Goal: Task Accomplishment & Management: Complete application form

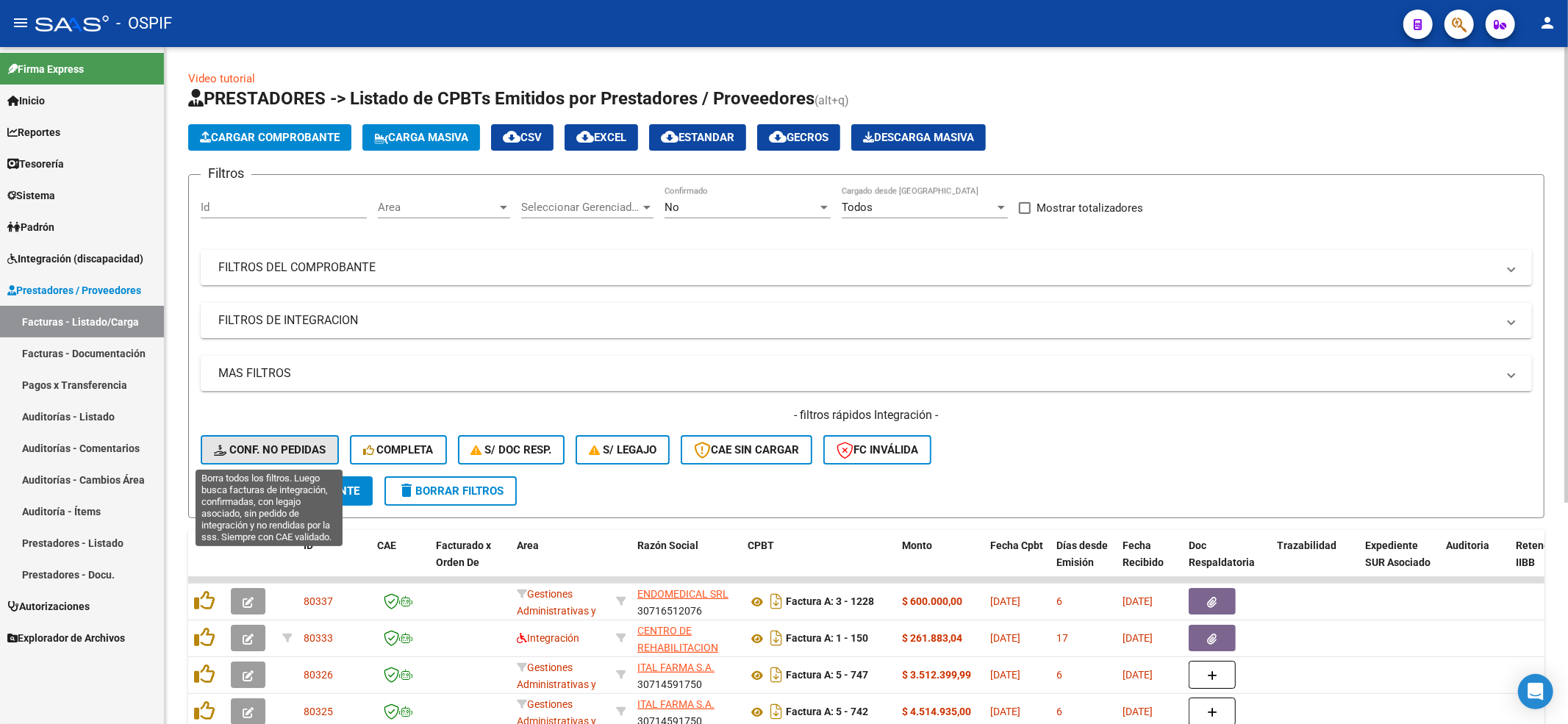
click at [292, 453] on span "Conf. no pedidas" at bounding box center [270, 449] width 112 height 13
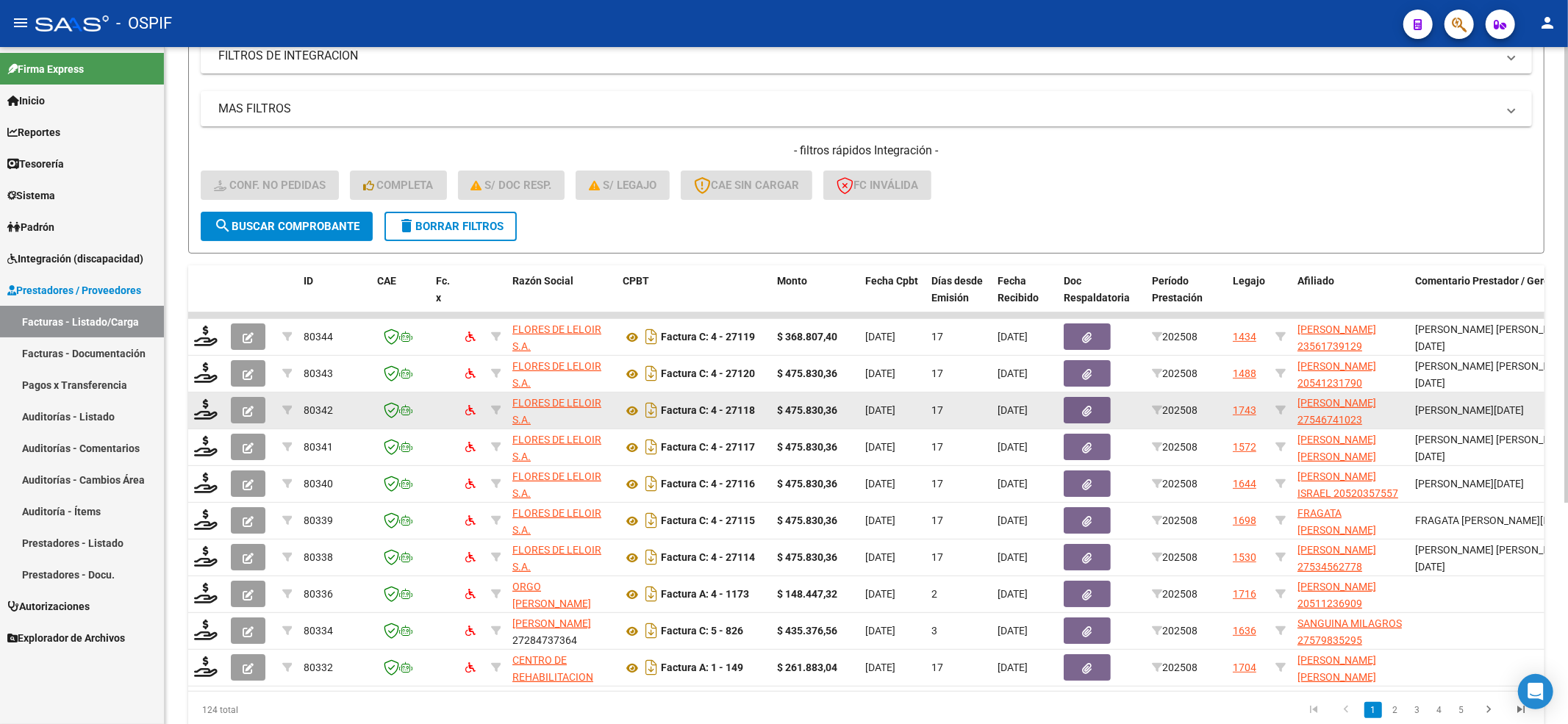
scroll to position [329, 0]
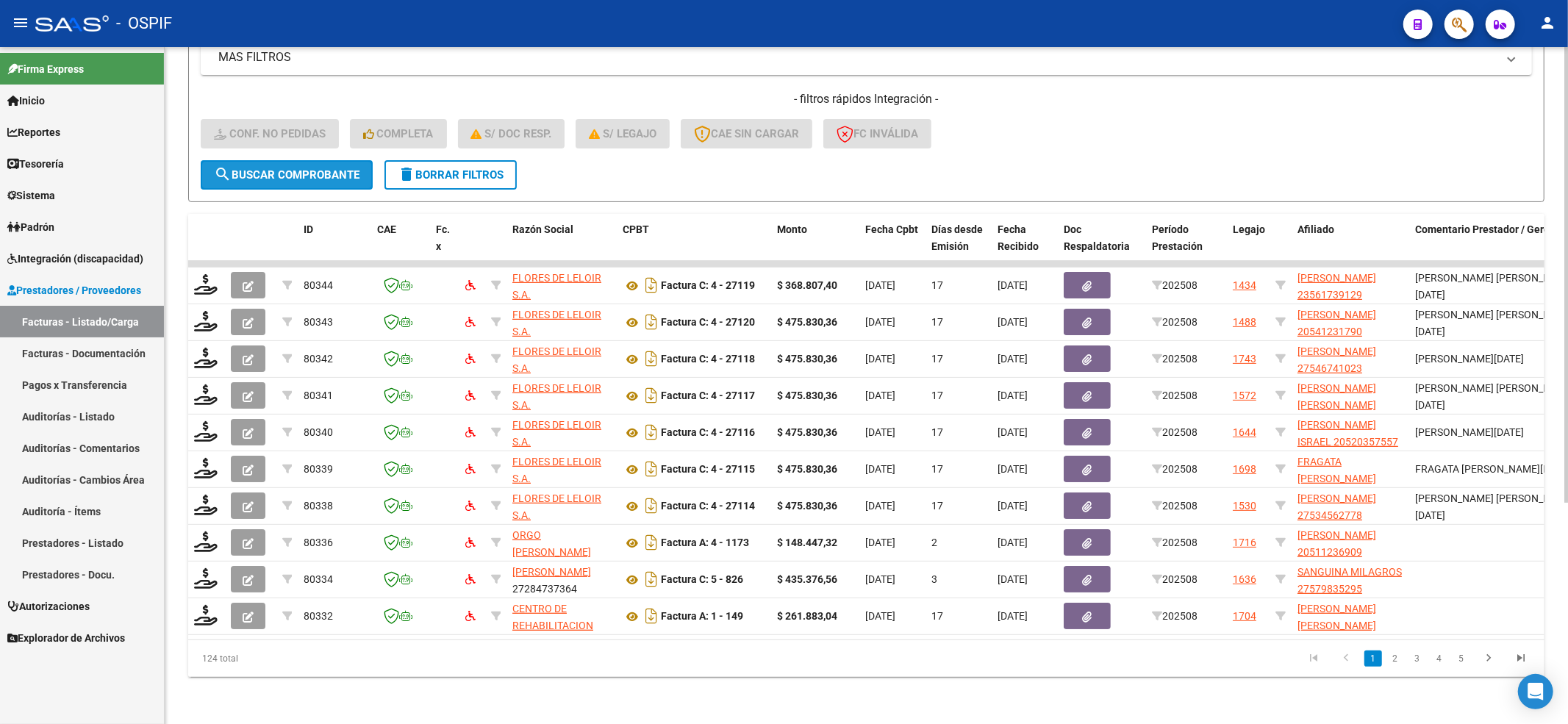
click at [276, 169] on span "search Buscar Comprobante" at bounding box center [286, 175] width 145 height 13
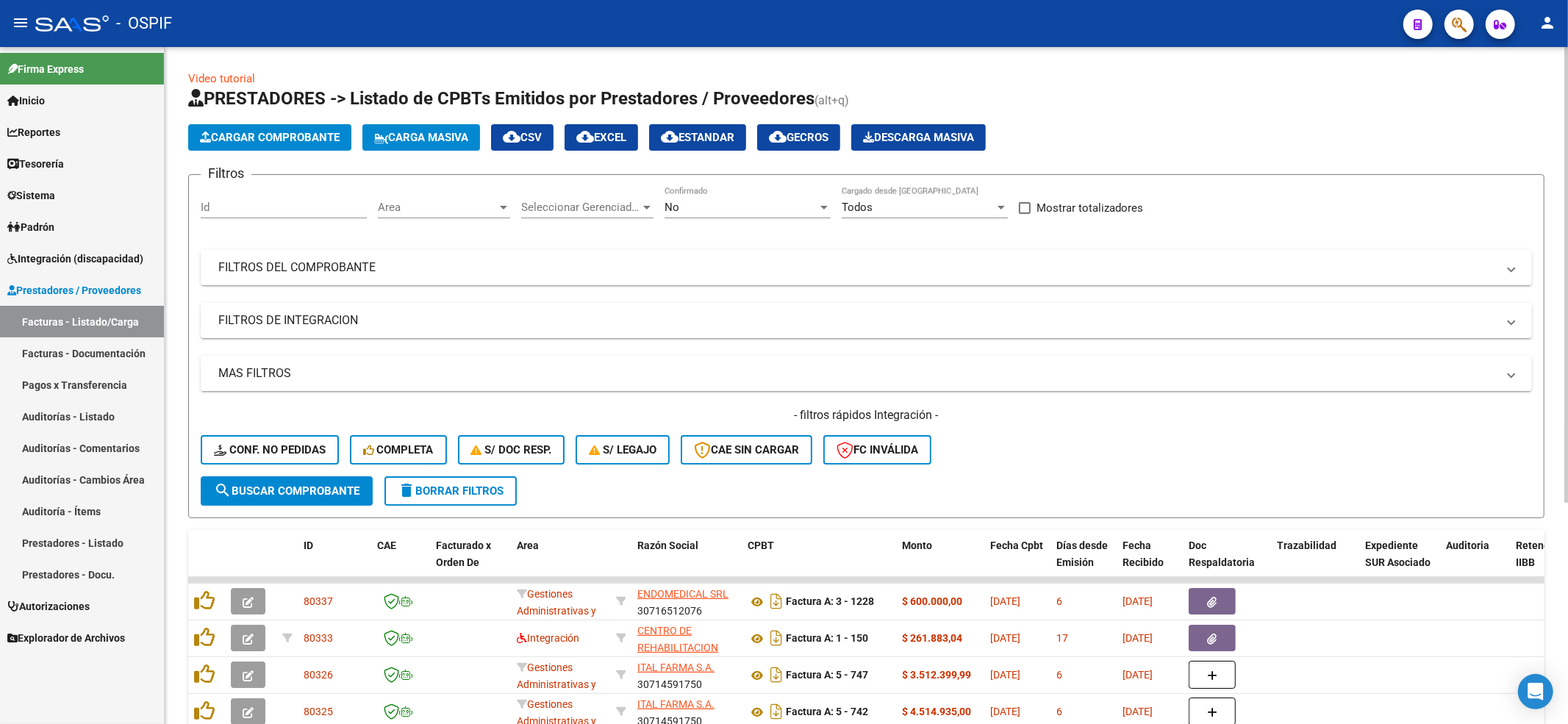
click at [324, 465] on div "- filtros rápidos Integración - Conf. no pedidas Completa S/ Doc Resp. S/ legaj…" at bounding box center [866, 442] width 1331 height 69
click at [311, 441] on button "Conf. no pedidas" at bounding box center [269, 450] width 138 height 29
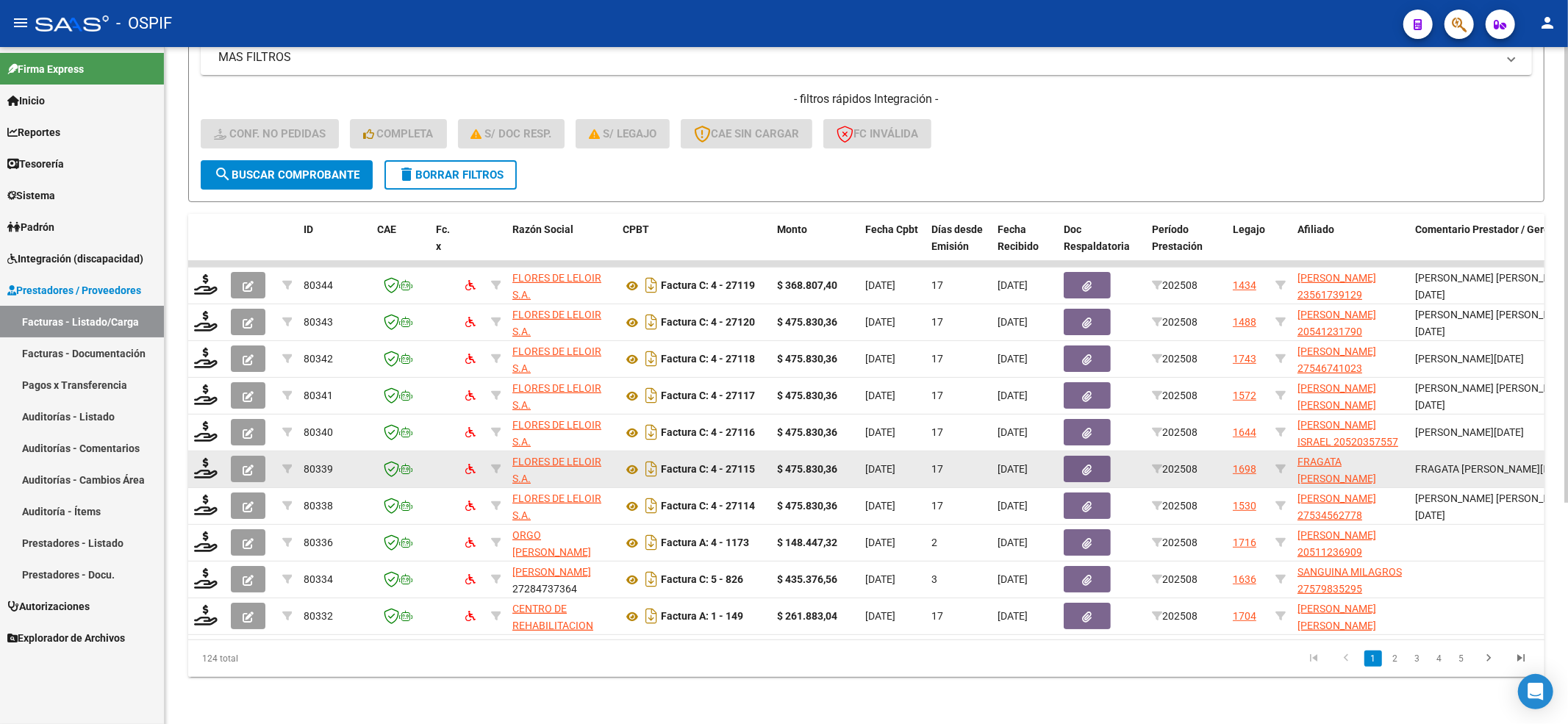
scroll to position [329, 0]
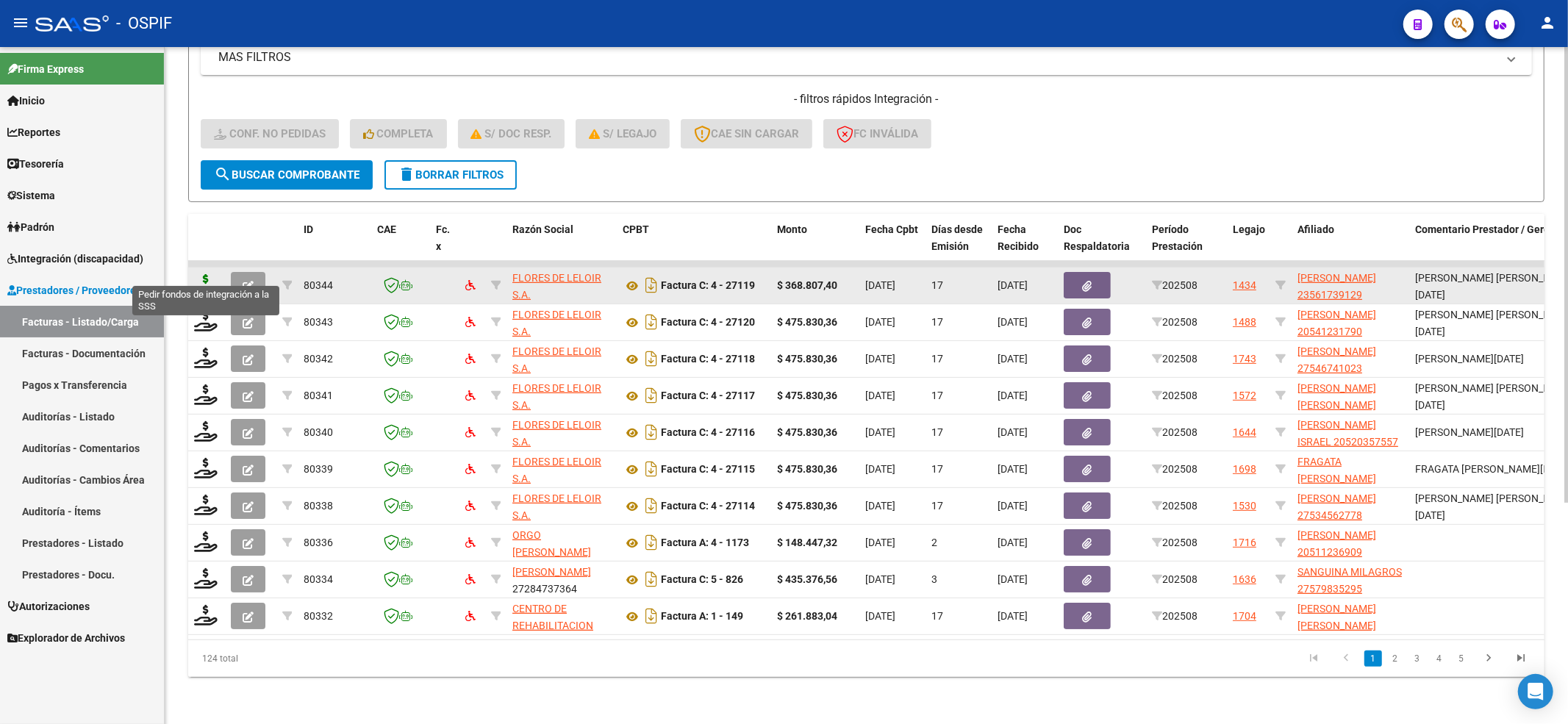
click at [200, 274] on icon at bounding box center [206, 285] width 23 height 21
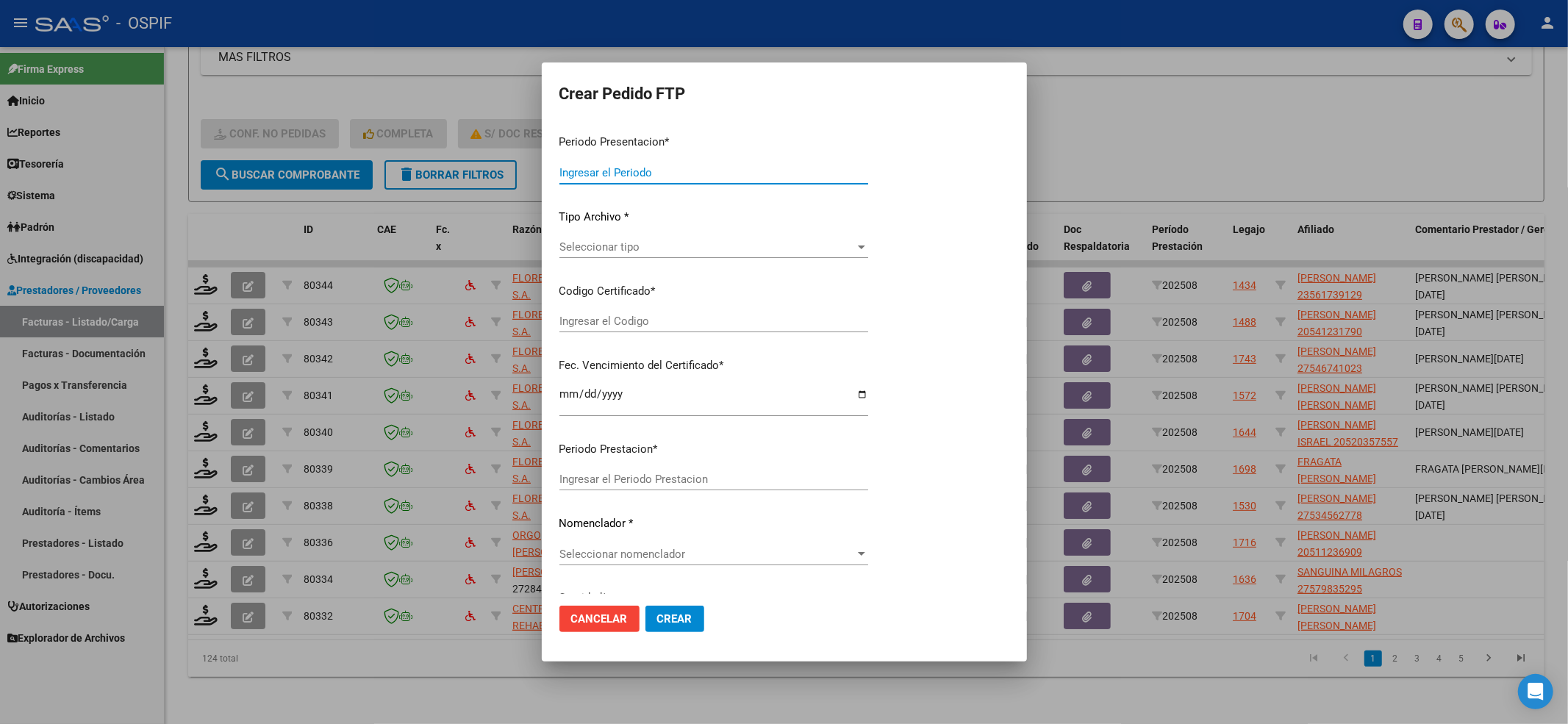
type input "202508"
type input "$ 368.807,40"
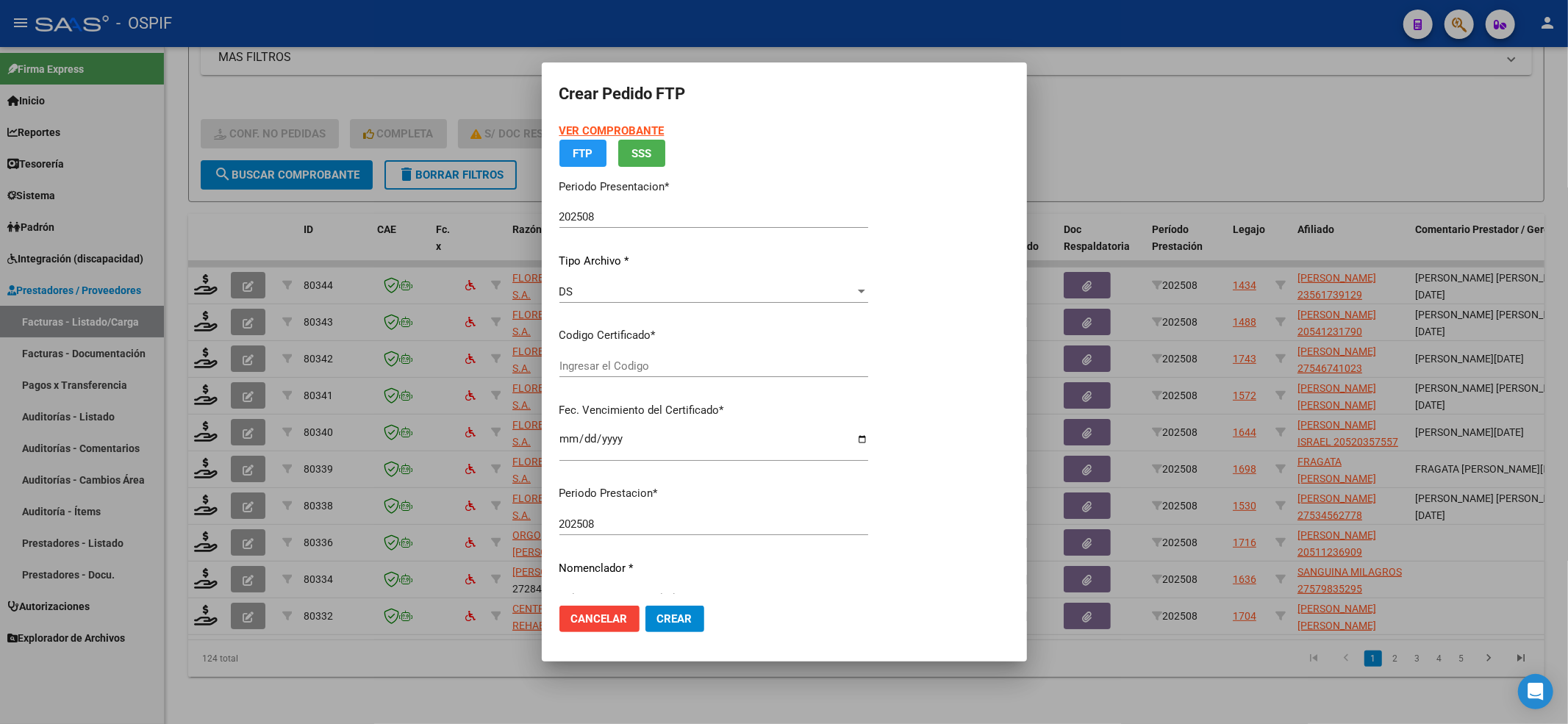
type input "0200056173912-20221117-20271117-BS-436"
type input "[DATE]"
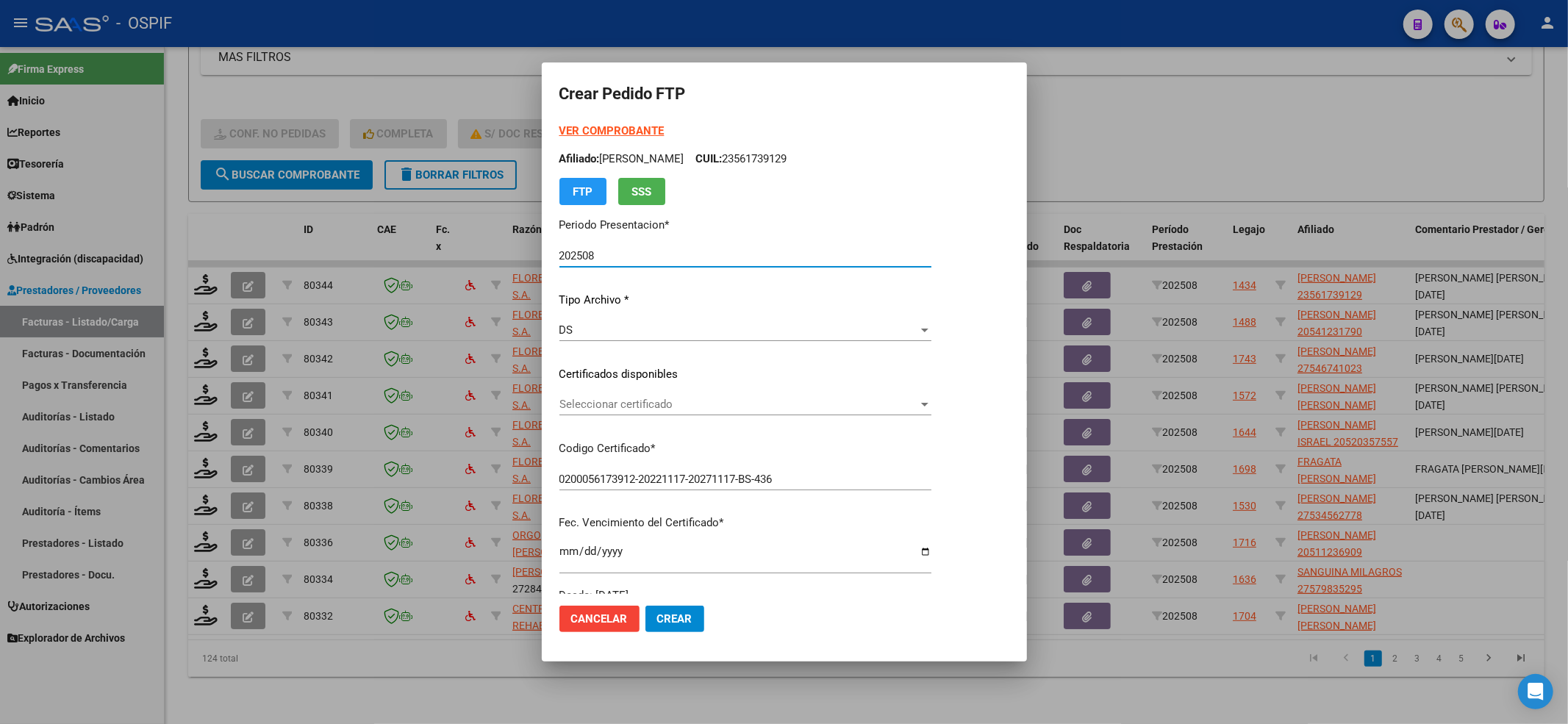
type input "2025081"
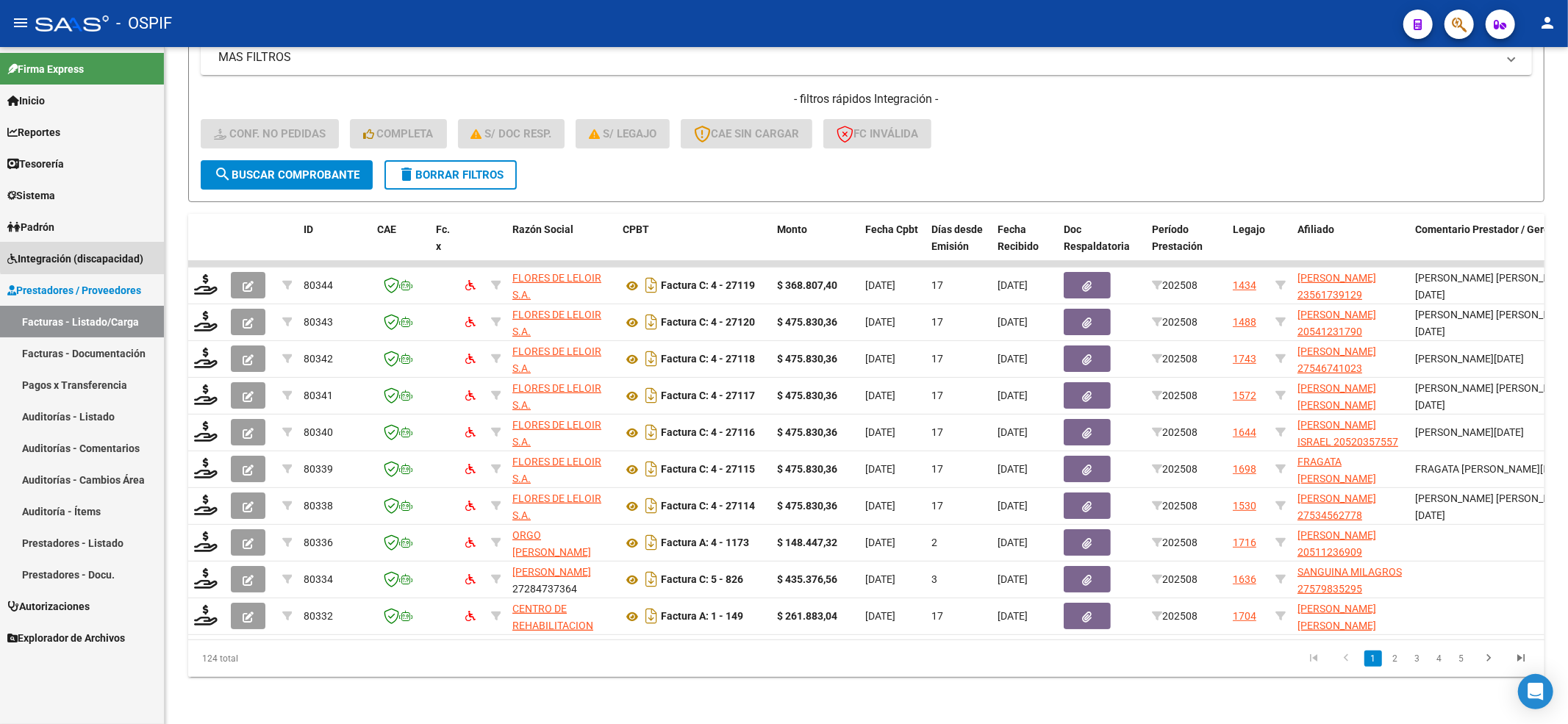
click at [101, 251] on span "Integración (discapacidad)" at bounding box center [76, 258] width 136 height 16
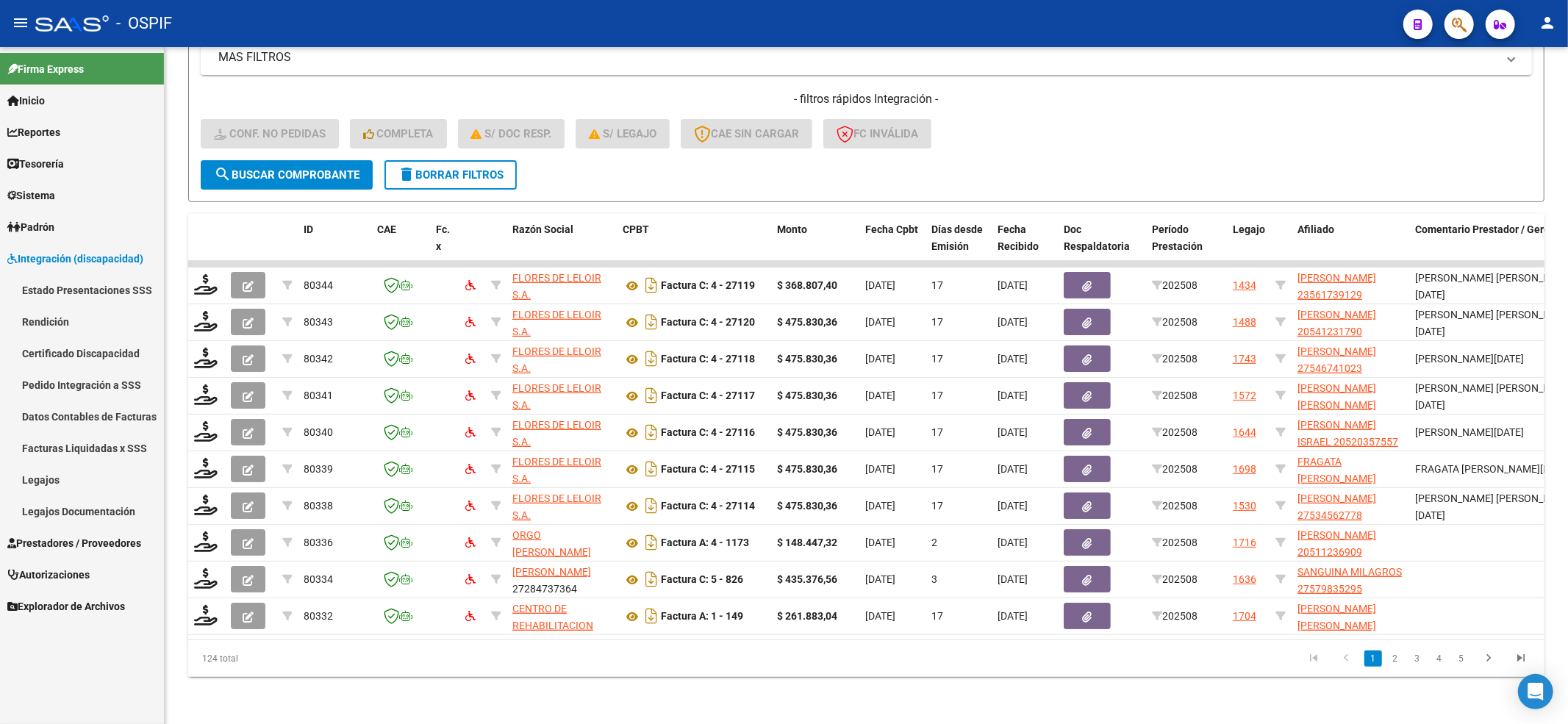
click at [56, 353] on link "Certificado Discapacidad" at bounding box center [82, 353] width 164 height 32
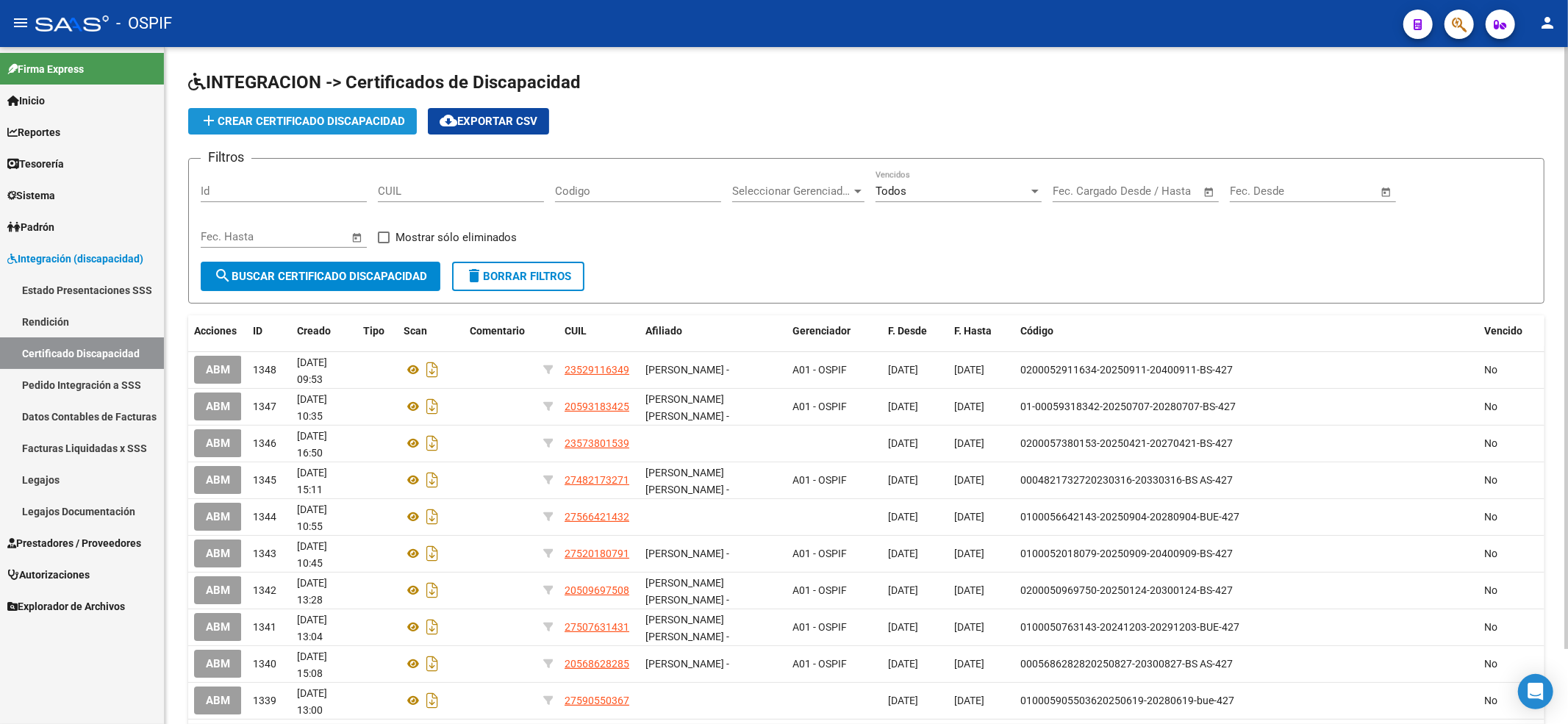
click at [310, 103] on app-list-header "INTEGRACION -> Certificados de Discapacidad add Crear Certificado Discapacidad …" at bounding box center [866, 187] width 1356 height 233
click at [317, 112] on button "add Crear Certificado Discapacidad" at bounding box center [303, 121] width 229 height 27
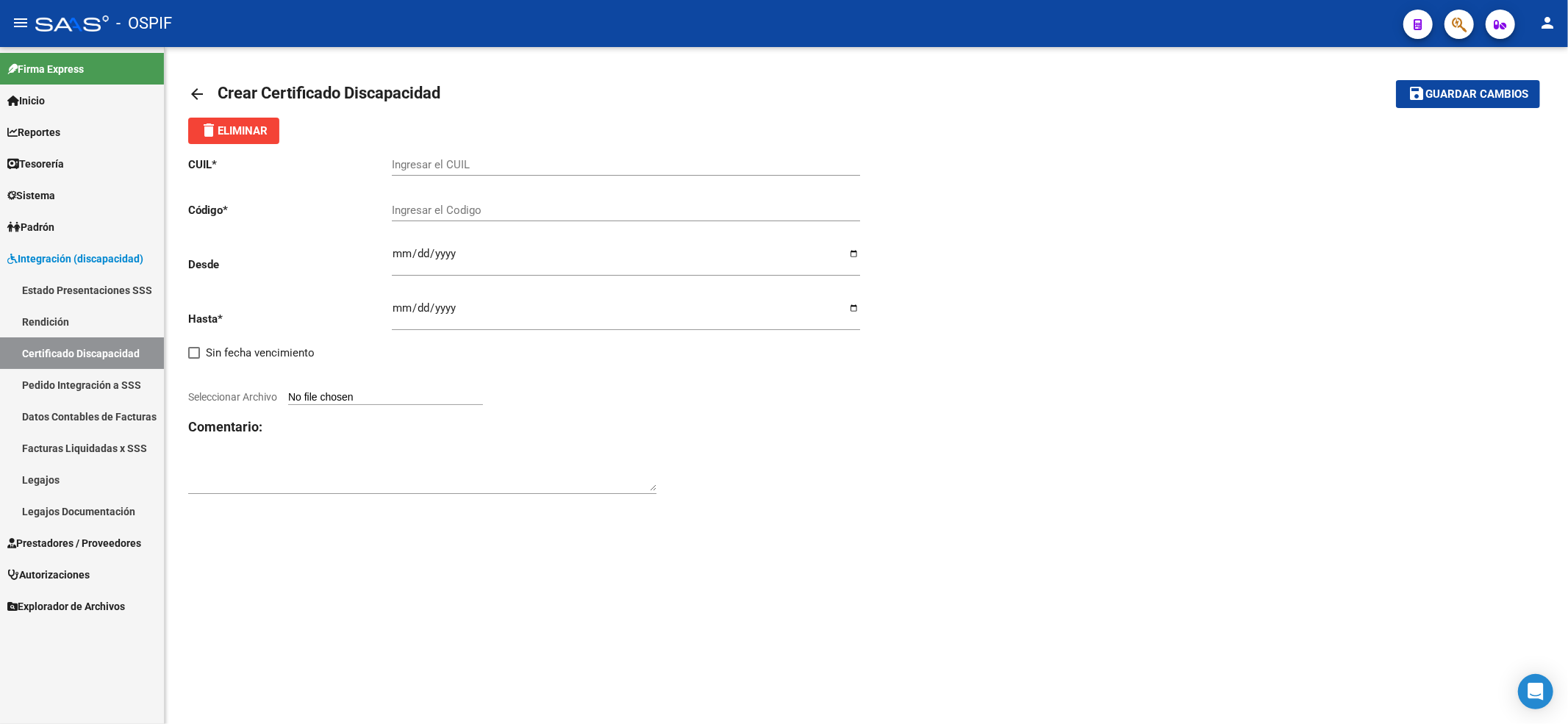
click at [506, 164] on input "Ingresar el CUIL" at bounding box center [626, 164] width 469 height 13
paste input "20-55497303-6"
type input "20-55497303-6"
paste input "02-00055497303-20250916-20280916-BS AS-4"
type input "02-00055497303-20250916-20280916-BS AS-4"
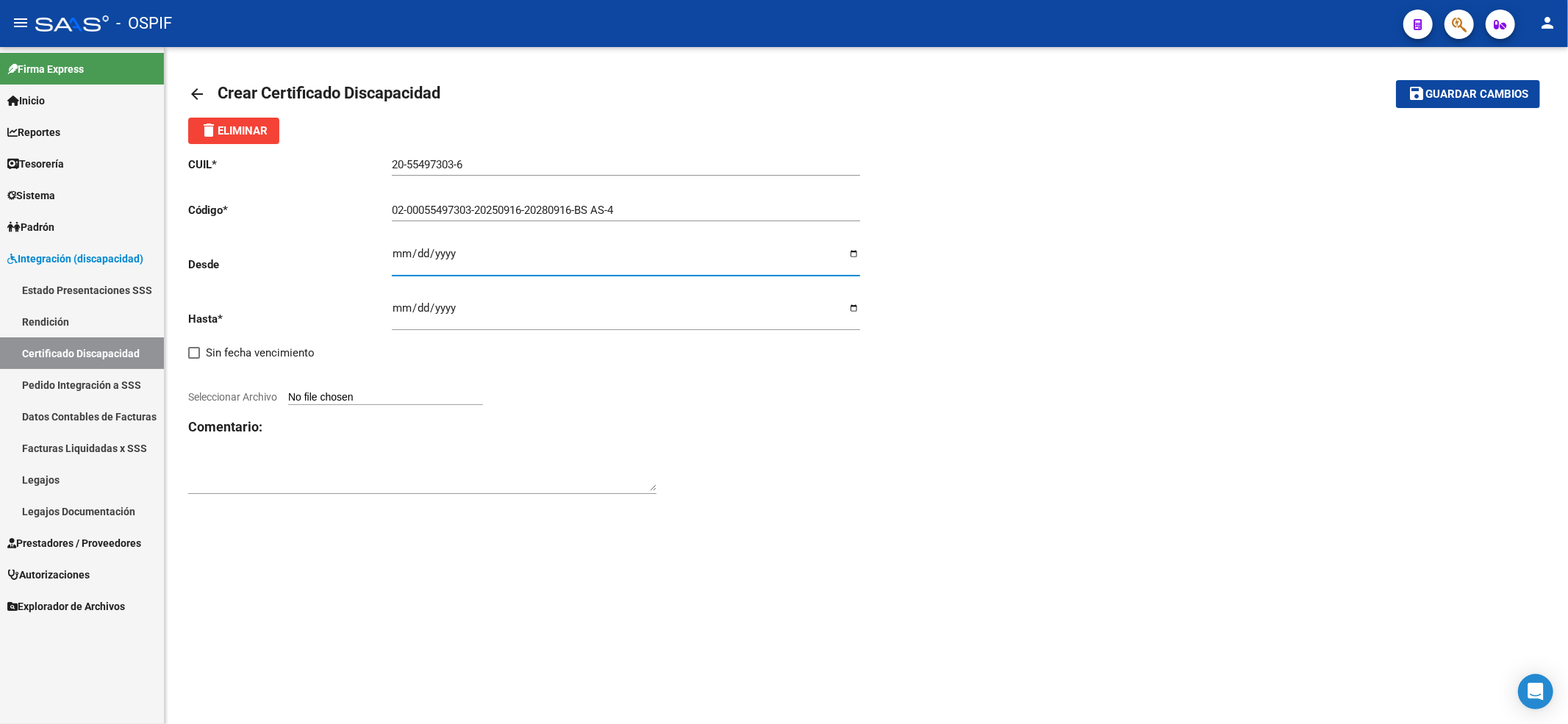
click at [392, 256] on input "Ingresar fec. Desde" at bounding box center [626, 259] width 469 height 23
type input "[DATE]"
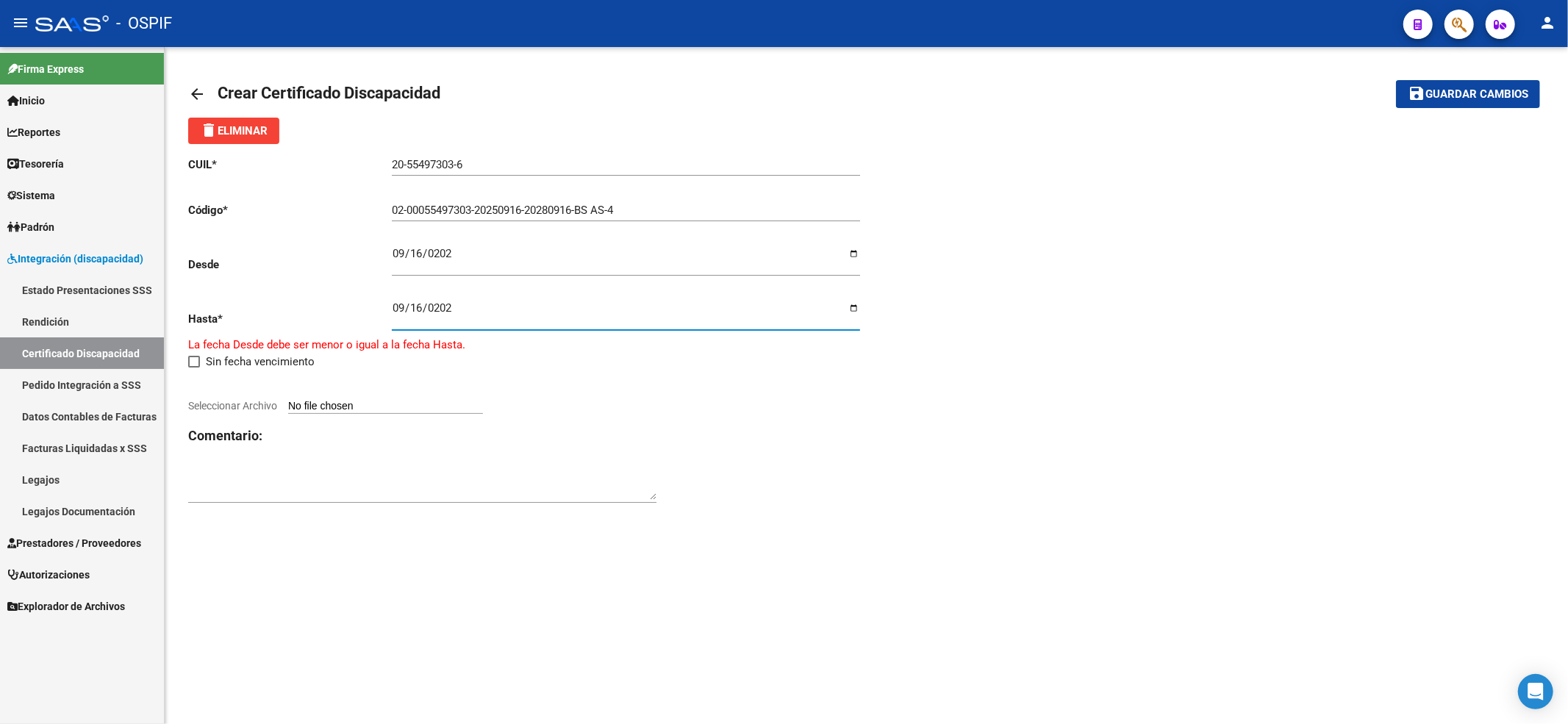
type input "[DATE]"
click at [352, 401] on input "Seleccionar Archivo" at bounding box center [385, 398] width 195 height 14
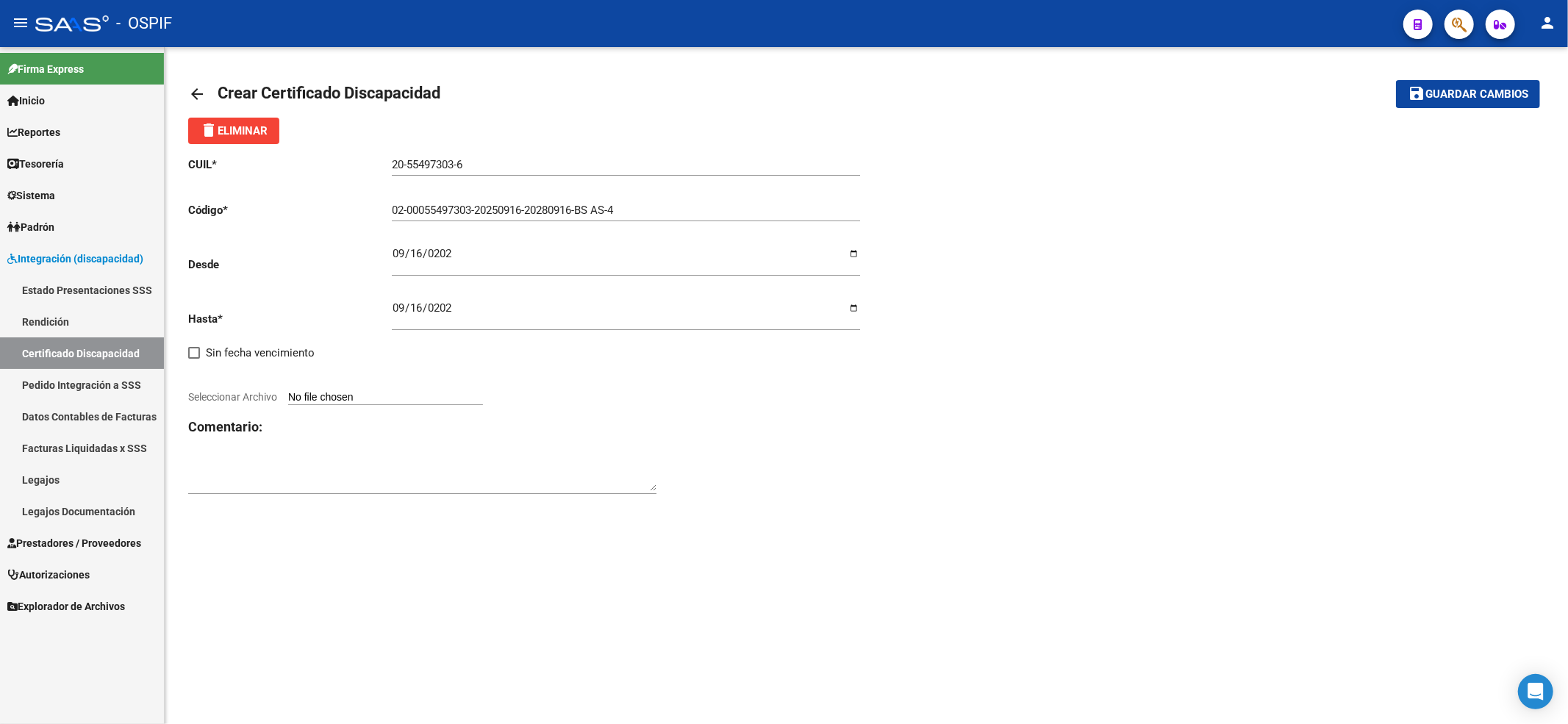
type input "C:\fakepath\Fragata 2028.jpeg"
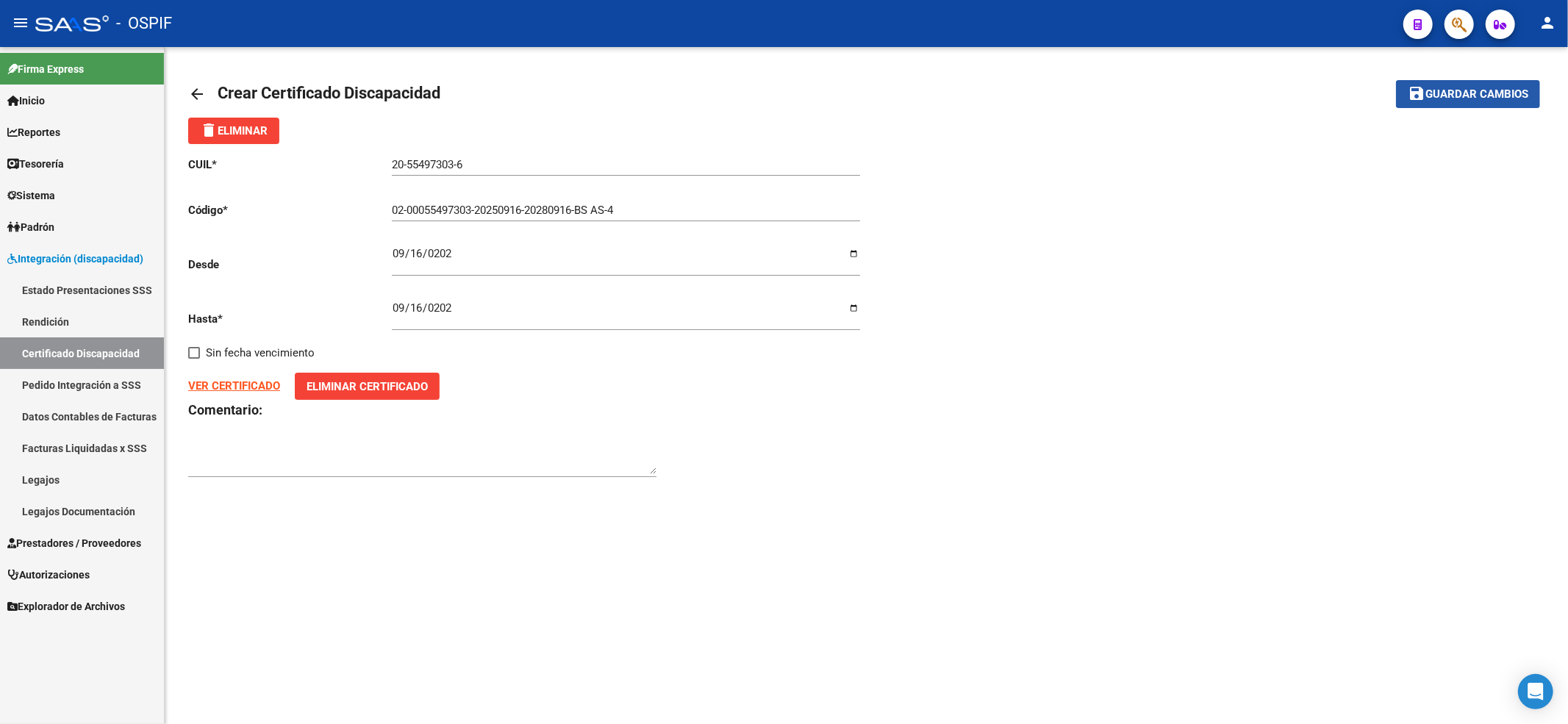
click at [1461, 86] on button "save Guardar cambios" at bounding box center [1468, 94] width 145 height 28
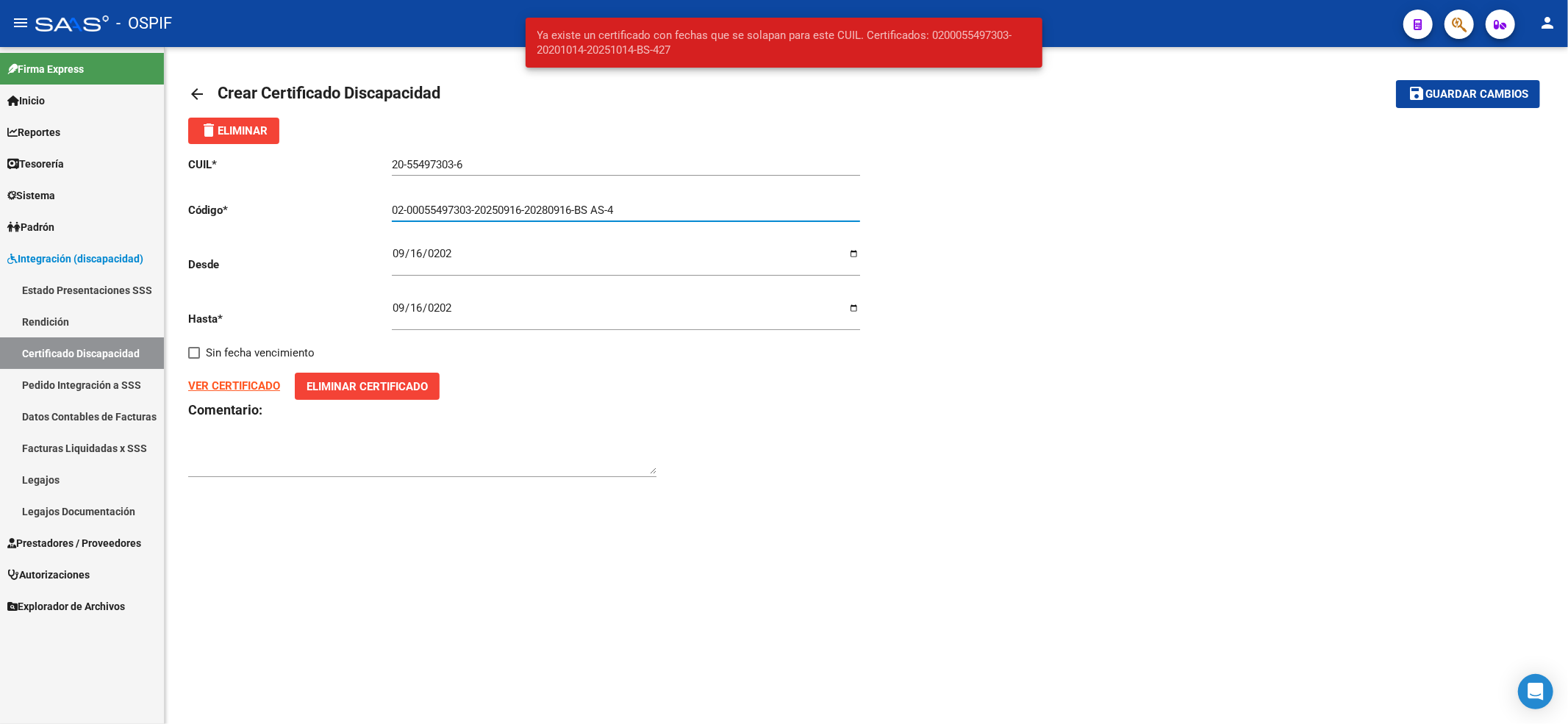
click at [647, 204] on input "02-00055497303-20250916-20280916-BS AS-4" at bounding box center [626, 210] width 469 height 13
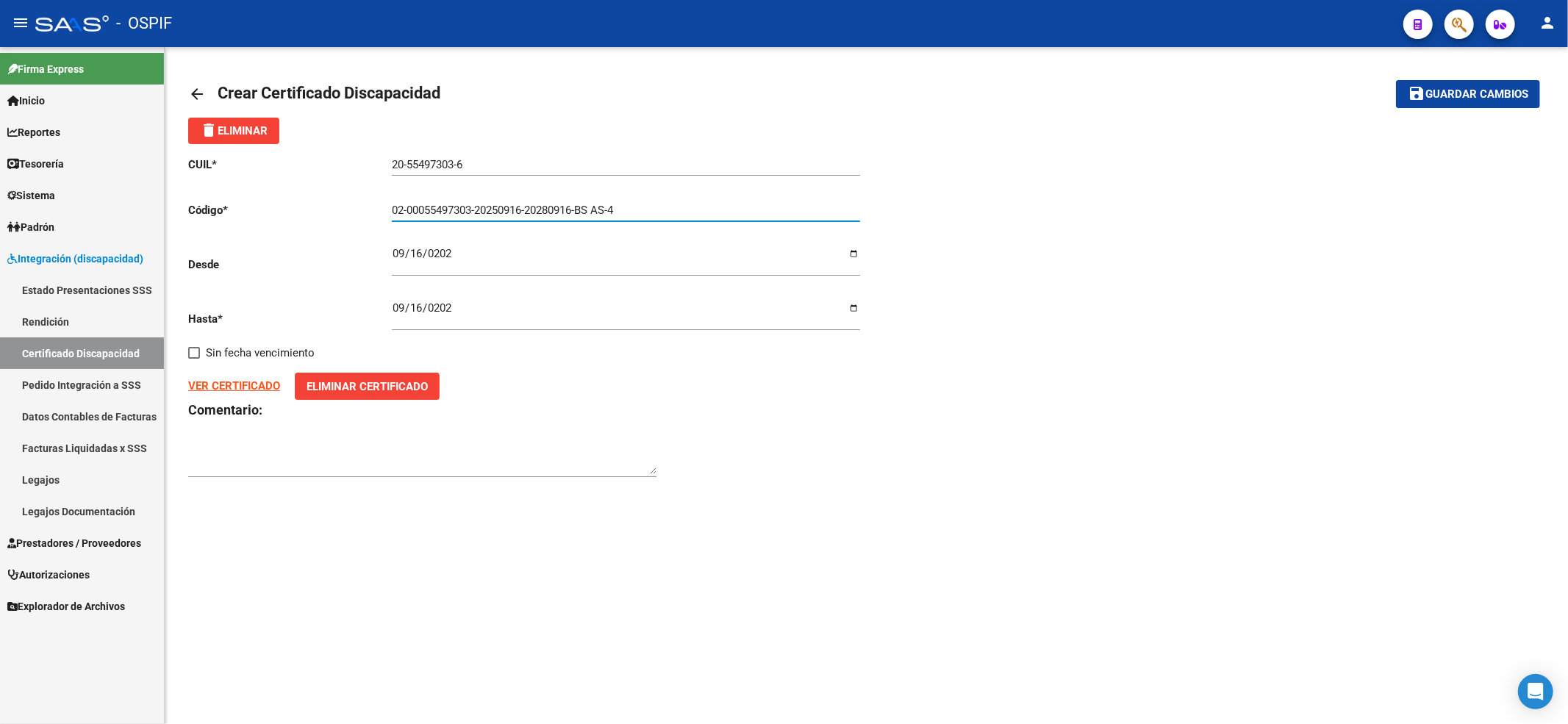
click at [600, 210] on input "02-00055497303-20250916-20280916-BS AS-4" at bounding box center [626, 210] width 469 height 13
click at [636, 210] on input "02-00055497303-20250916-20280916-BSAS-4" at bounding box center [626, 210] width 469 height 13
type input "02-00055497303-20250916-20280916-BSAS-4"
drag, startPoint x: 1486, startPoint y: 65, endPoint x: 1474, endPoint y: 97, distance: 34.2
click at [1483, 68] on div "arrow_back Crear Certificado Discapacidad save Guardar cambios delete Eliminar …" at bounding box center [866, 286] width 1404 height 479
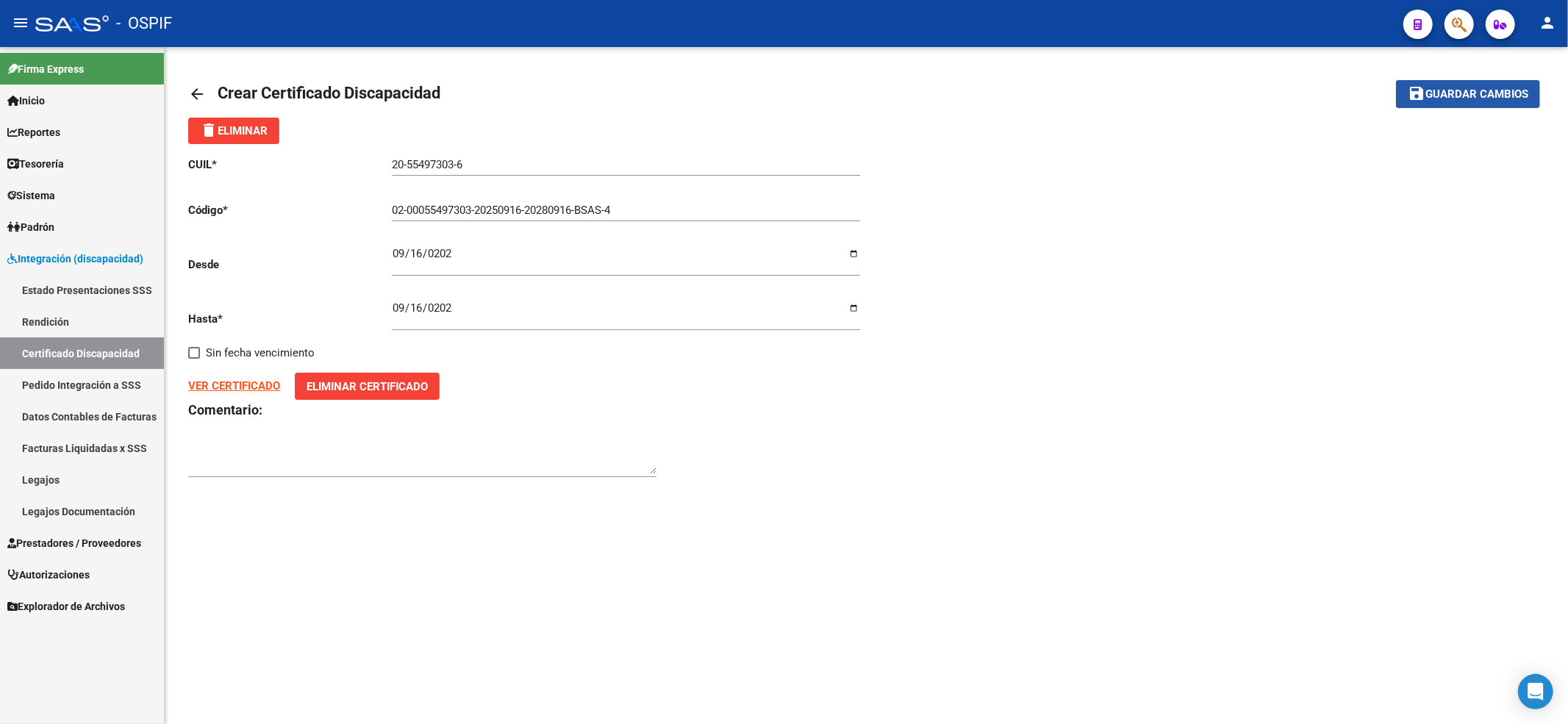
click at [1474, 97] on span "Guardar cambios" at bounding box center [1477, 95] width 103 height 13
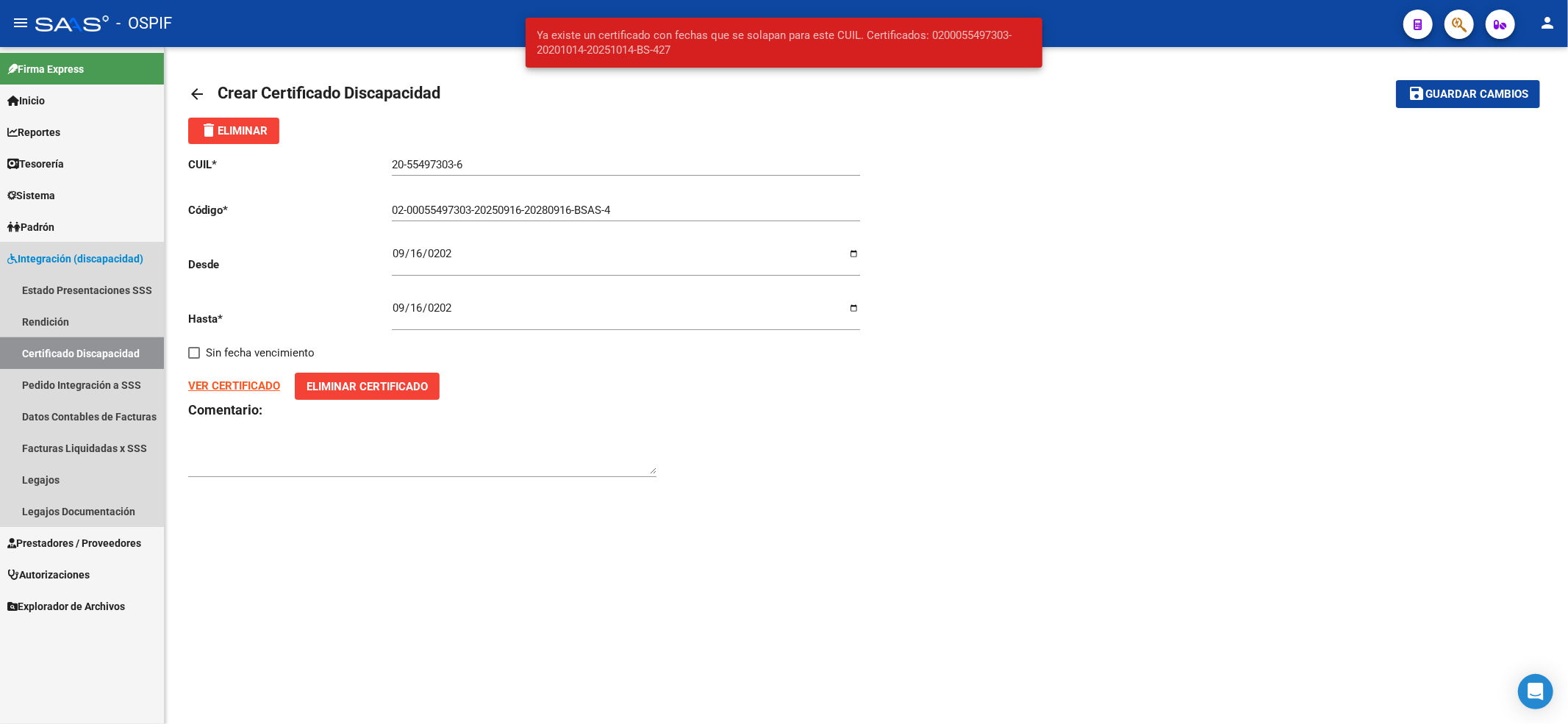
click at [65, 350] on link "Certificado Discapacidad" at bounding box center [82, 353] width 164 height 32
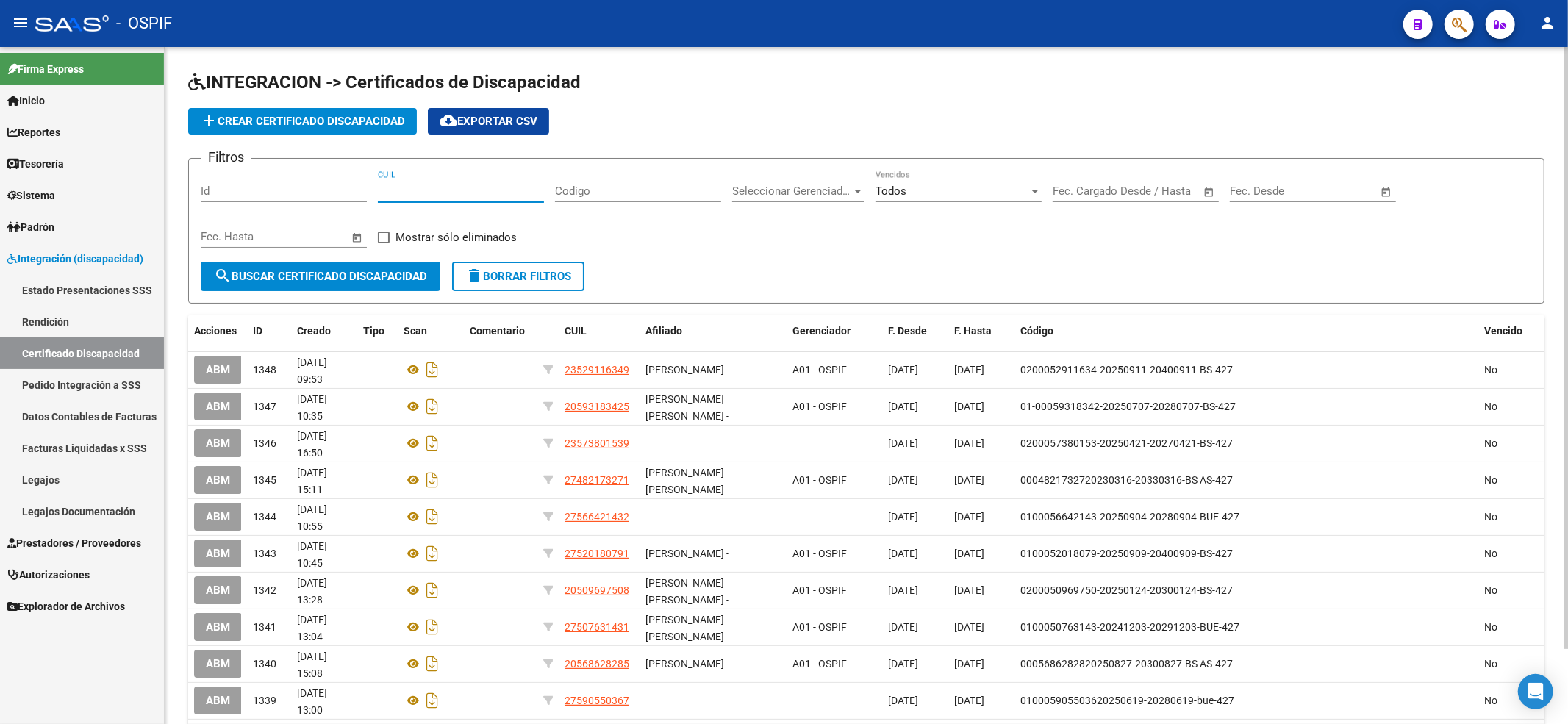
click at [448, 189] on input "CUIL" at bounding box center [460, 191] width 166 height 13
paste input "20-55497303-6"
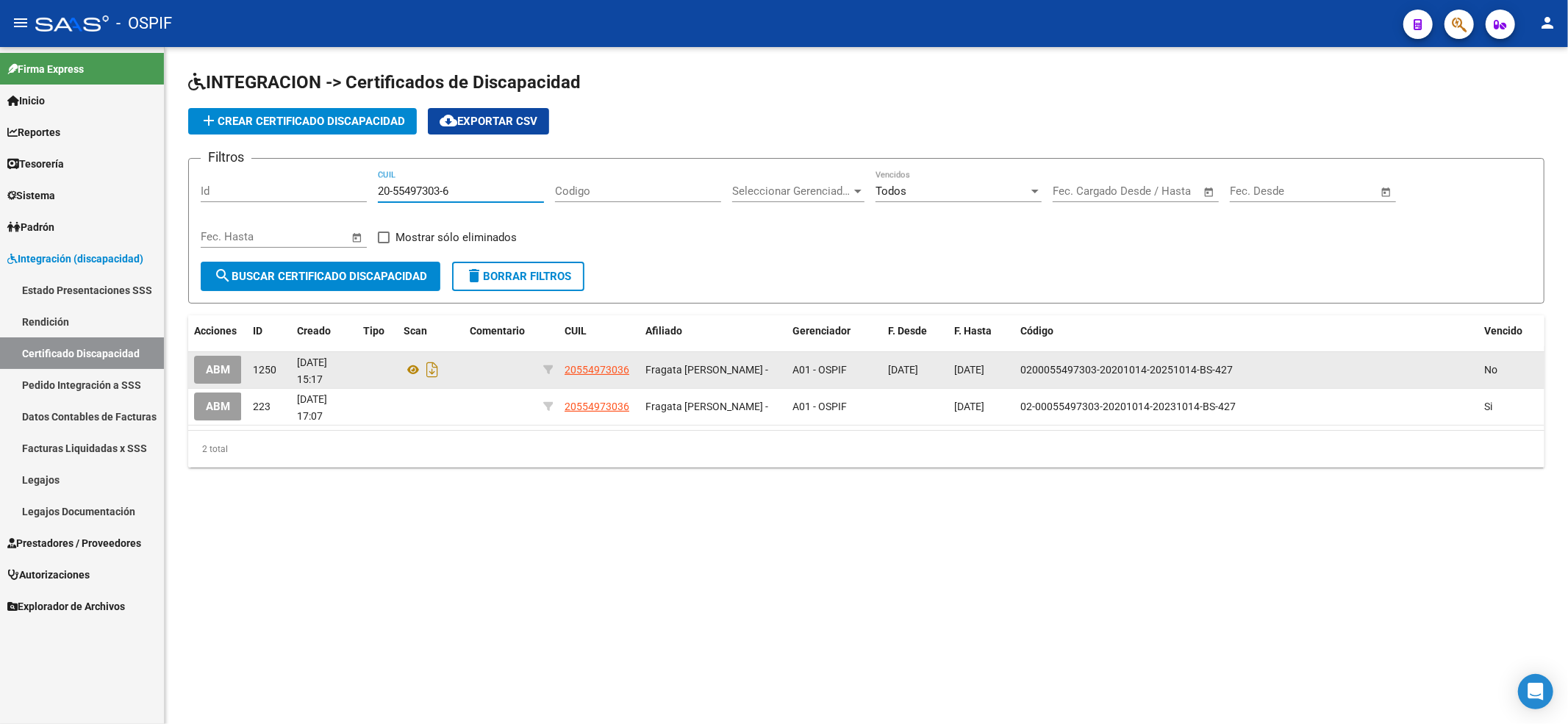
type input "20-55497303-6"
click at [200, 374] on button "ABM" at bounding box center [218, 370] width 48 height 28
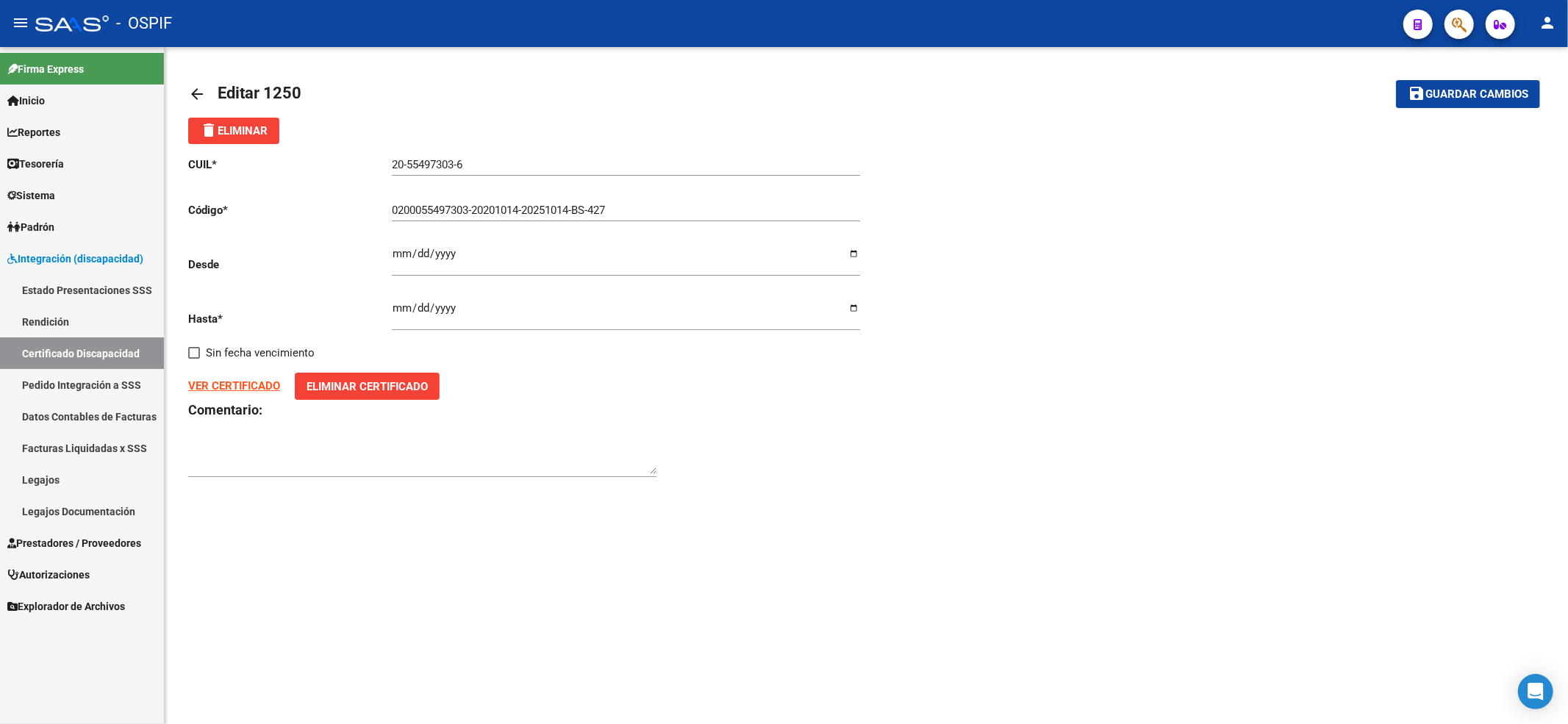
click at [239, 383] on strong "VER CERTIFICADO" at bounding box center [234, 385] width 92 height 13
click at [341, 391] on span "Eliminar Certificado" at bounding box center [366, 386] width 121 height 13
click at [334, 397] on input "Seleccionar Archivo" at bounding box center [385, 398] width 195 height 14
type input "C:\fakepath\Fragata 2028.jpeg"
click at [406, 250] on input "[DATE]" at bounding box center [626, 259] width 469 height 23
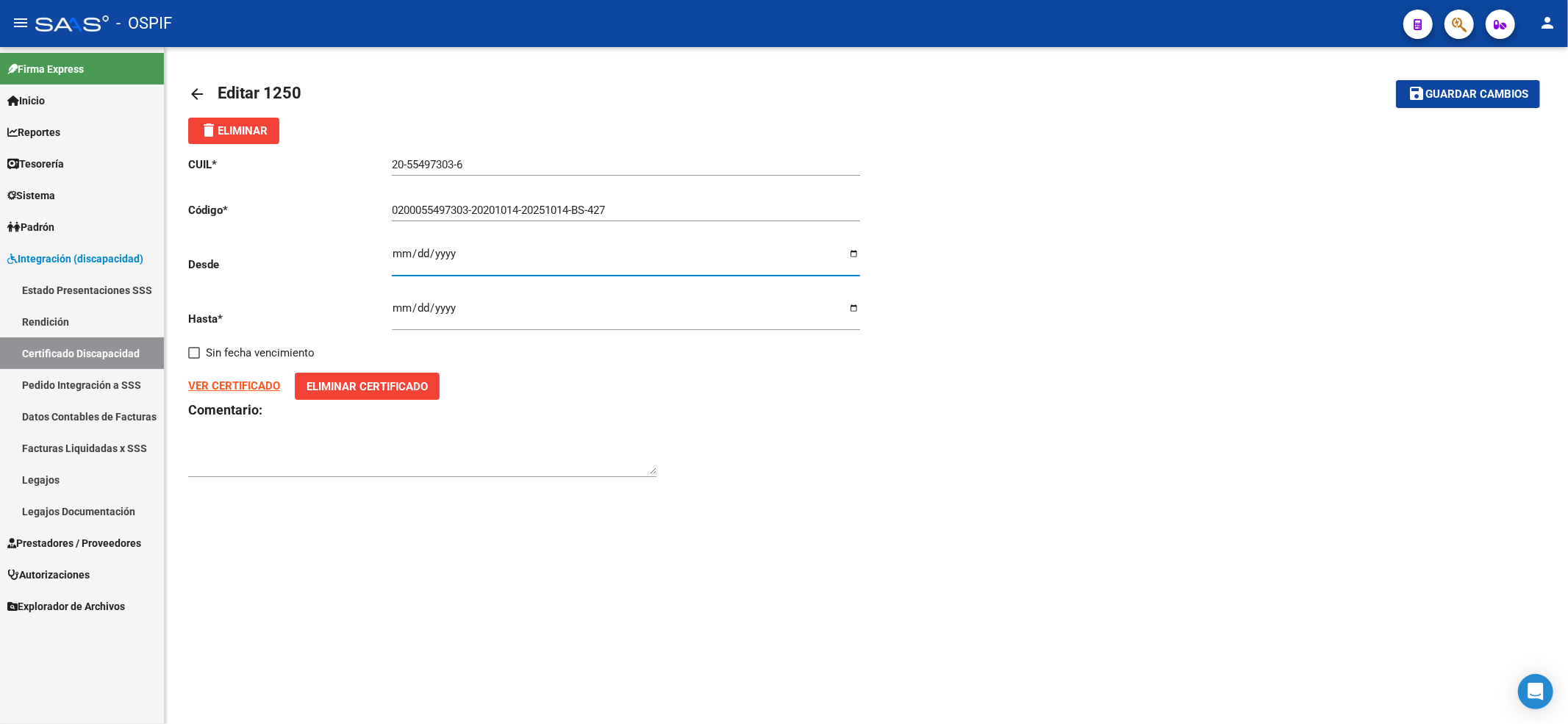
type input "[DATE]"
click at [1501, 91] on span "Guardar cambios" at bounding box center [1477, 95] width 103 height 13
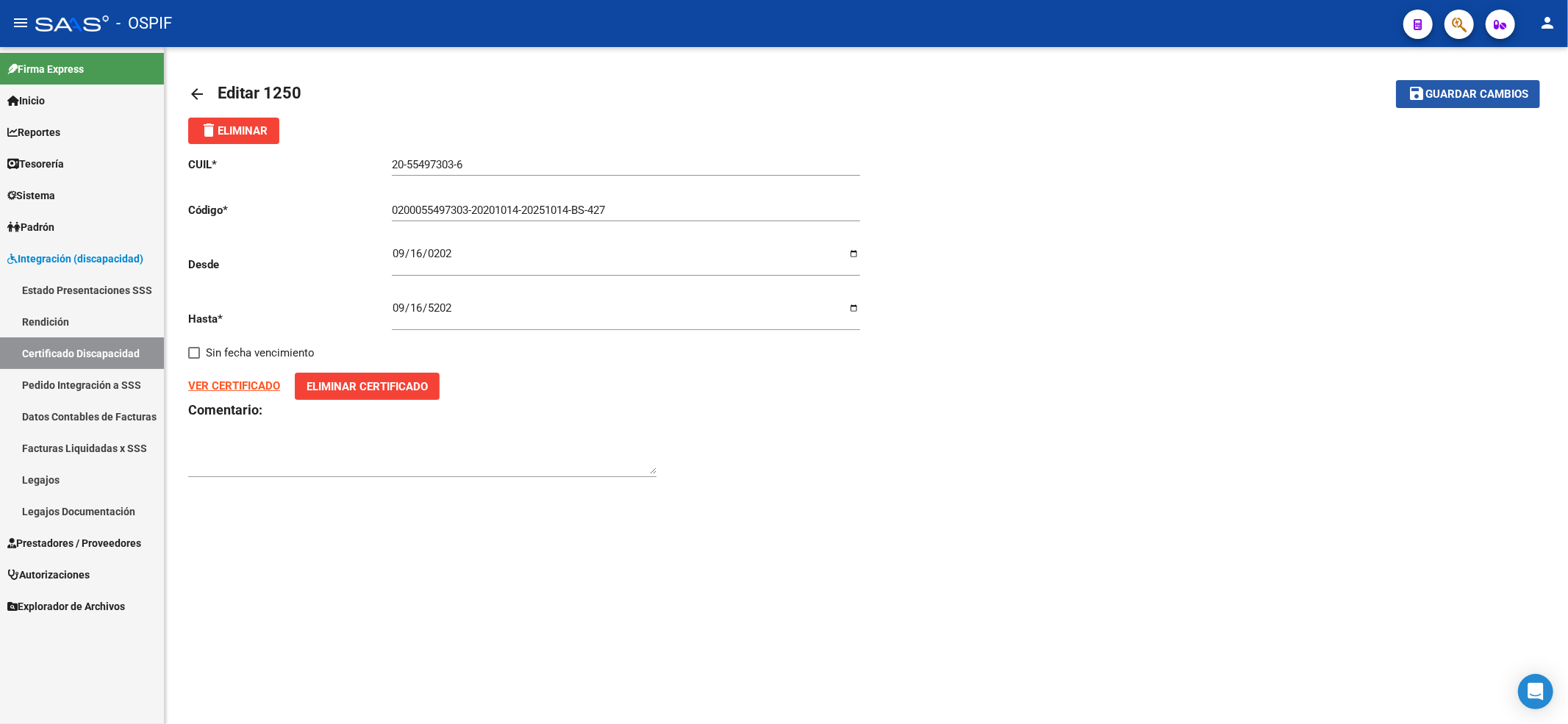
type input "020005549730320201014-20251014-BS-427"
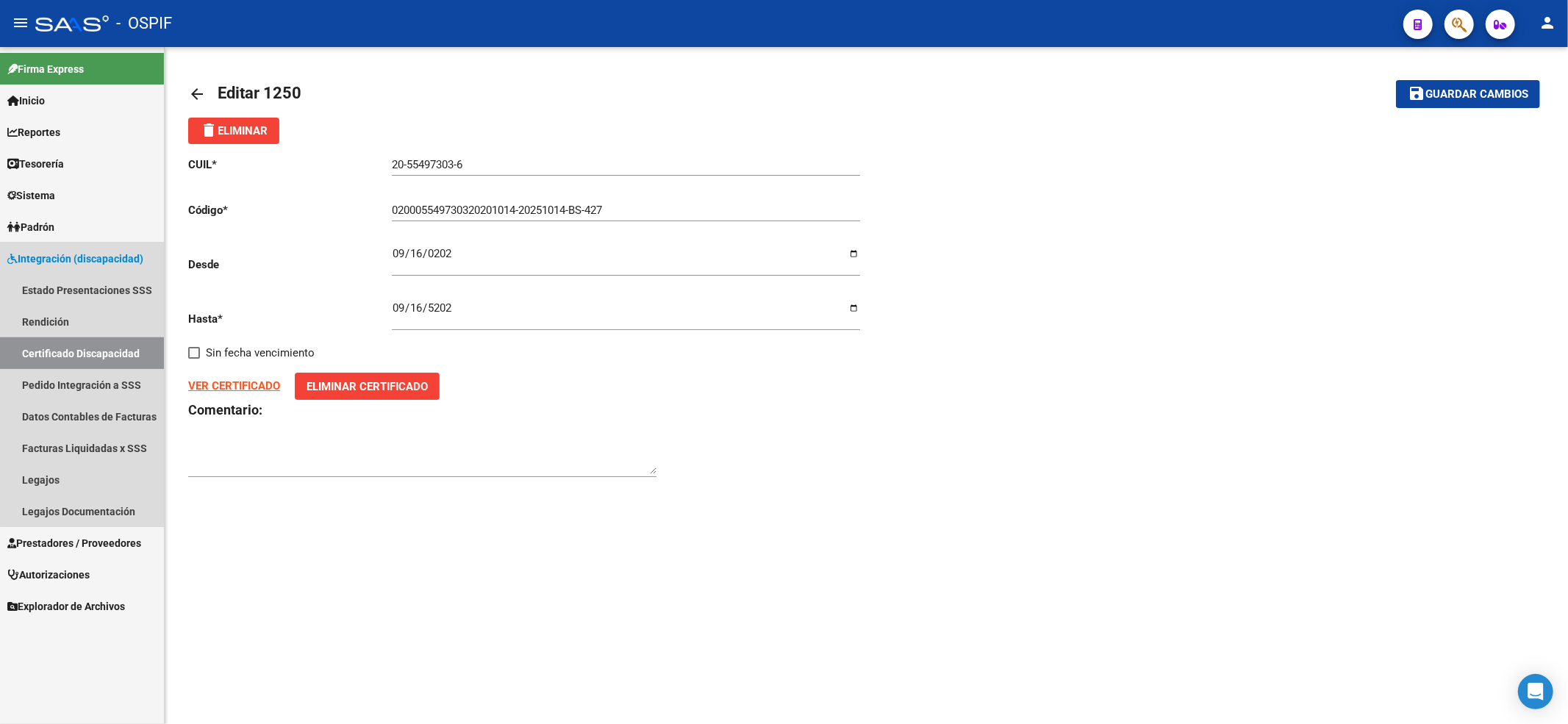
click at [91, 360] on link "Certificado Discapacidad" at bounding box center [82, 353] width 164 height 32
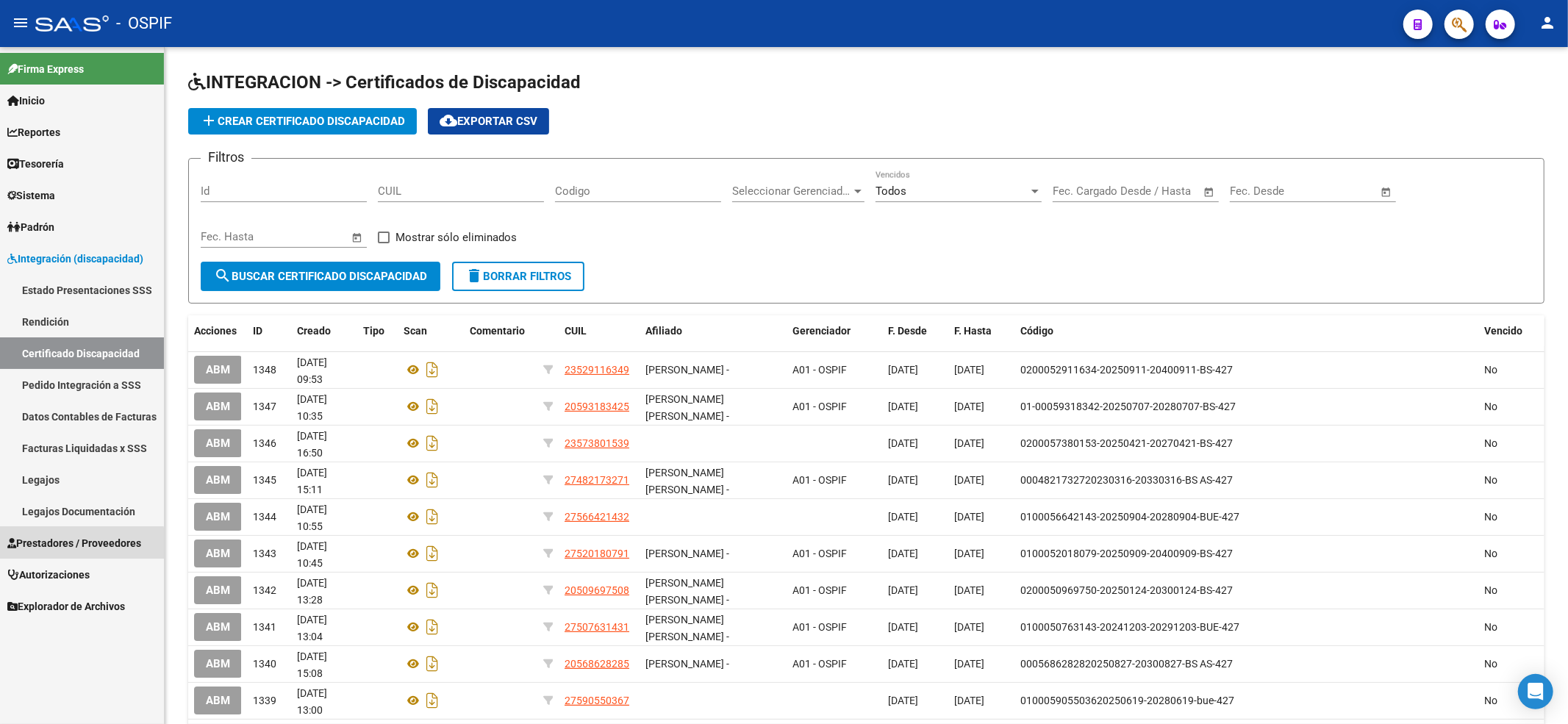
click at [73, 544] on span "Prestadores / Proveedores" at bounding box center [75, 543] width 134 height 16
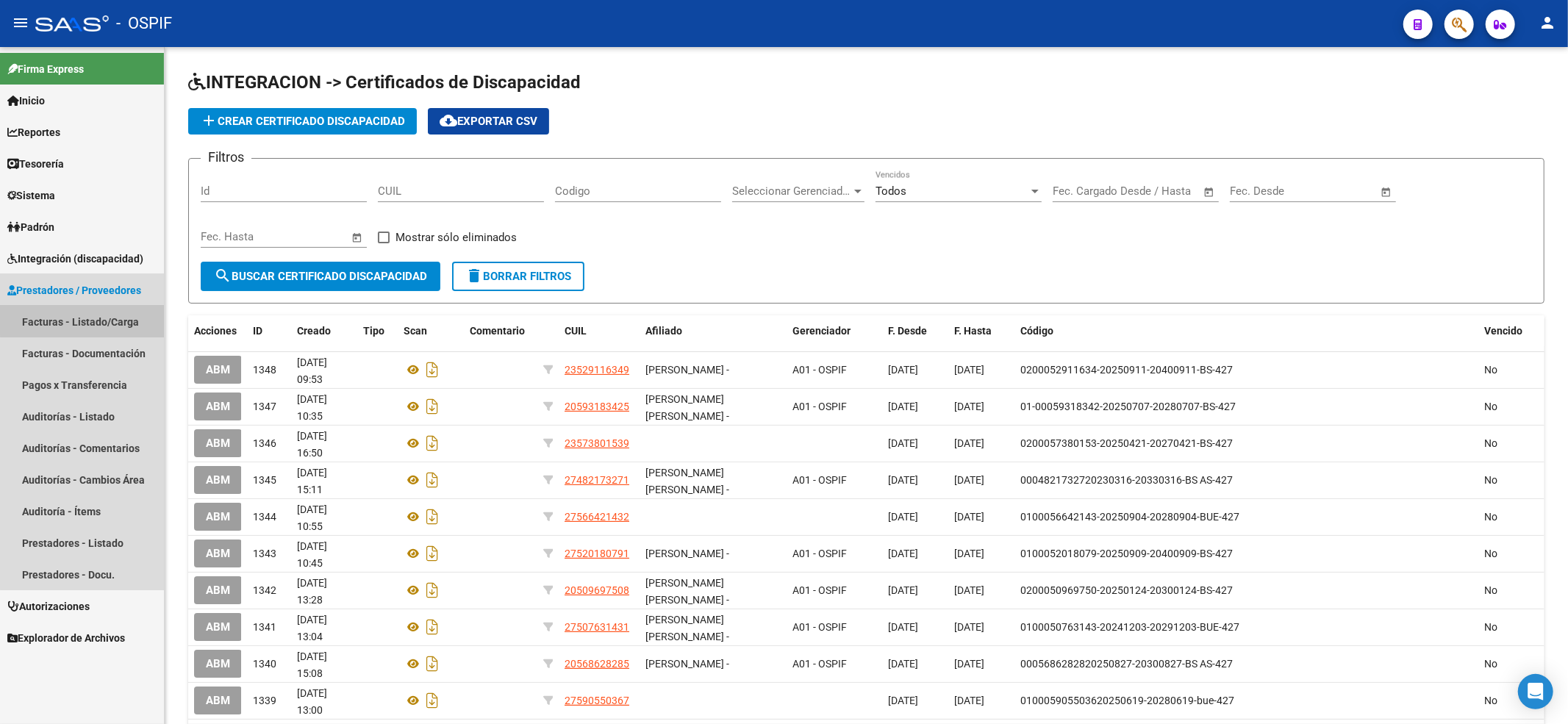
click at [119, 312] on link "Facturas - Listado/Carga" at bounding box center [82, 322] width 164 height 32
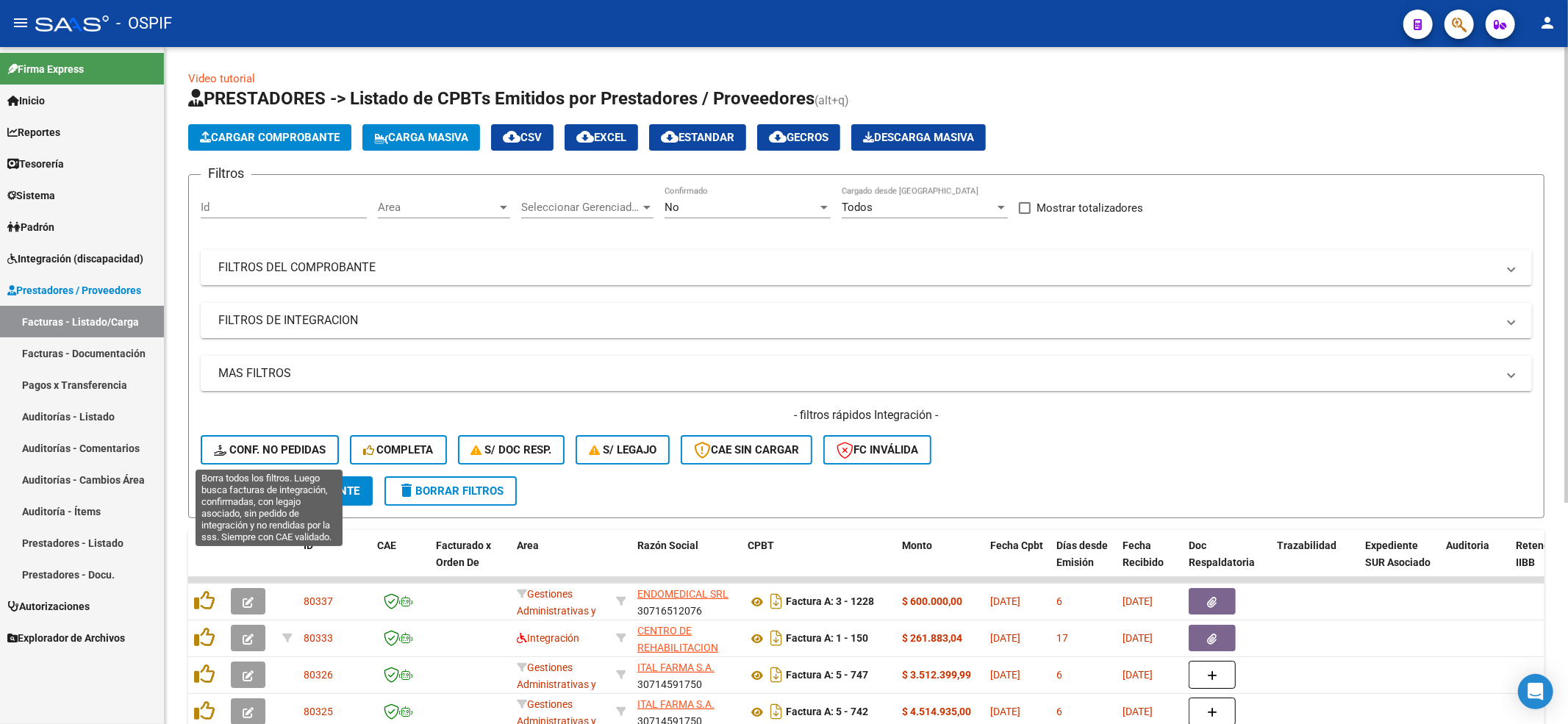
click at [253, 450] on span "Conf. no pedidas" at bounding box center [270, 449] width 112 height 13
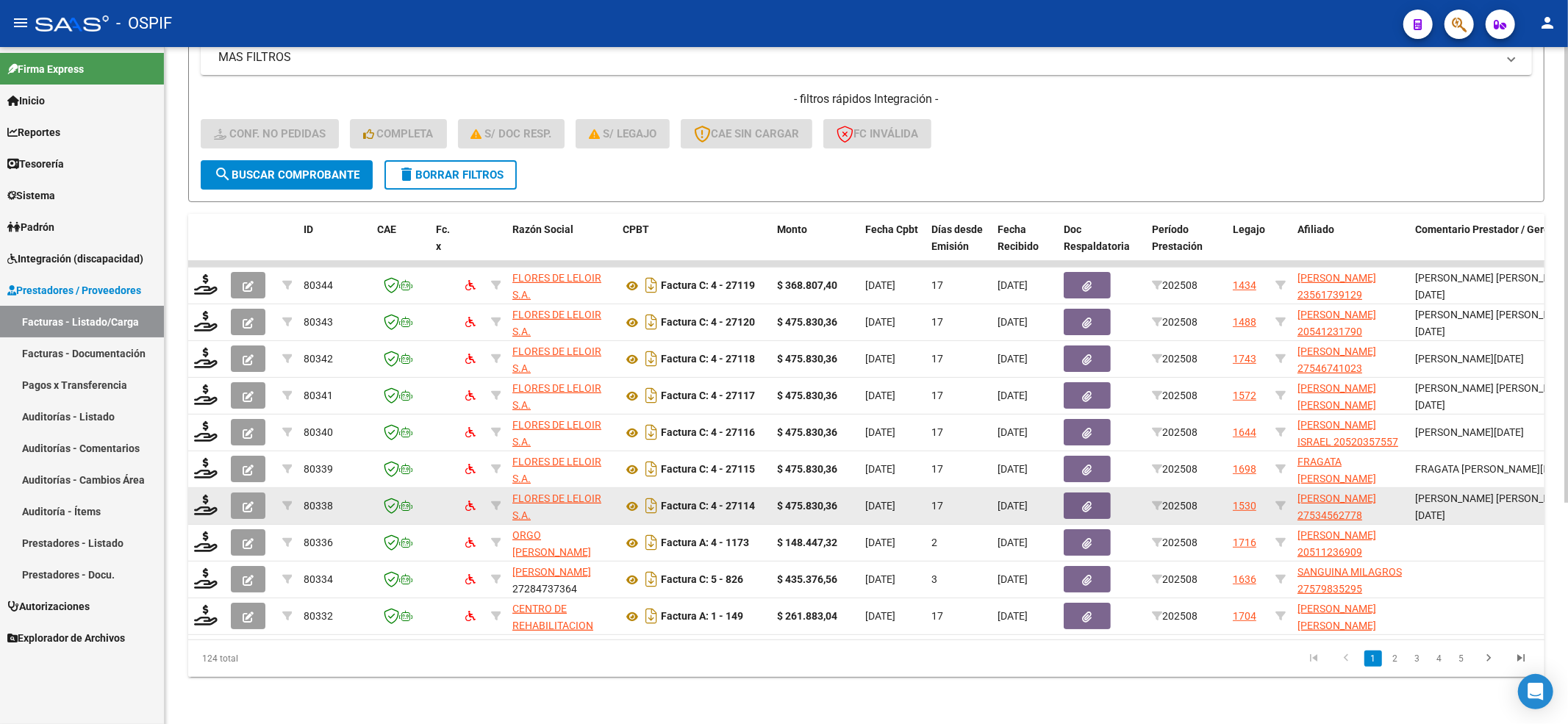
scroll to position [329, 0]
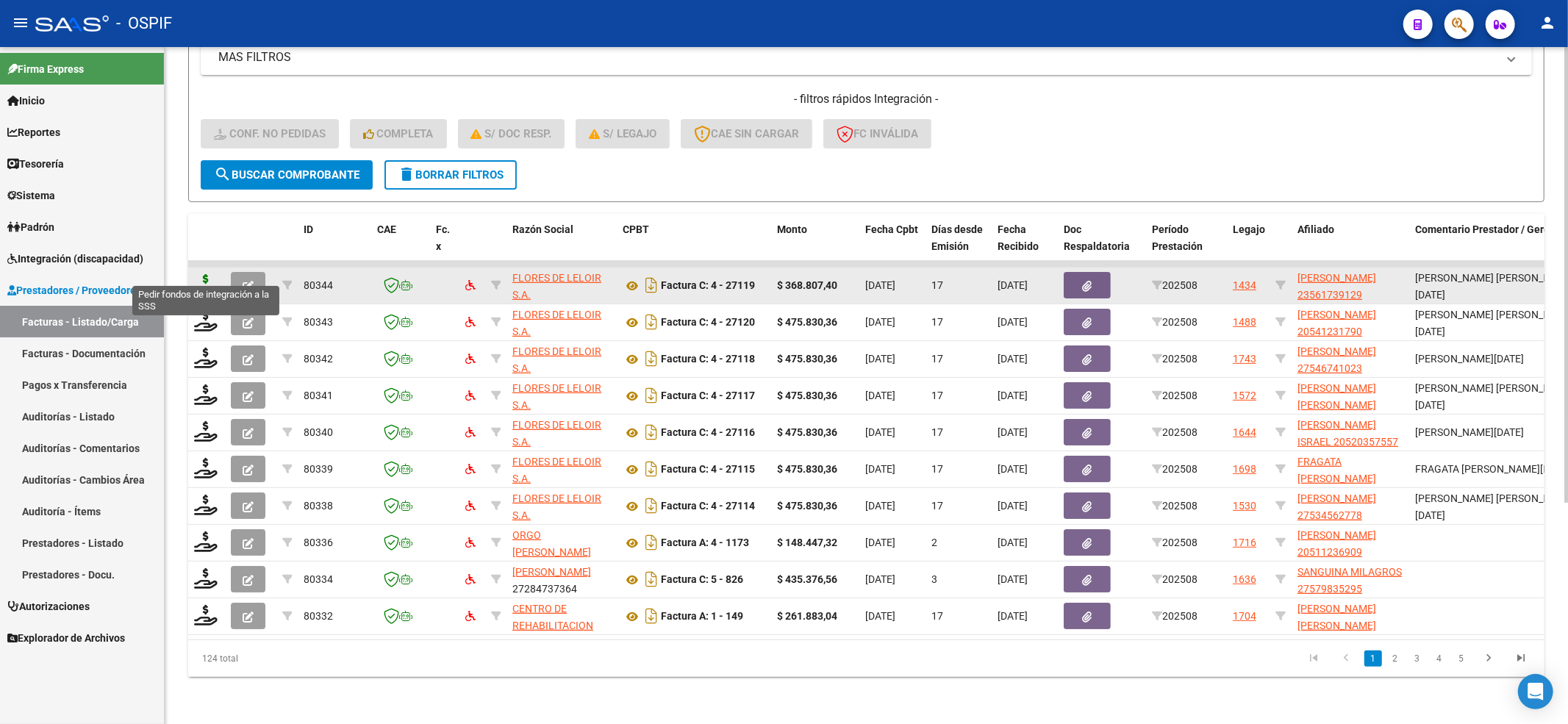
click at [210, 274] on icon at bounding box center [206, 285] width 23 height 21
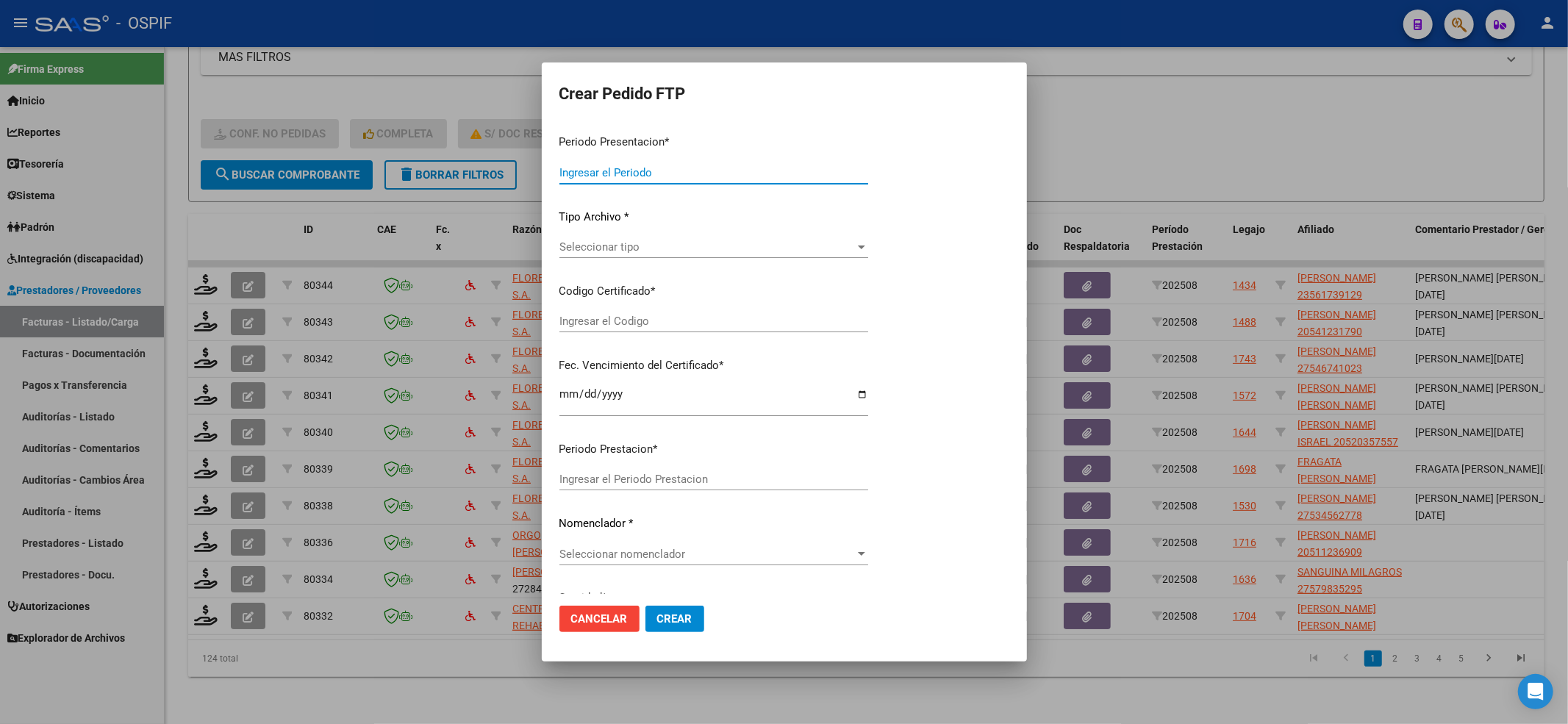
type input "202508"
type input "$ 368.807,40"
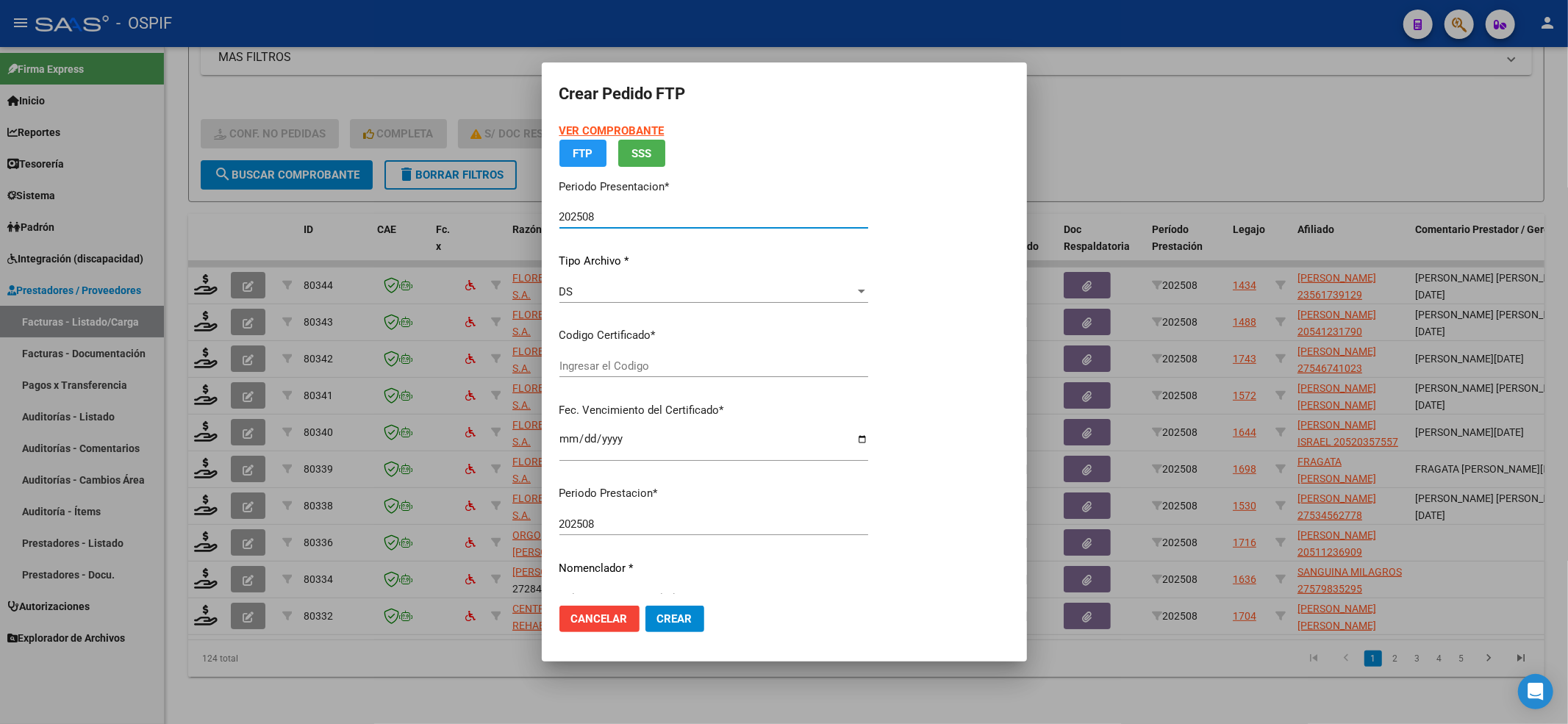
type input "0200056173912-20221117-20271117-BS-436"
type input "[DATE]"
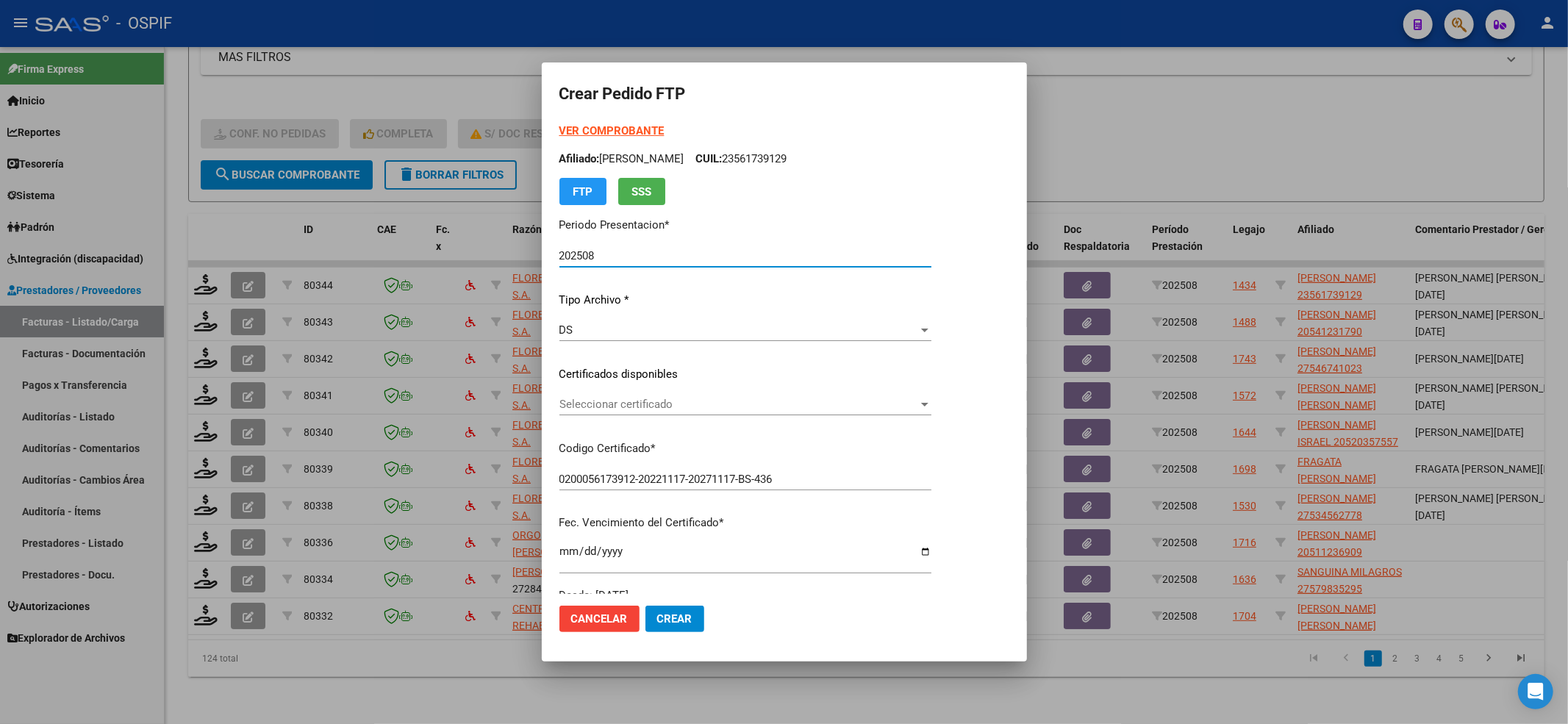
click at [646, 414] on div "Seleccionar certificado Seleccionar certificado" at bounding box center [746, 404] width 372 height 22
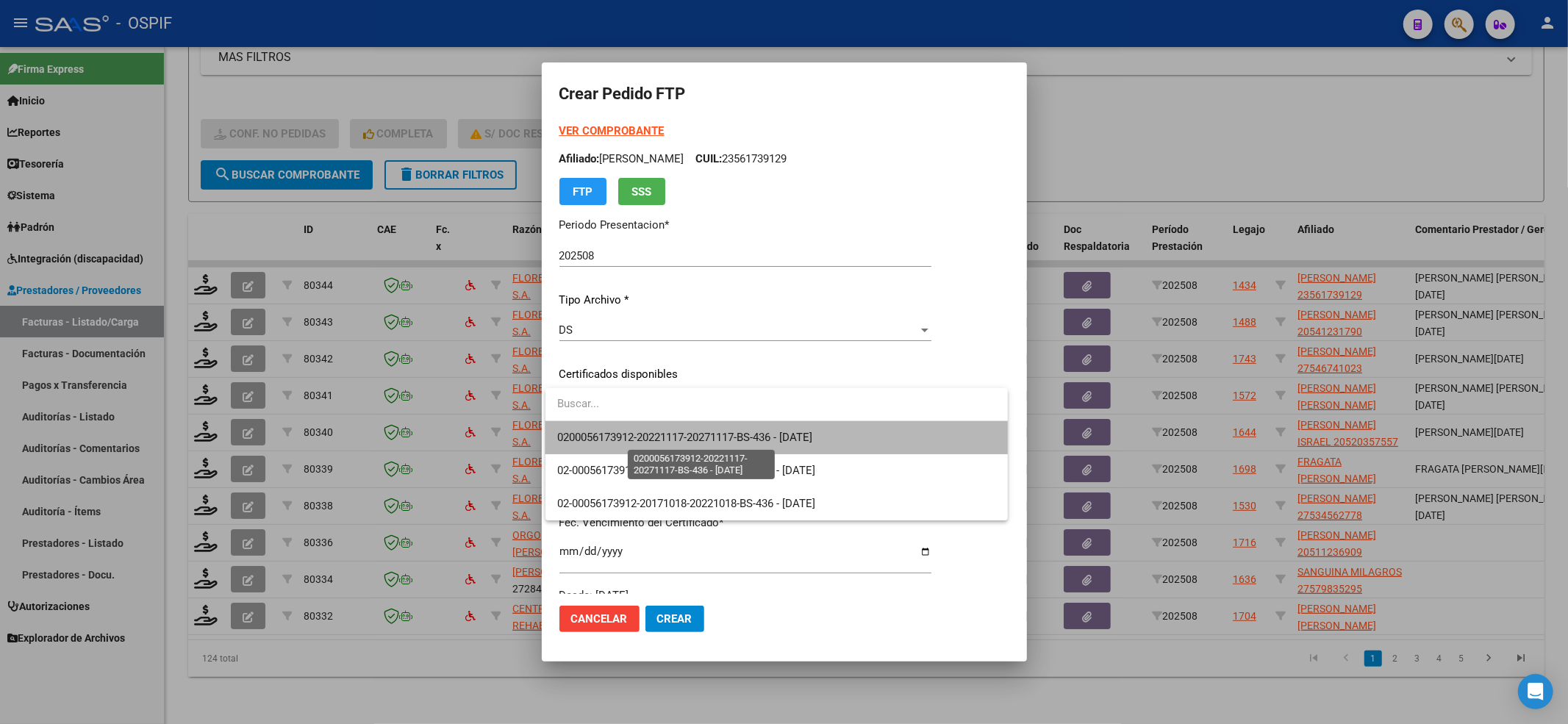
click at [619, 433] on span "0200056173912-20221117-20271117-BS-436 - [DATE]" at bounding box center [685, 437] width 255 height 13
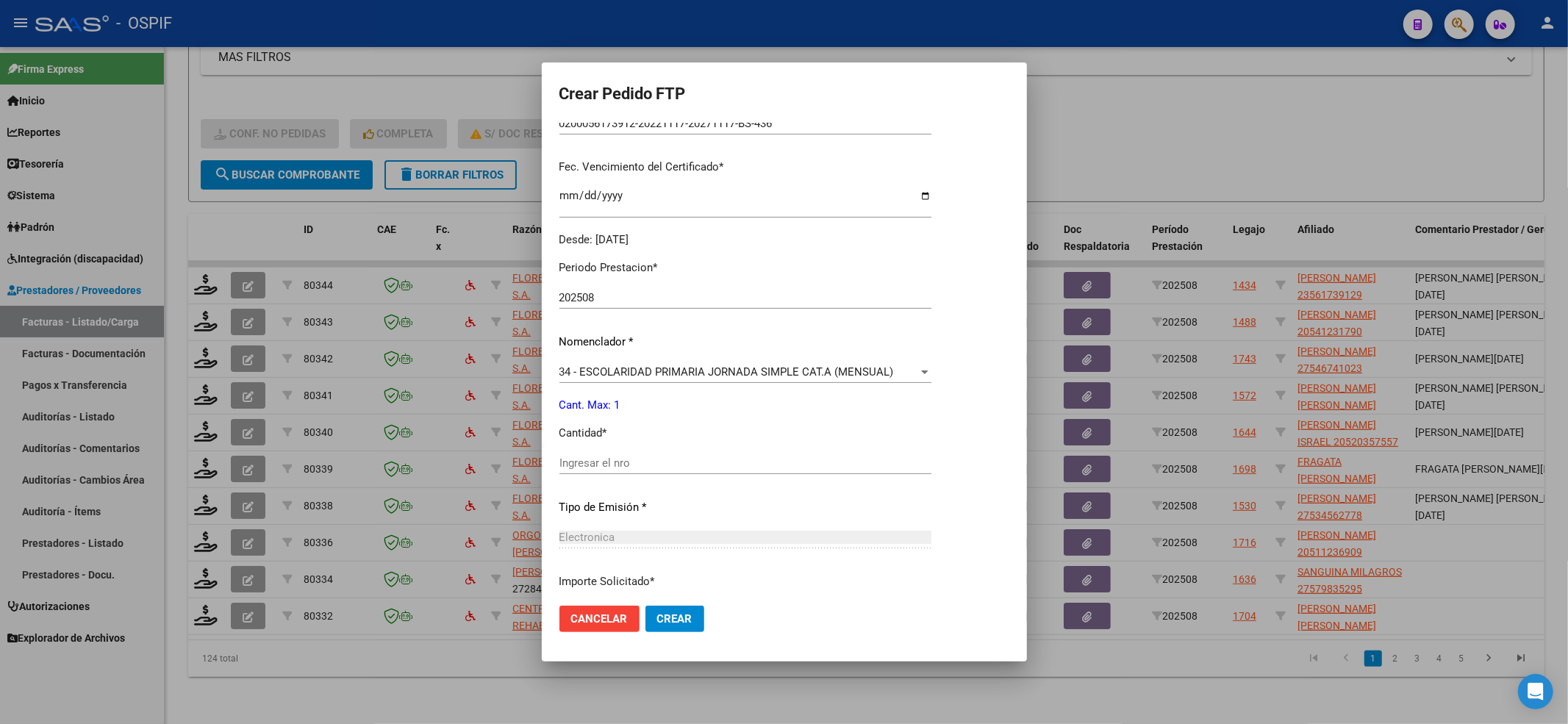
scroll to position [392, 0]
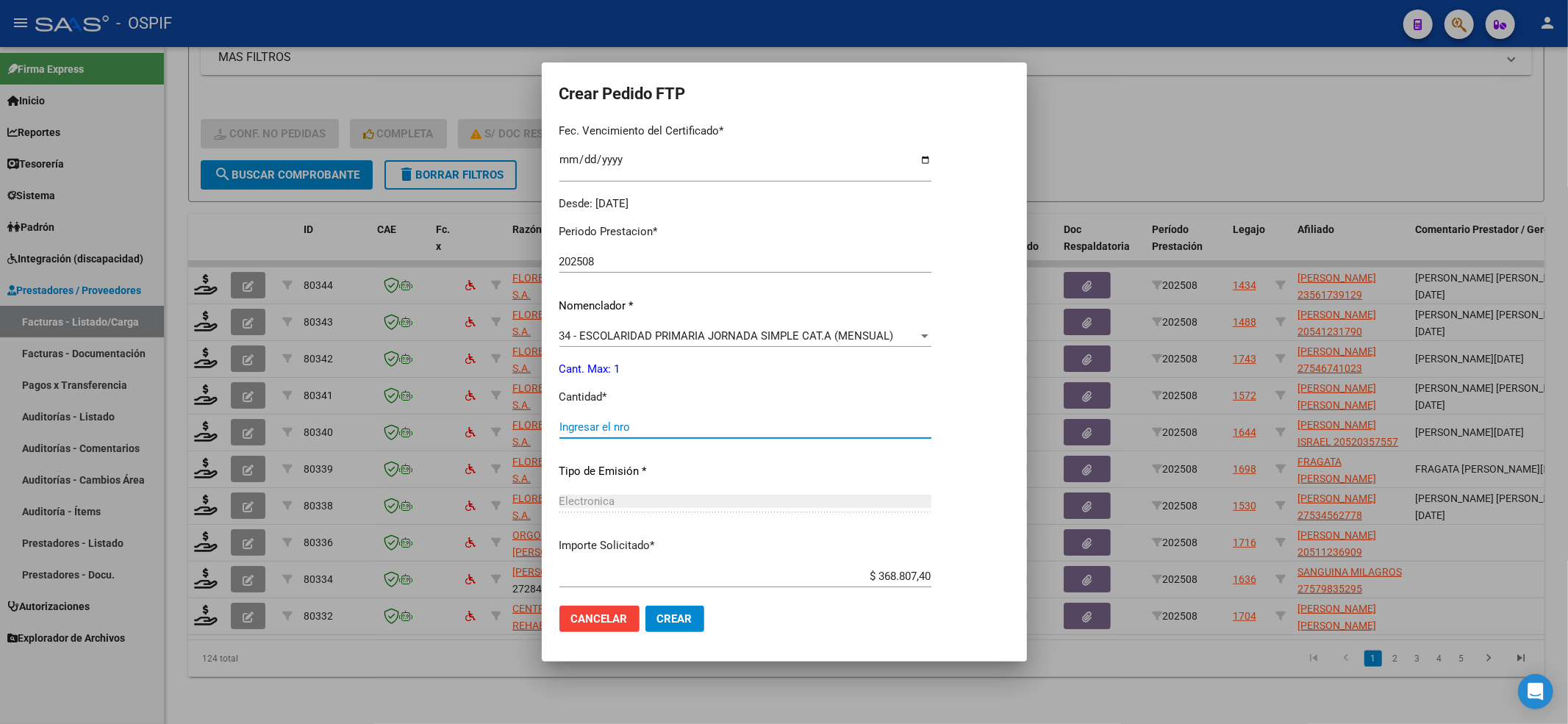
click at [618, 430] on input "Ingresar el nro" at bounding box center [746, 426] width 372 height 13
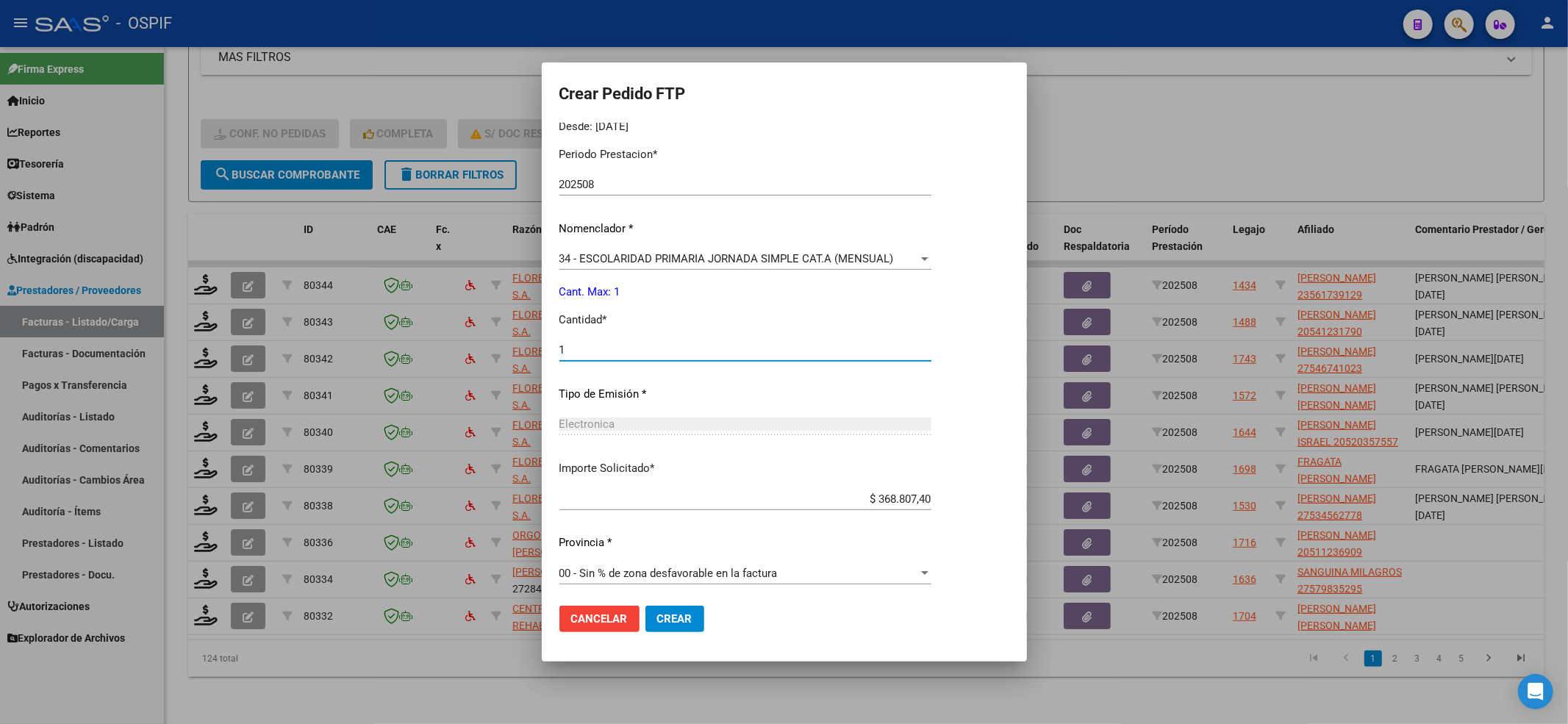
scroll to position [474, 0]
type input "1"
click at [683, 616] on span "Crear" at bounding box center [674, 618] width 35 height 13
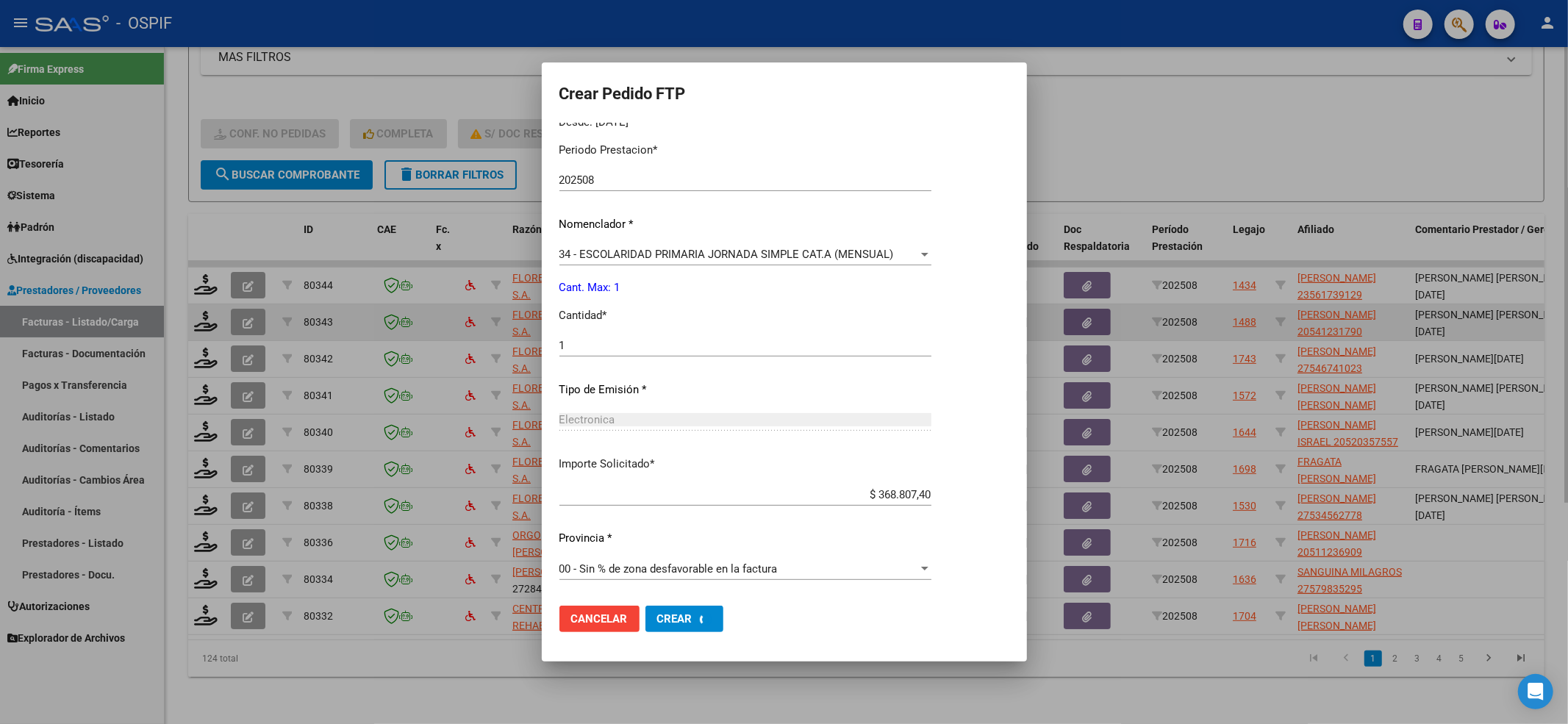
scroll to position [0, 0]
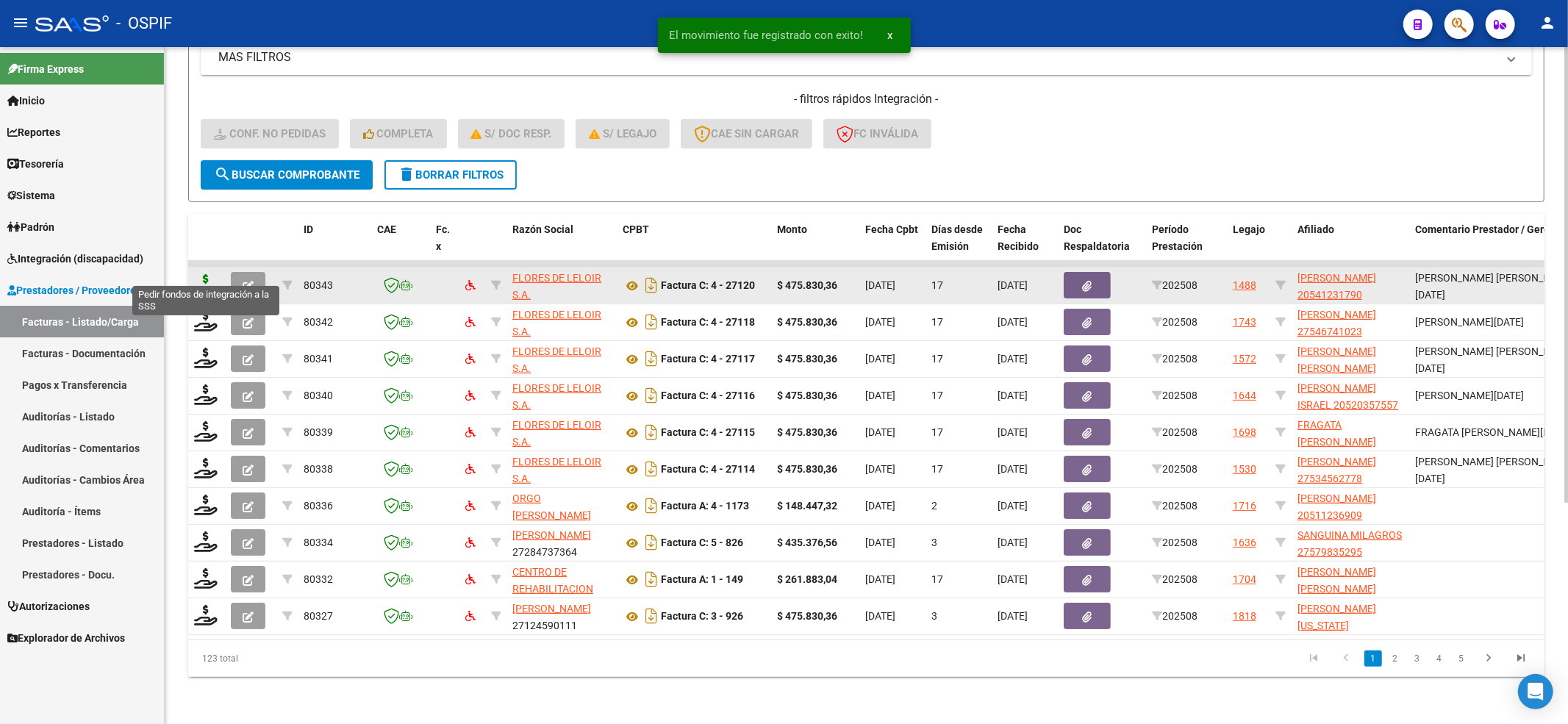
click at [210, 276] on icon at bounding box center [206, 285] width 23 height 21
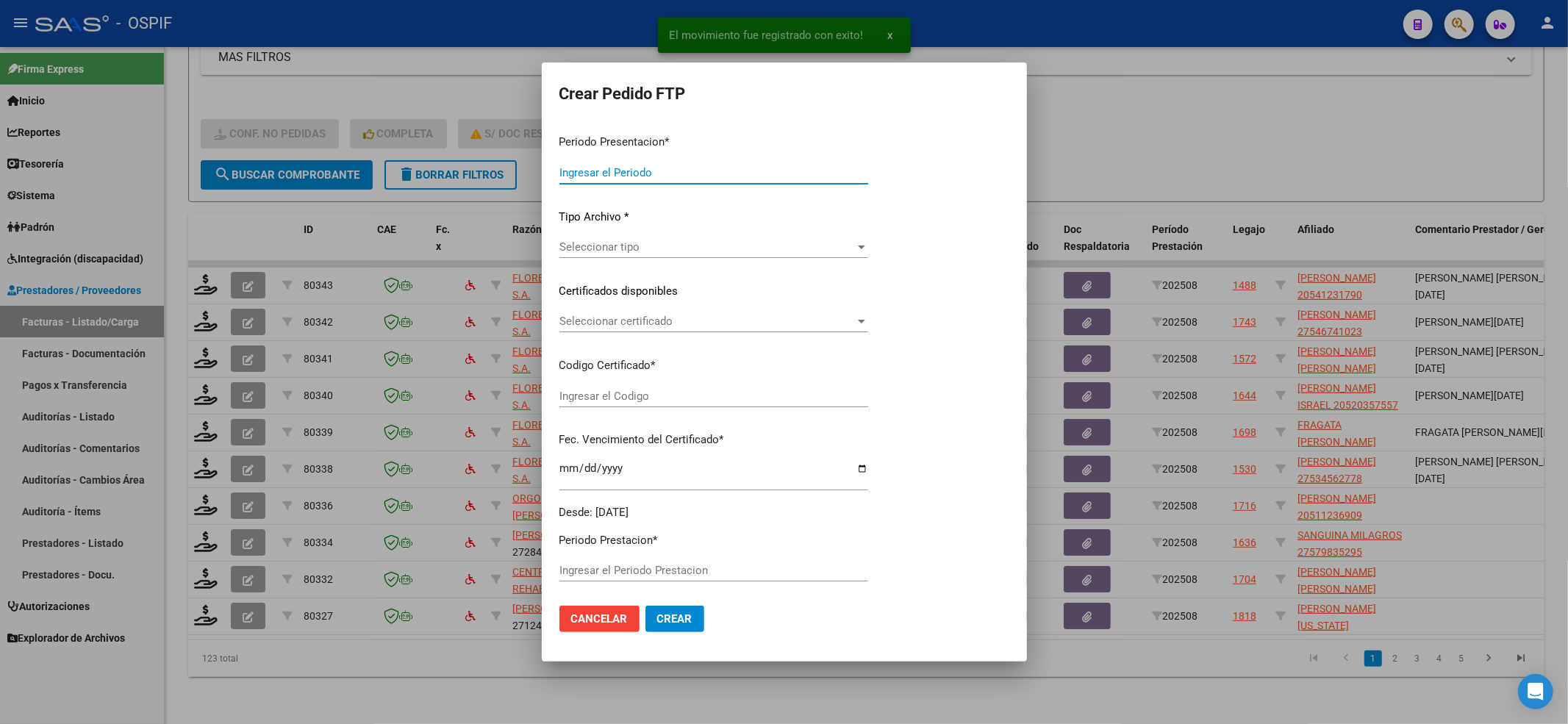
type input "202508"
type input "$ 475.830,36"
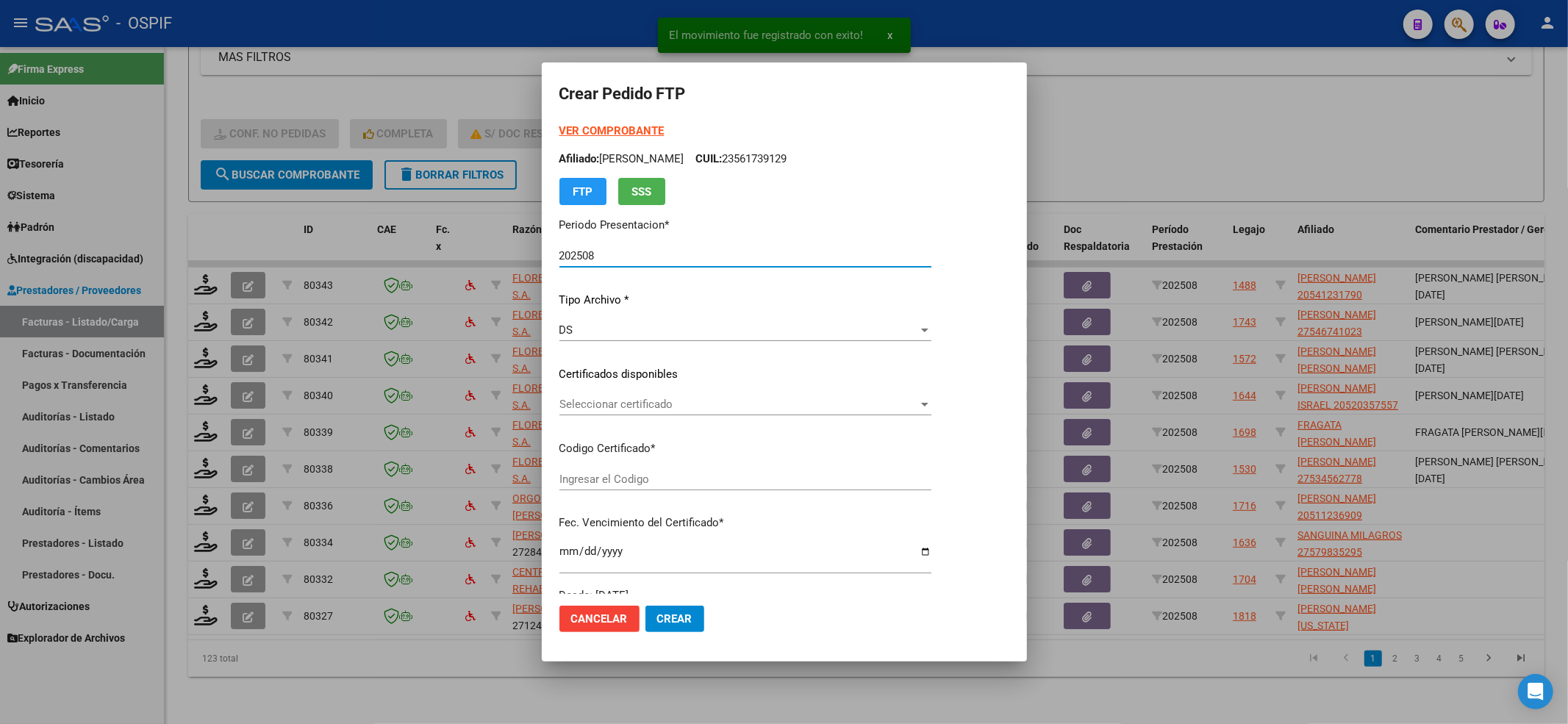
type input "020005412317920230331-20240331-BS-427"
type input "[DATE]"
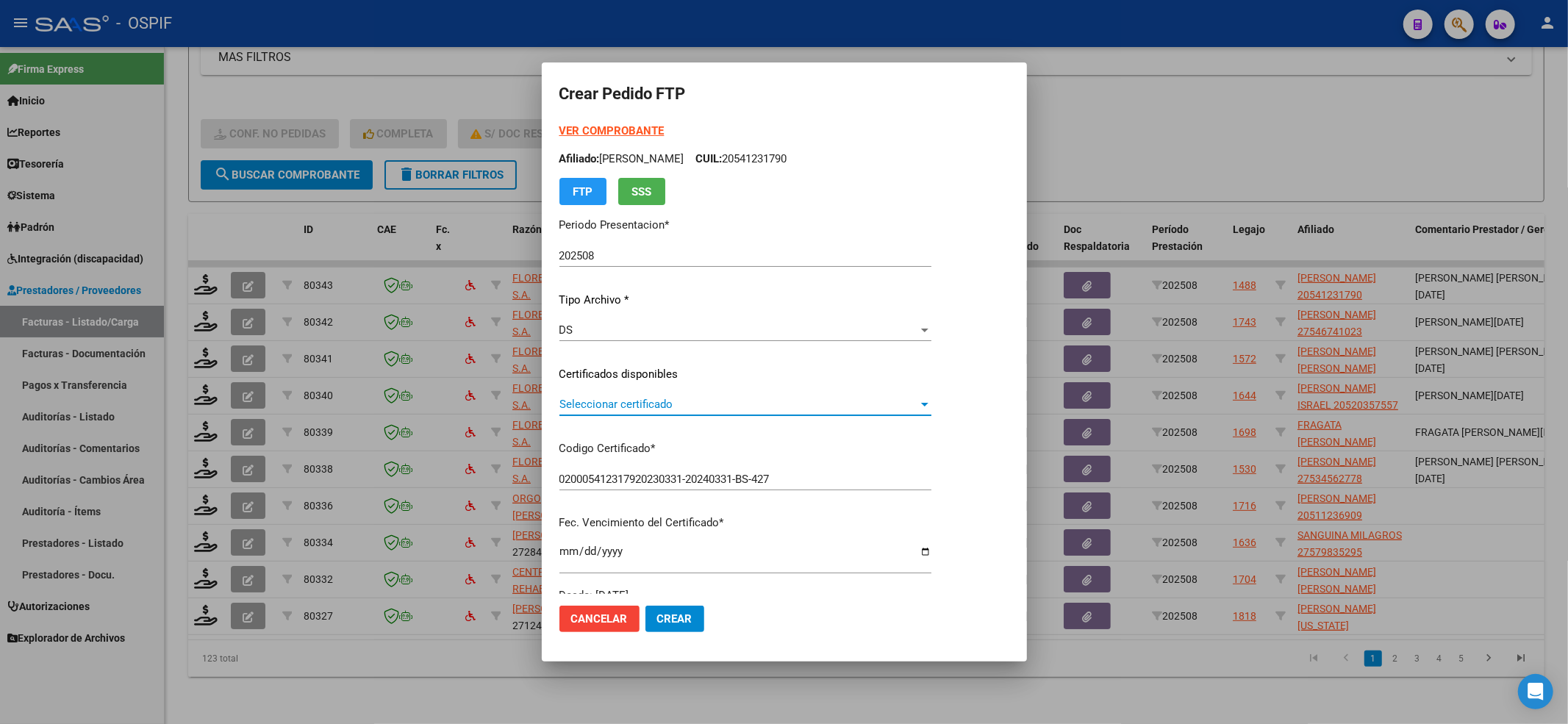
click at [683, 410] on span "Seleccionar certificado" at bounding box center [739, 403] width 359 height 13
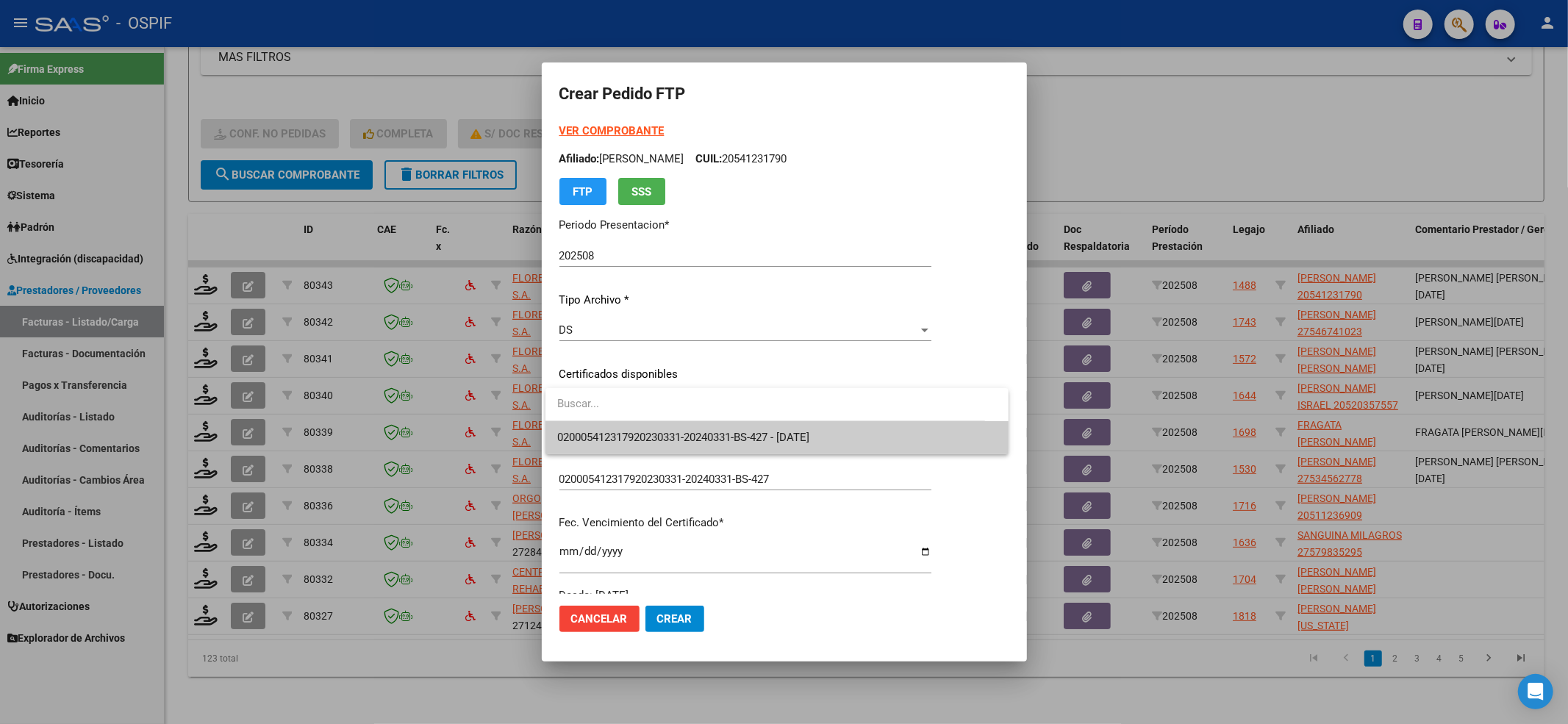
click at [678, 433] on span "020005412317920230331-20240331-BS-427 - [DATE]" at bounding box center [683, 437] width 252 height 13
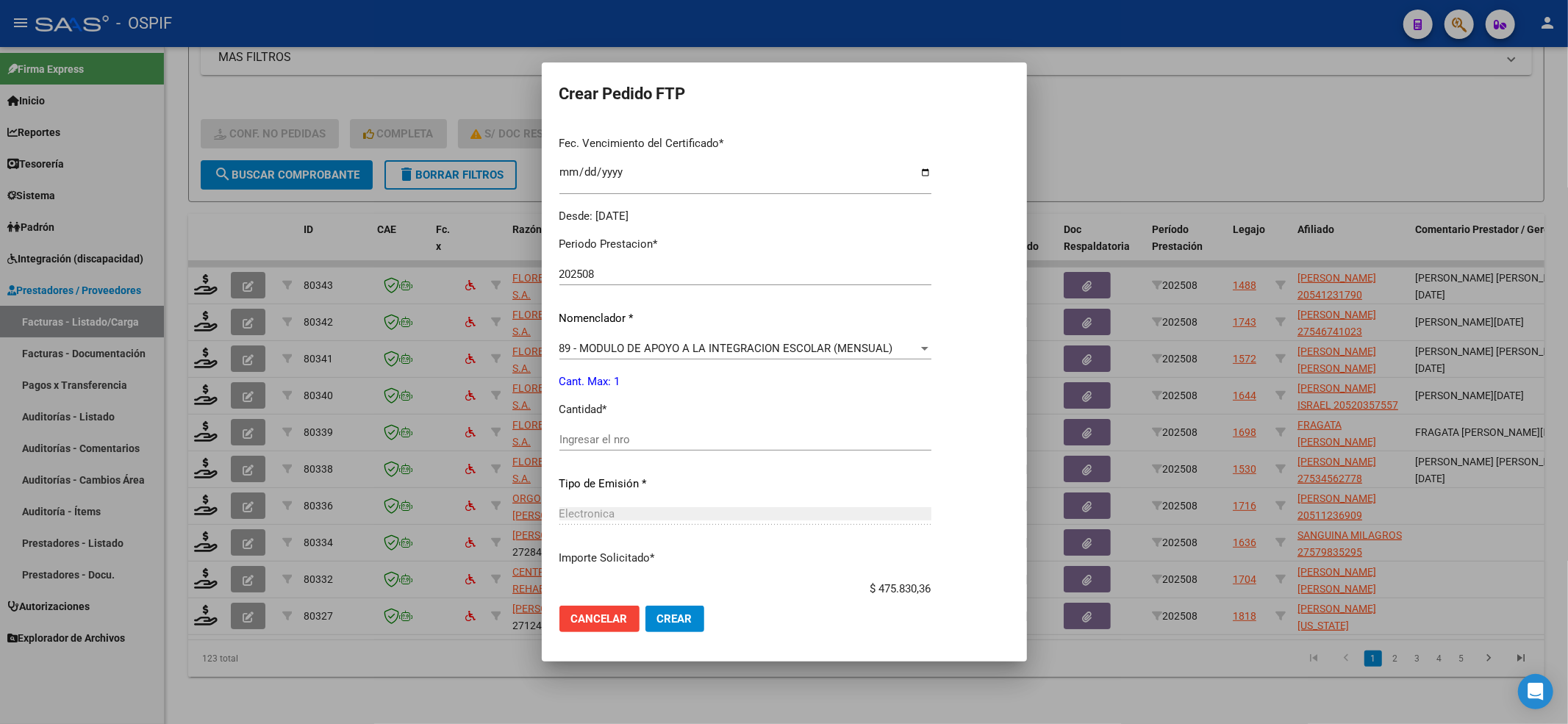
scroll to position [392, 0]
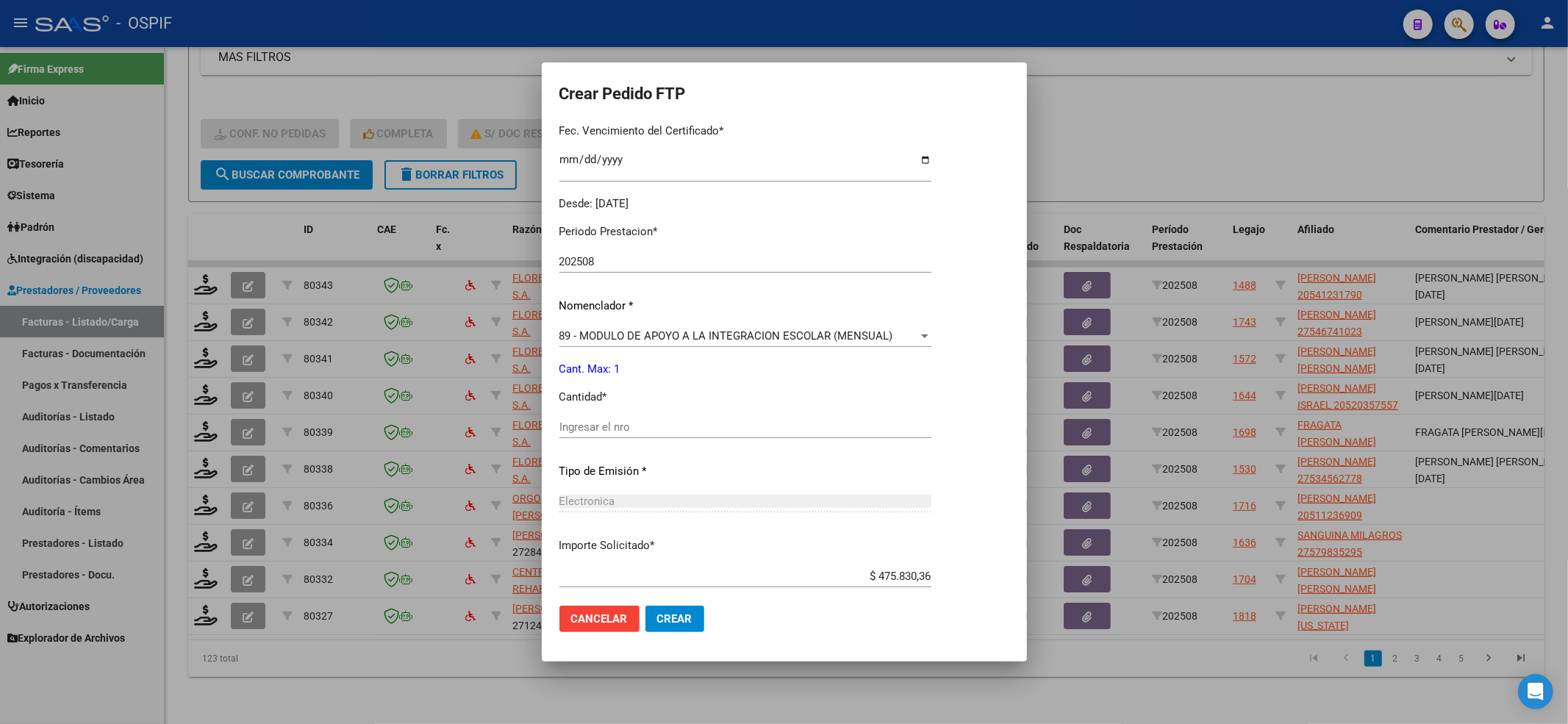
click at [622, 418] on div "Ingresar el nro" at bounding box center [746, 427] width 372 height 22
type input "1"
click at [663, 624] on span "Crear" at bounding box center [674, 618] width 35 height 13
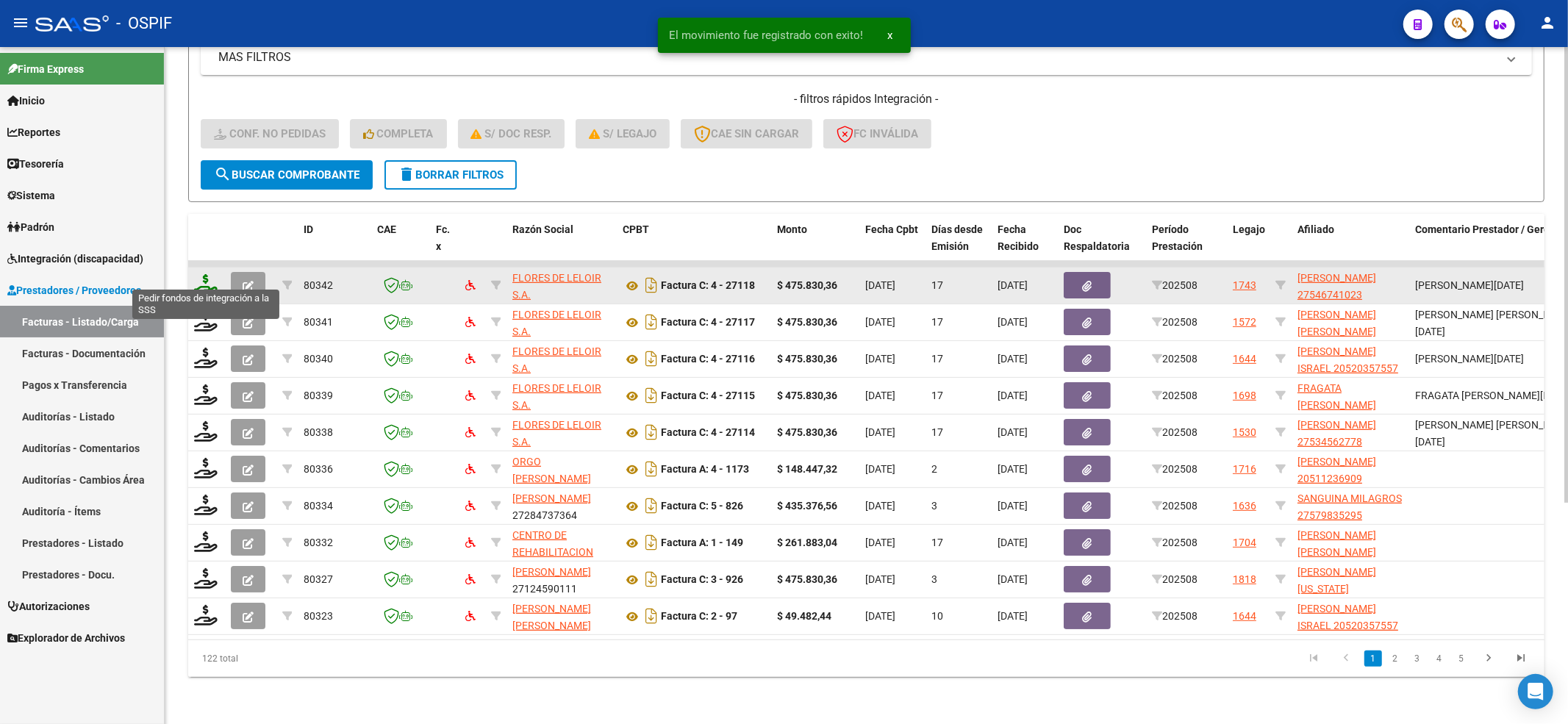
click at [210, 275] on icon at bounding box center [206, 285] width 23 height 21
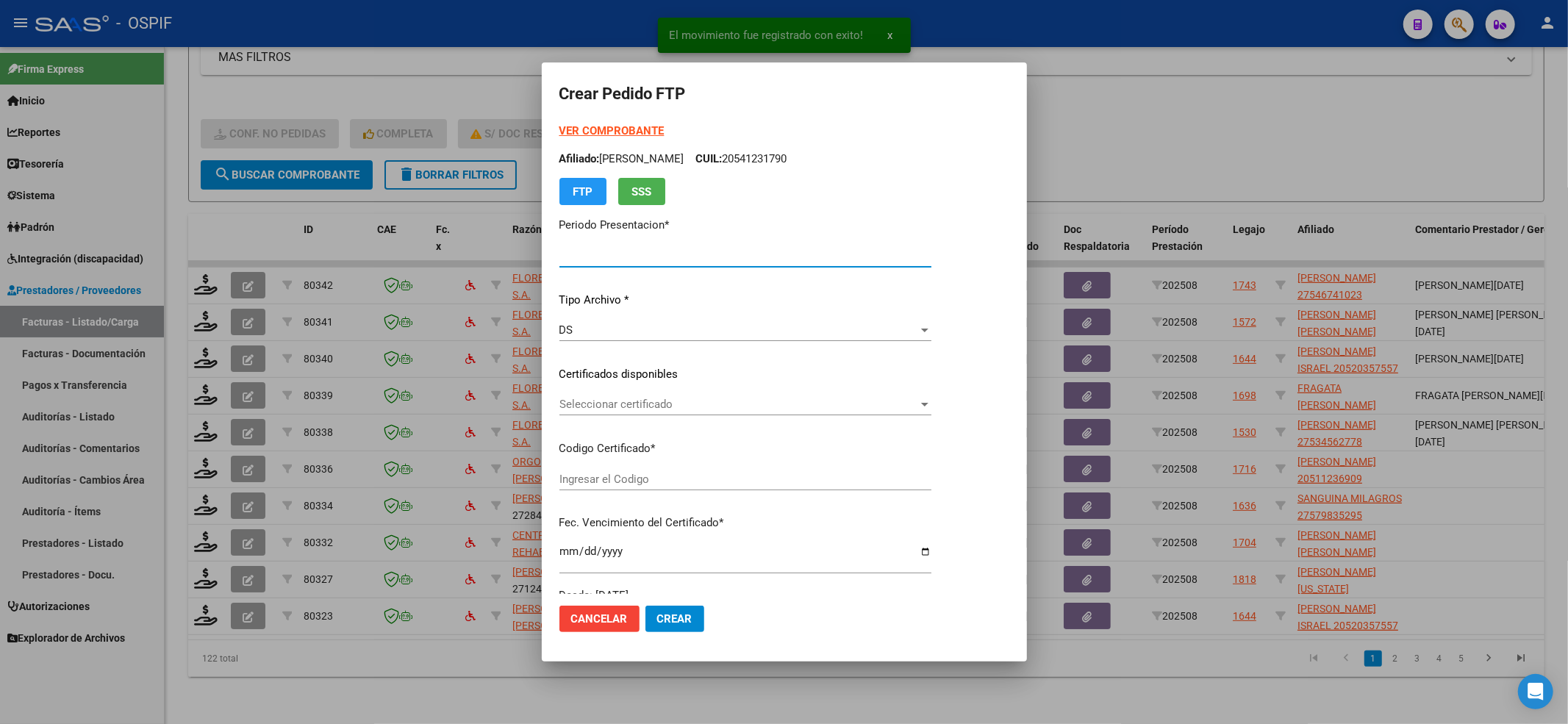
type input "202508"
type input "$ 475.830,36"
type input "010005467410220230421-20280421-BS-427"
type input "[DATE]"
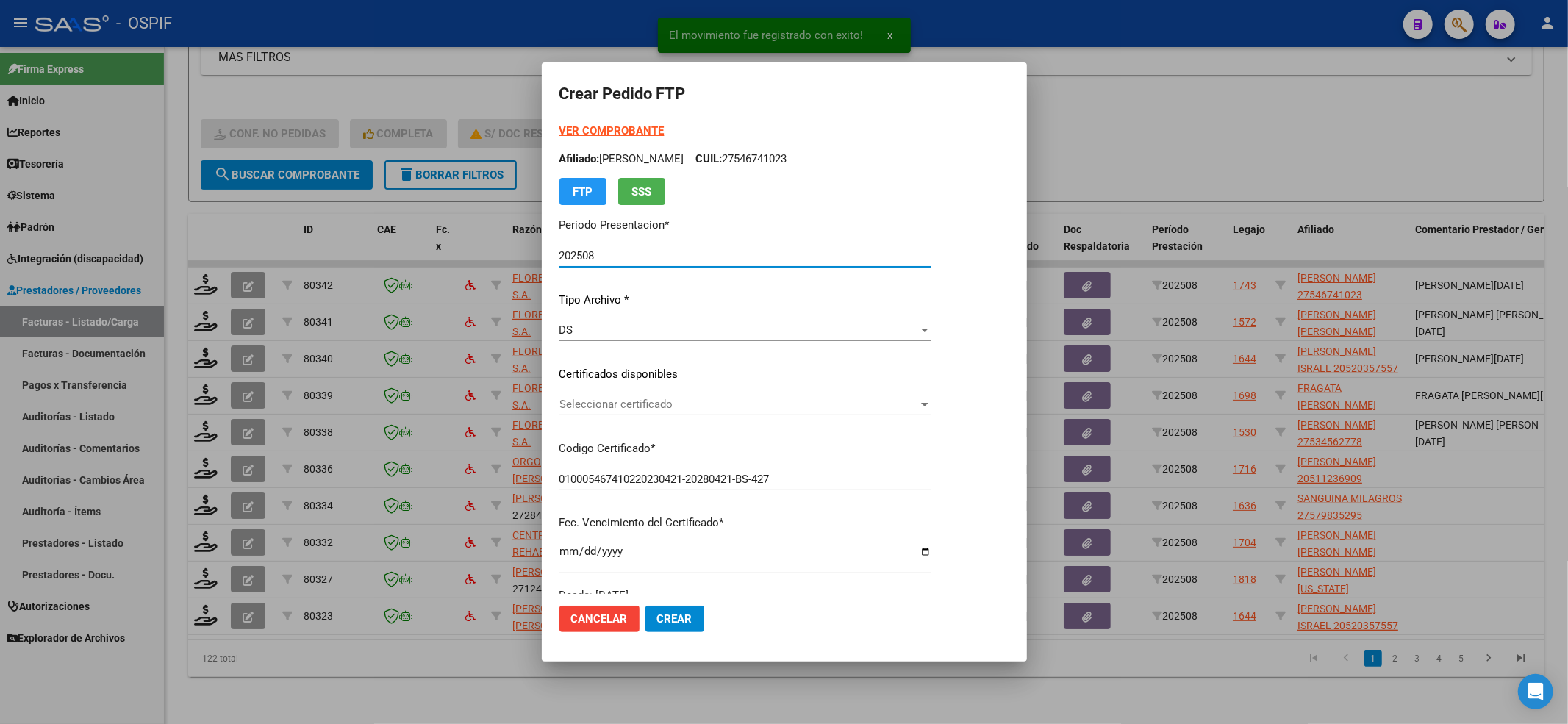
click at [892, 406] on span "Seleccionar certificado" at bounding box center [739, 403] width 359 height 13
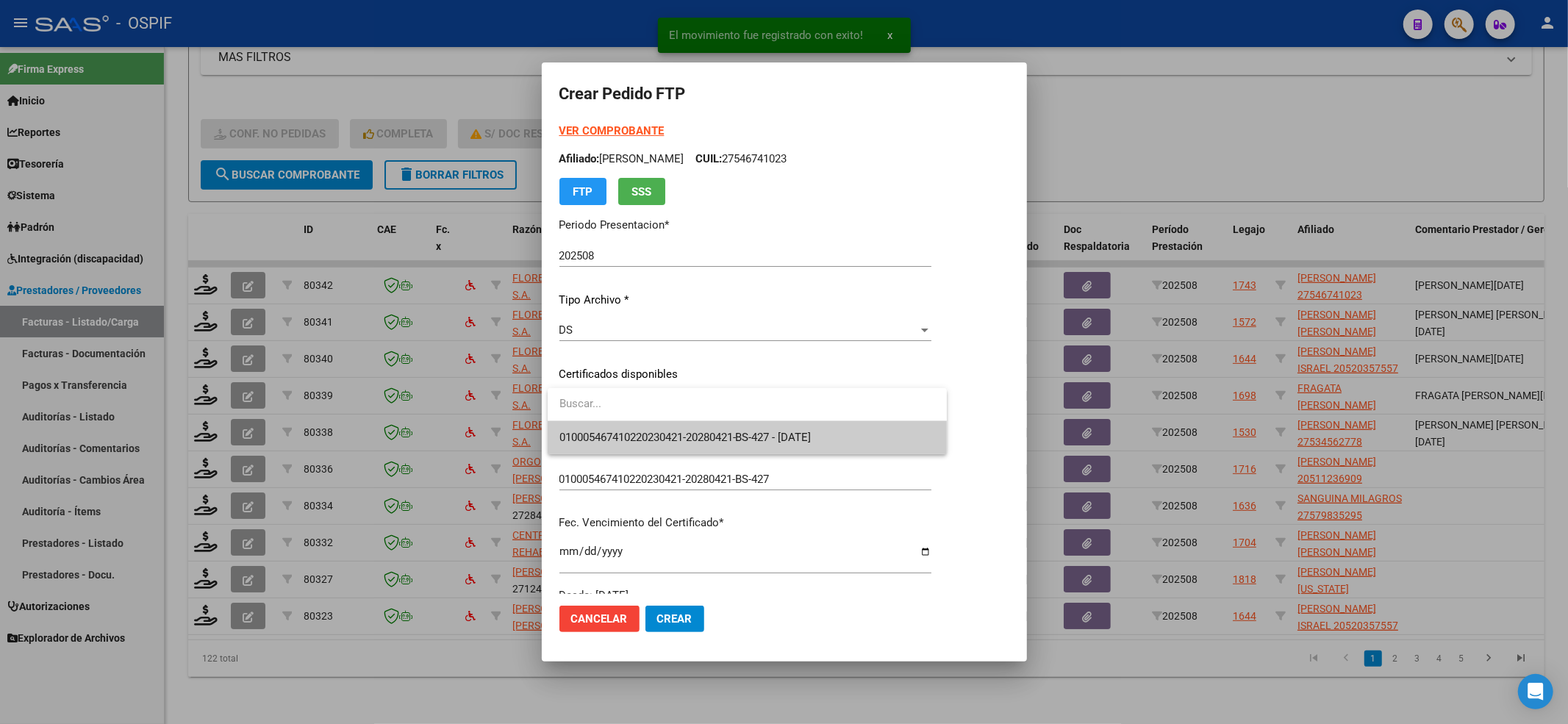
click at [868, 424] on span "010005467410220230421-20280421-BS-427 - [DATE]" at bounding box center [747, 438] width 376 height 33
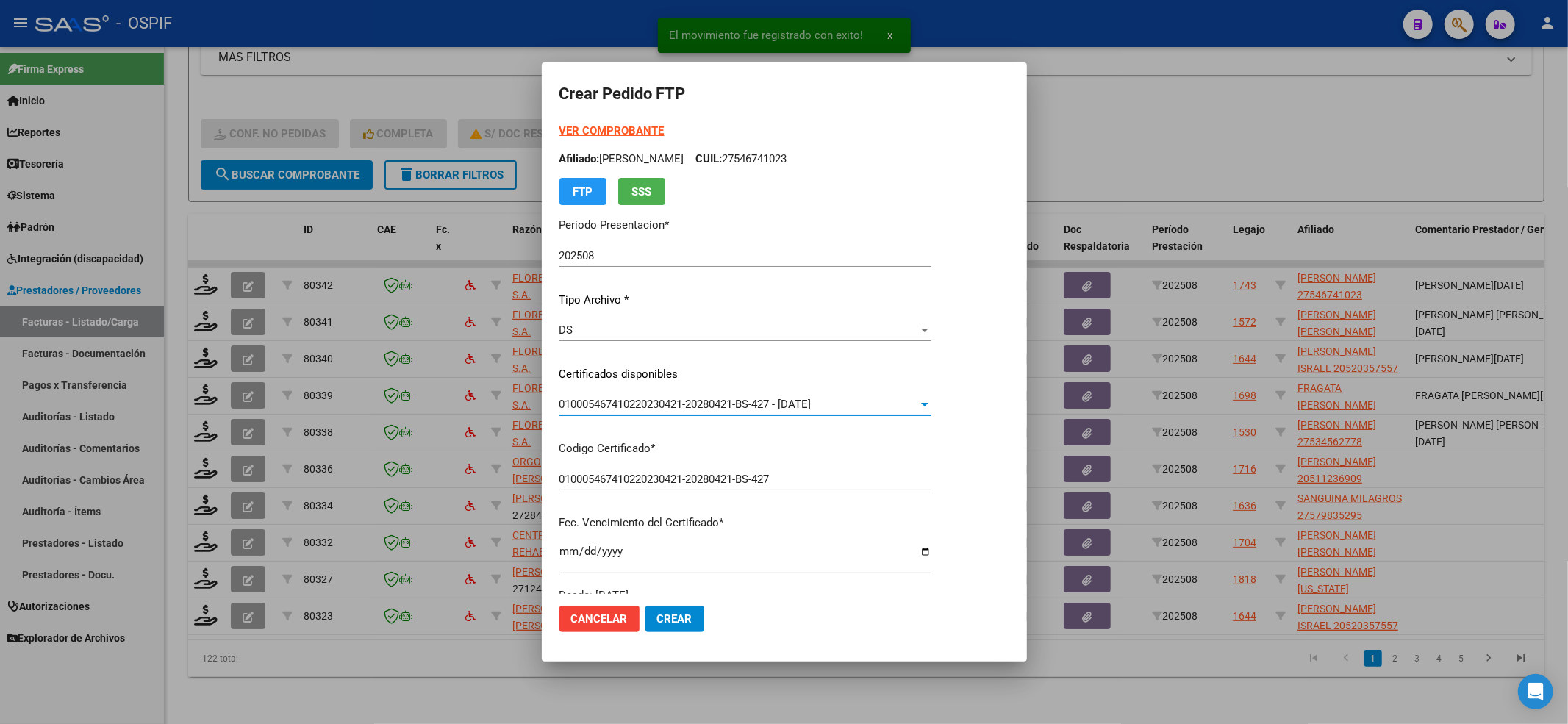
scroll to position [294, 0]
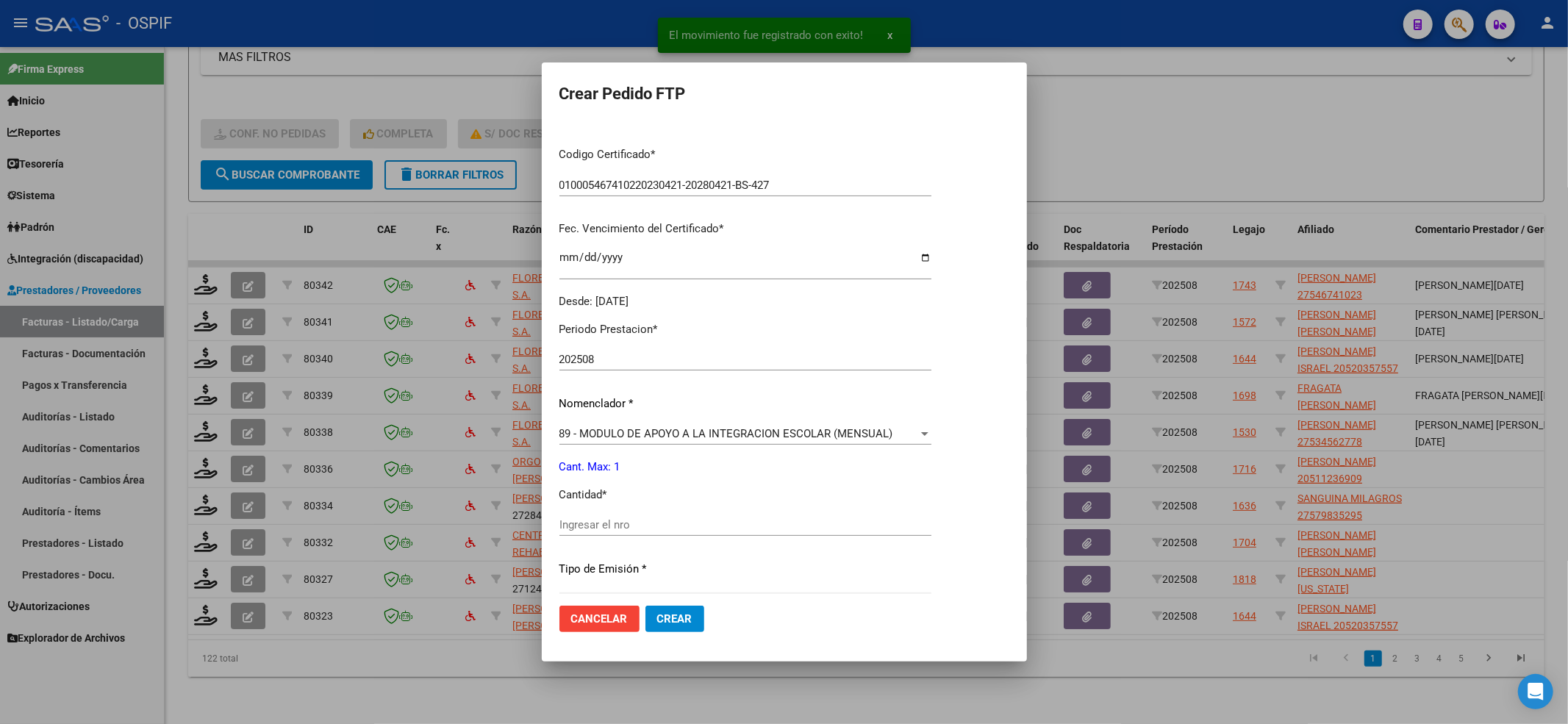
click at [585, 524] on input "Ingresar el nro" at bounding box center [746, 525] width 372 height 13
type input "1"
click at [692, 622] on span "Crear" at bounding box center [674, 618] width 35 height 13
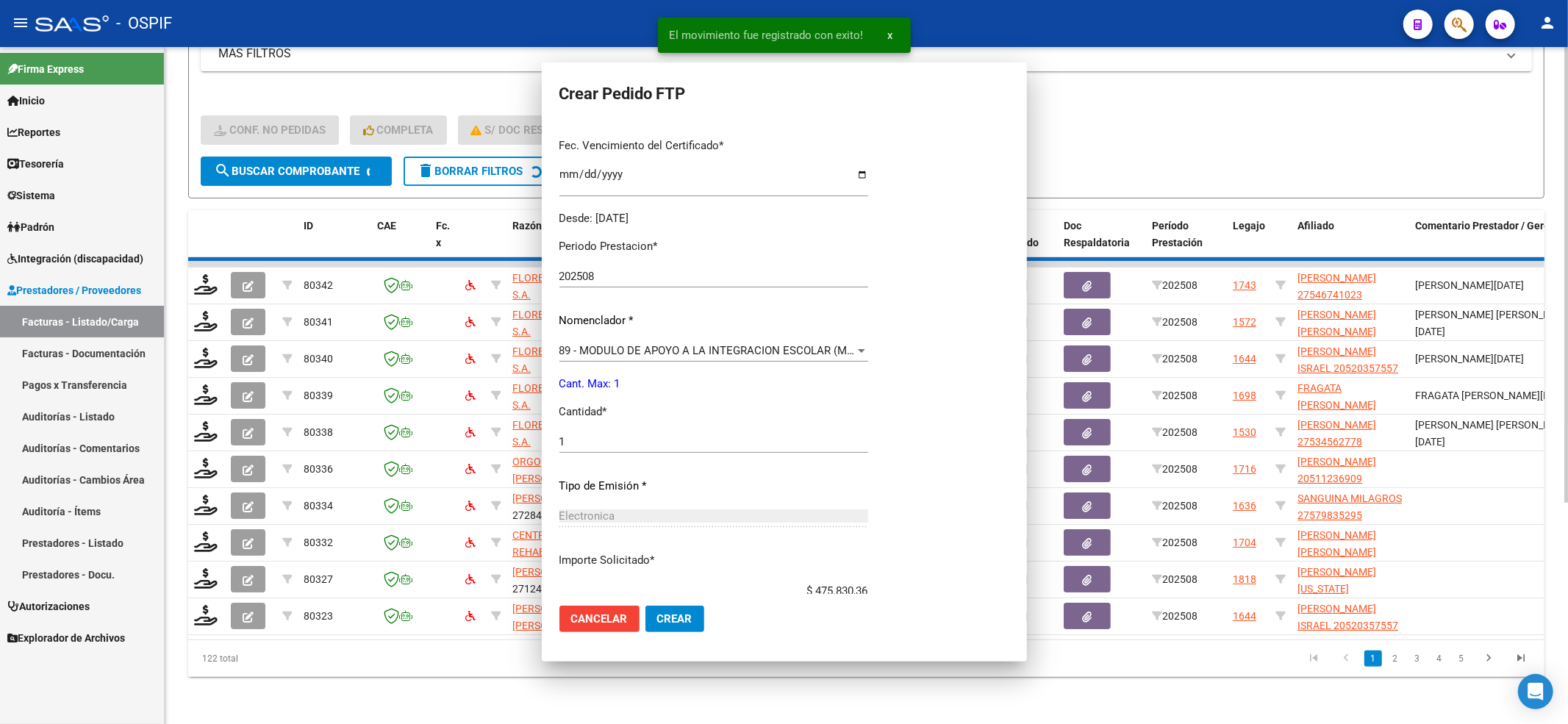
scroll to position [0, 0]
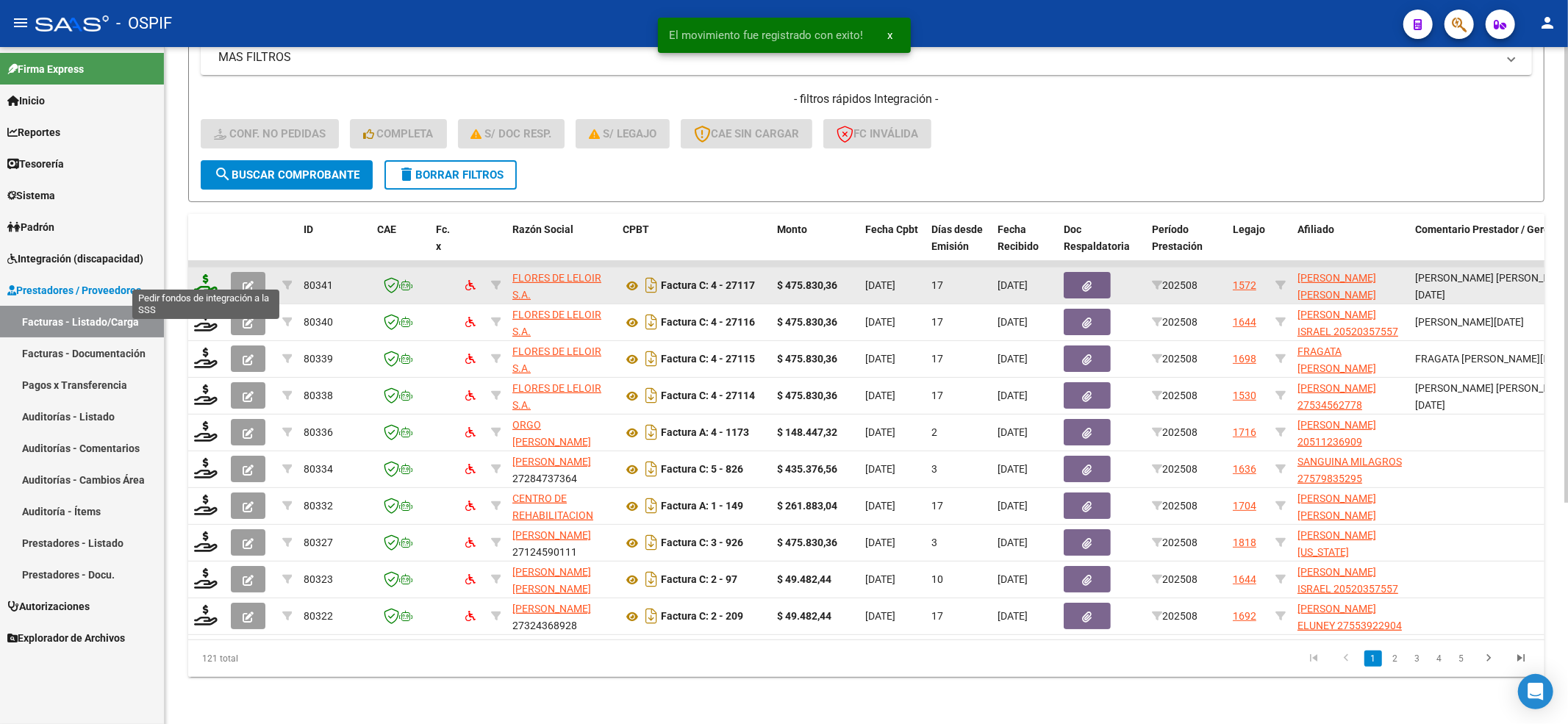
click at [197, 277] on icon at bounding box center [206, 285] width 23 height 21
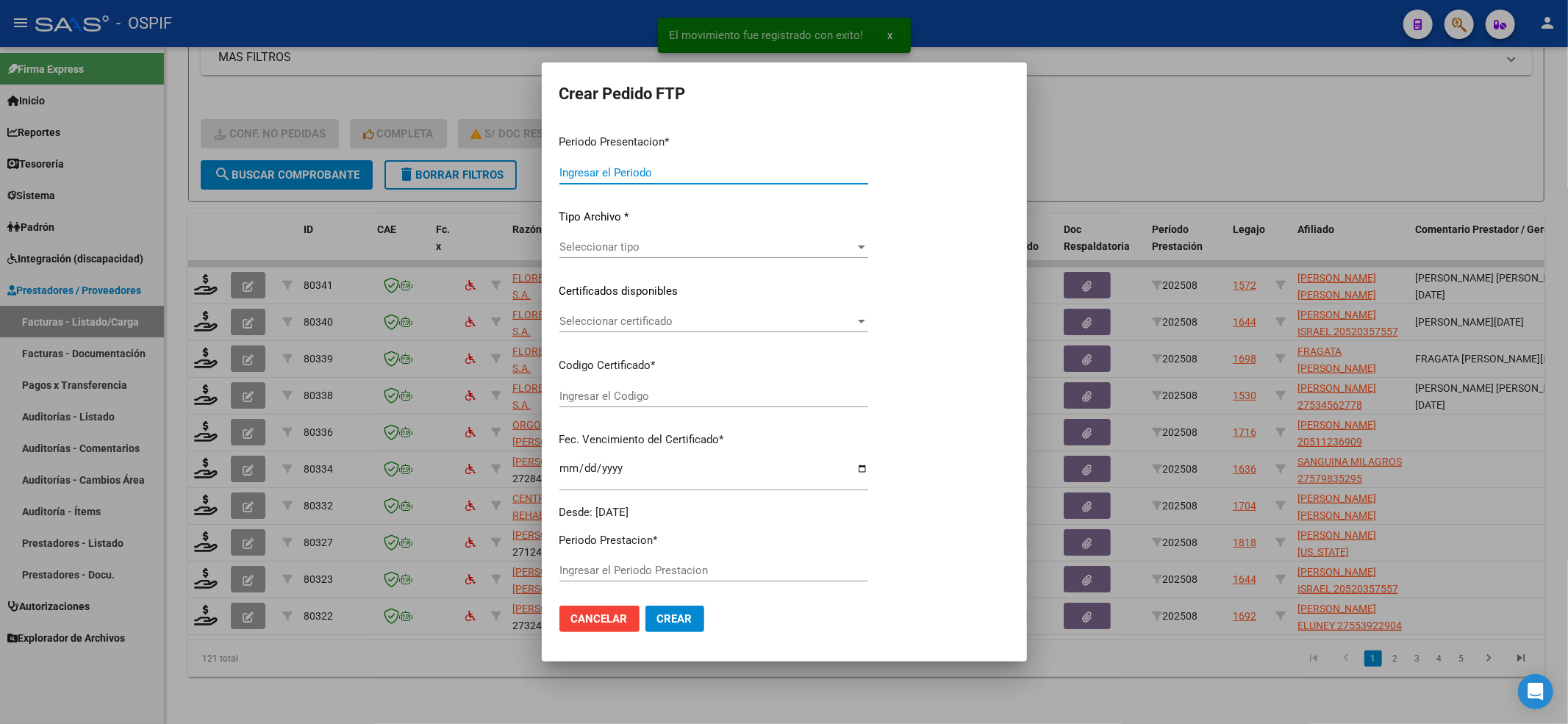
type input "202508"
type input "$ 475.830,36"
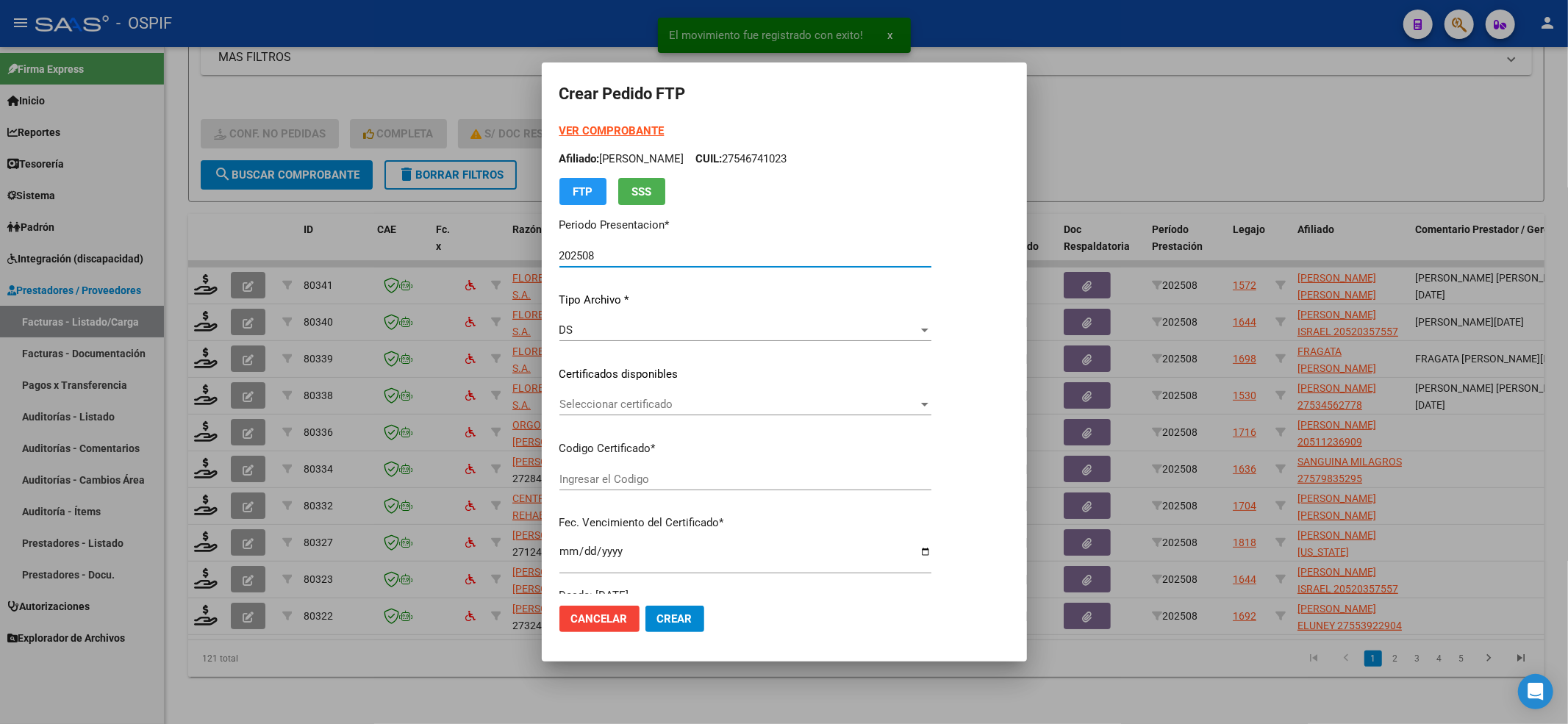
type input "0200055568926-20220920-20240920-BS-427"
type input "[DATE]"
click at [603, 409] on span "Seleccionar certificado" at bounding box center [739, 403] width 359 height 13
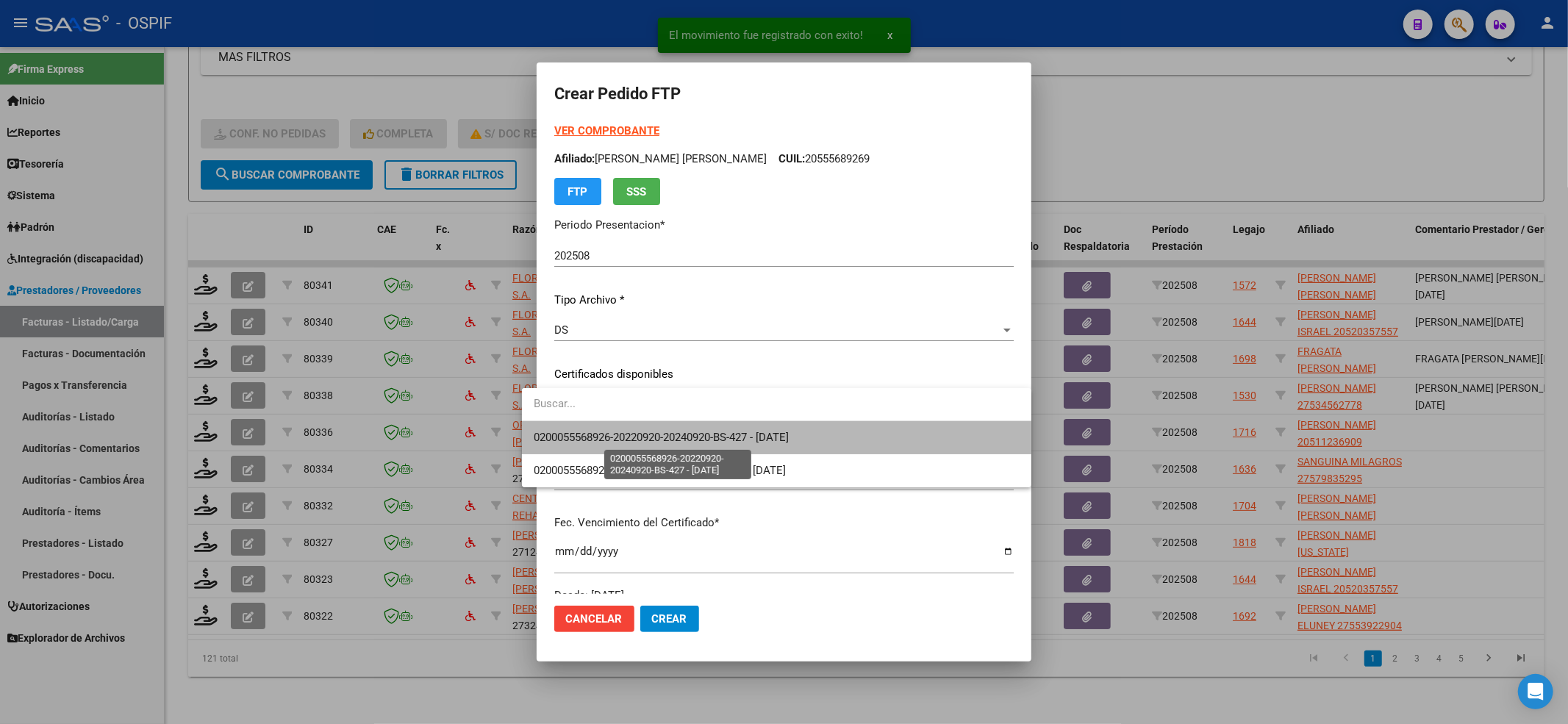
click at [591, 435] on span "0200055568926-20220920-20240920-BS-427 - [DATE]" at bounding box center [661, 437] width 255 height 13
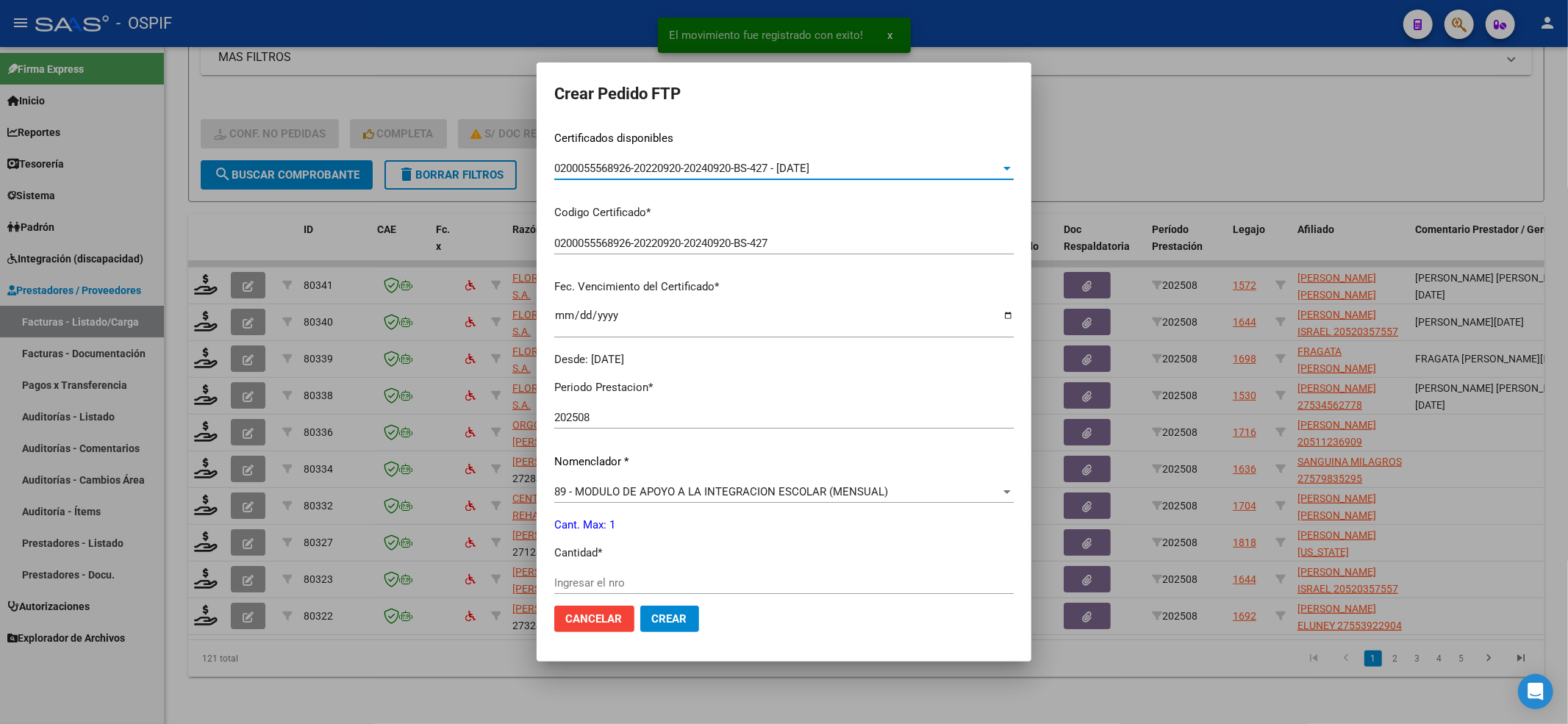
scroll to position [294, 0]
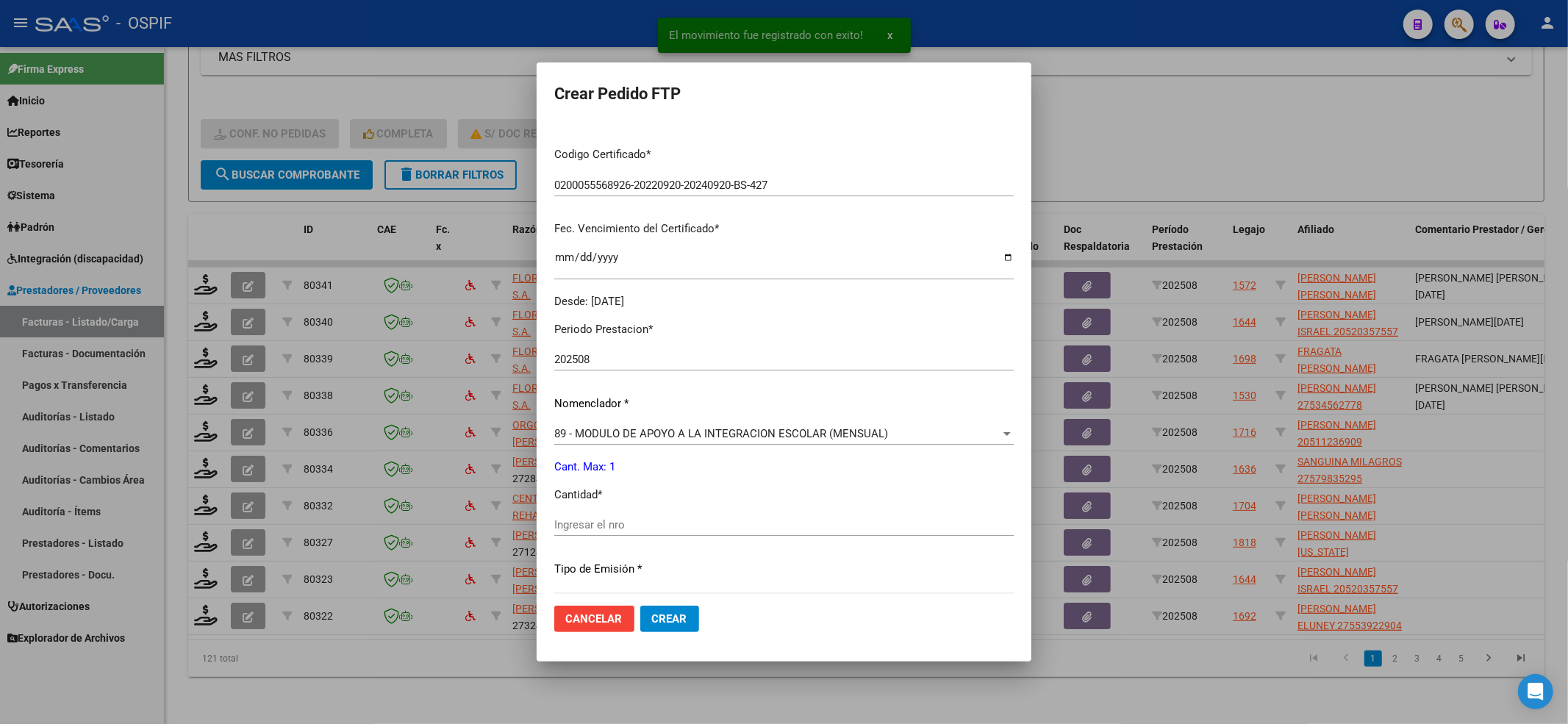
click at [555, 518] on input "Ingresar el nro" at bounding box center [784, 525] width 459 height 13
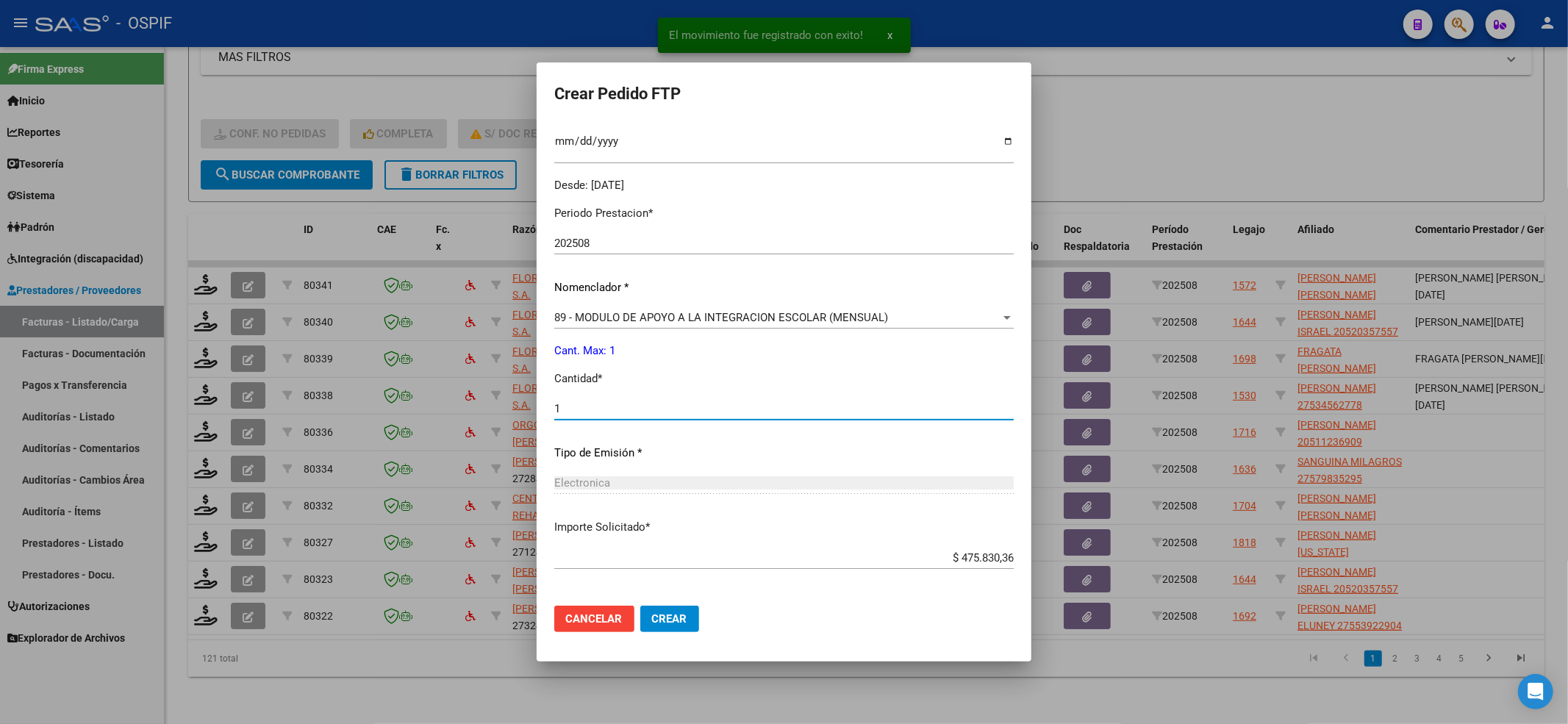
scroll to position [474, 0]
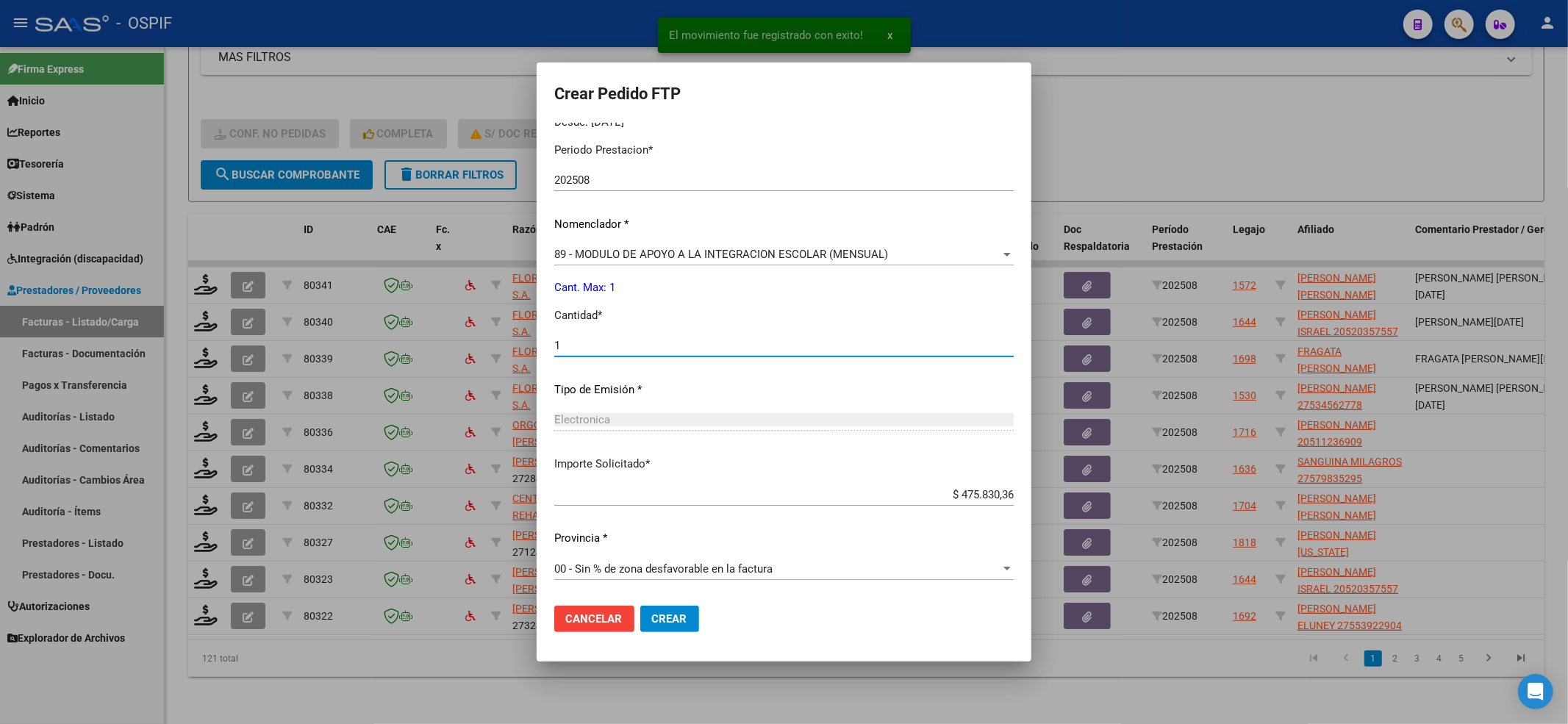
type input "1"
click at [636, 604] on mat-dialog-actions "Cancelar Crear" at bounding box center [784, 619] width 459 height 50
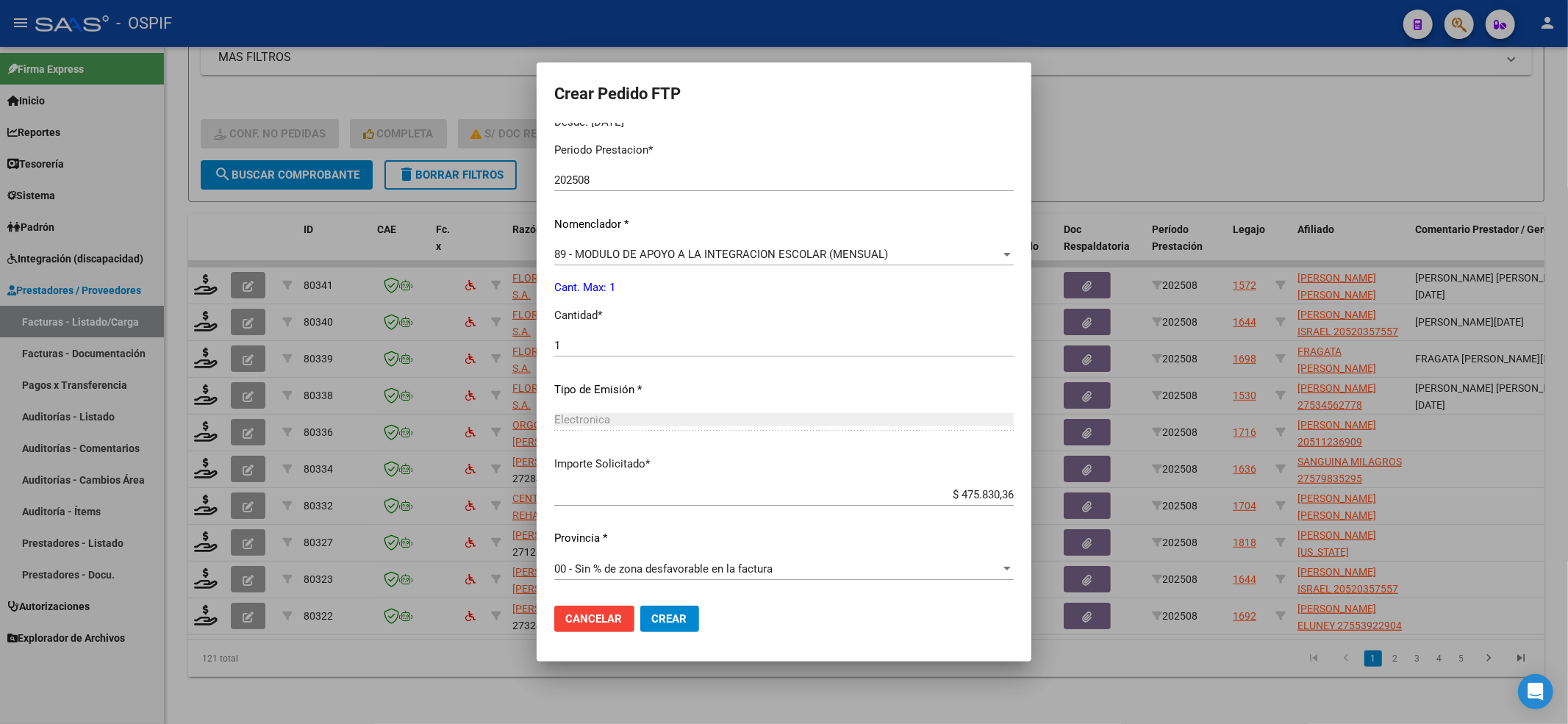
click at [641, 607] on button "Crear" at bounding box center [670, 618] width 58 height 27
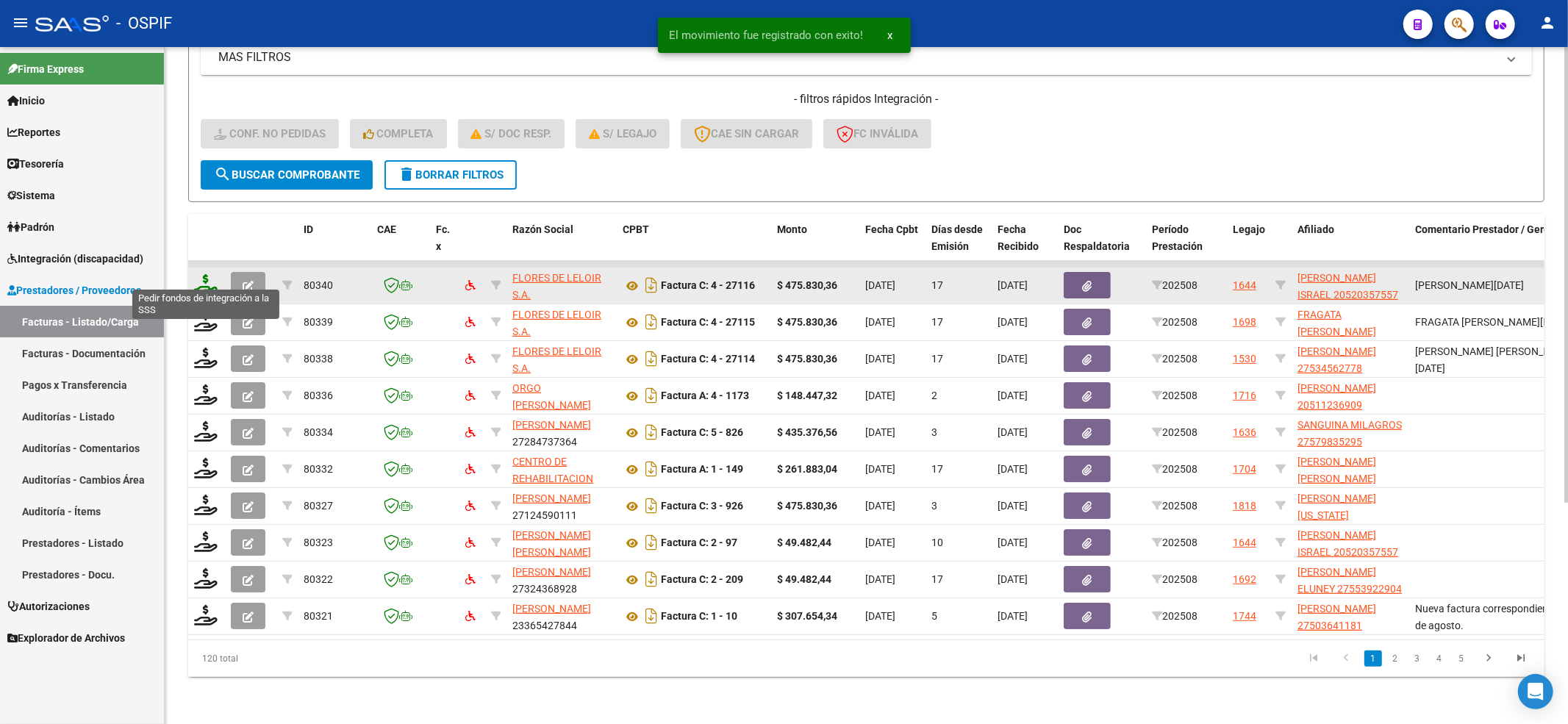
click at [205, 275] on icon at bounding box center [206, 285] width 23 height 21
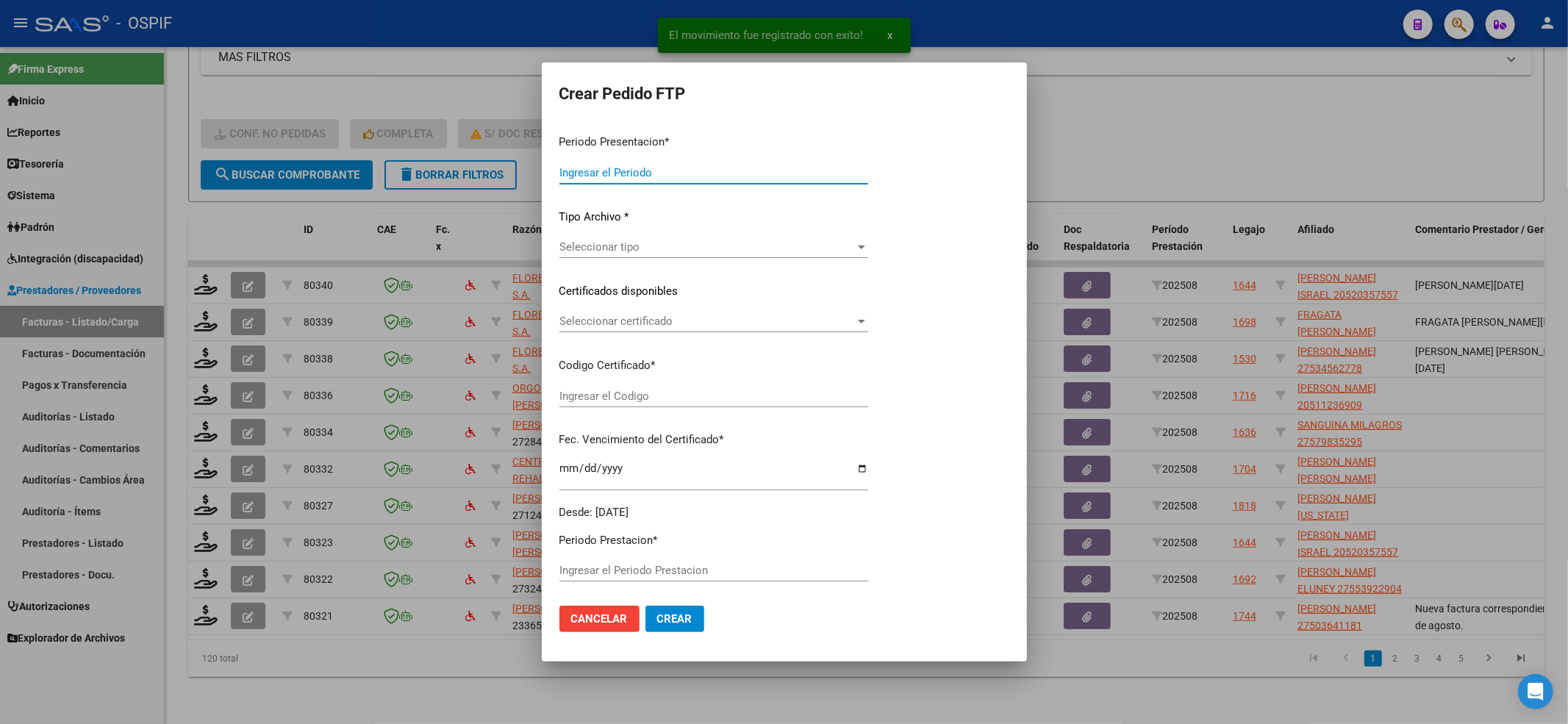
type input "202508"
type input "$ 475.830,36"
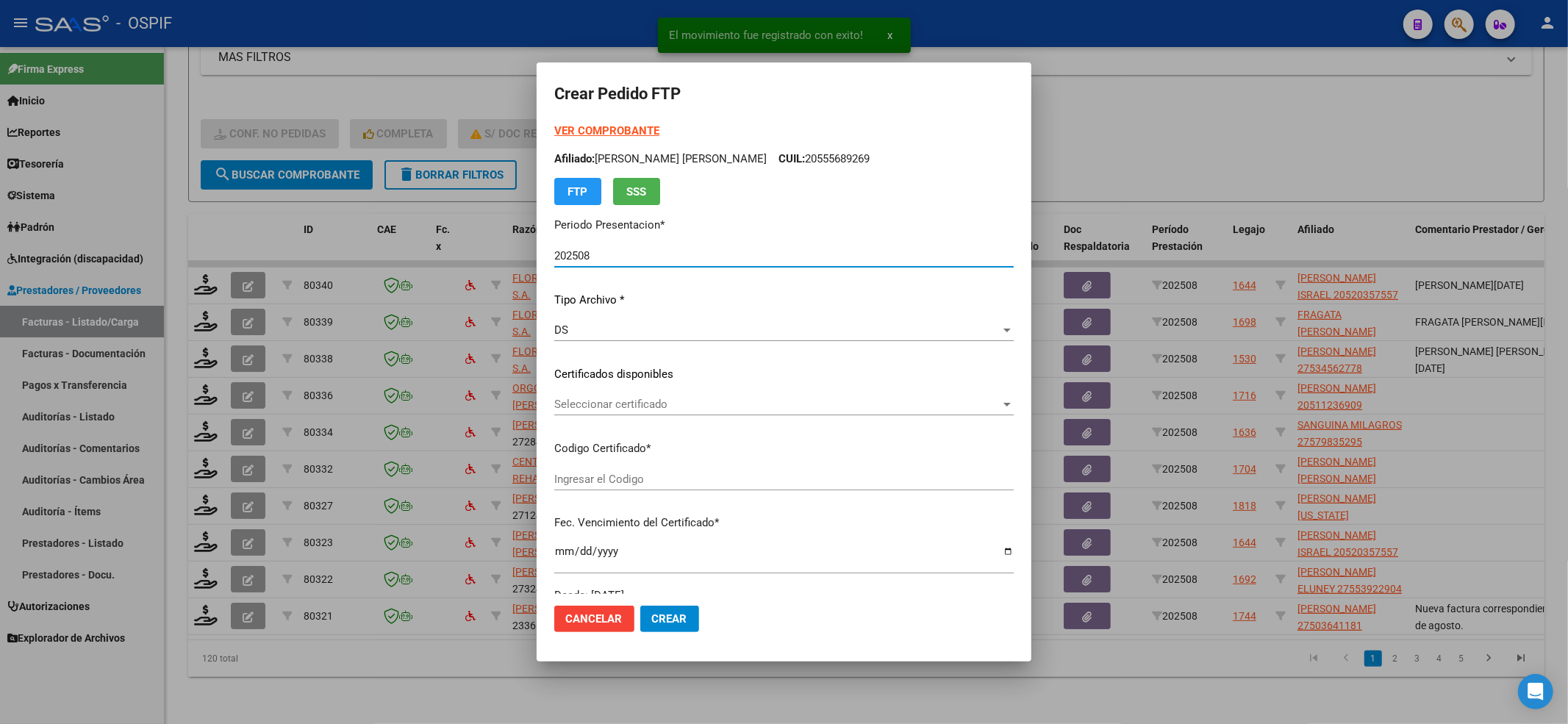
type input "020005203575520230105-20260105-BS-427"
type input "[DATE]"
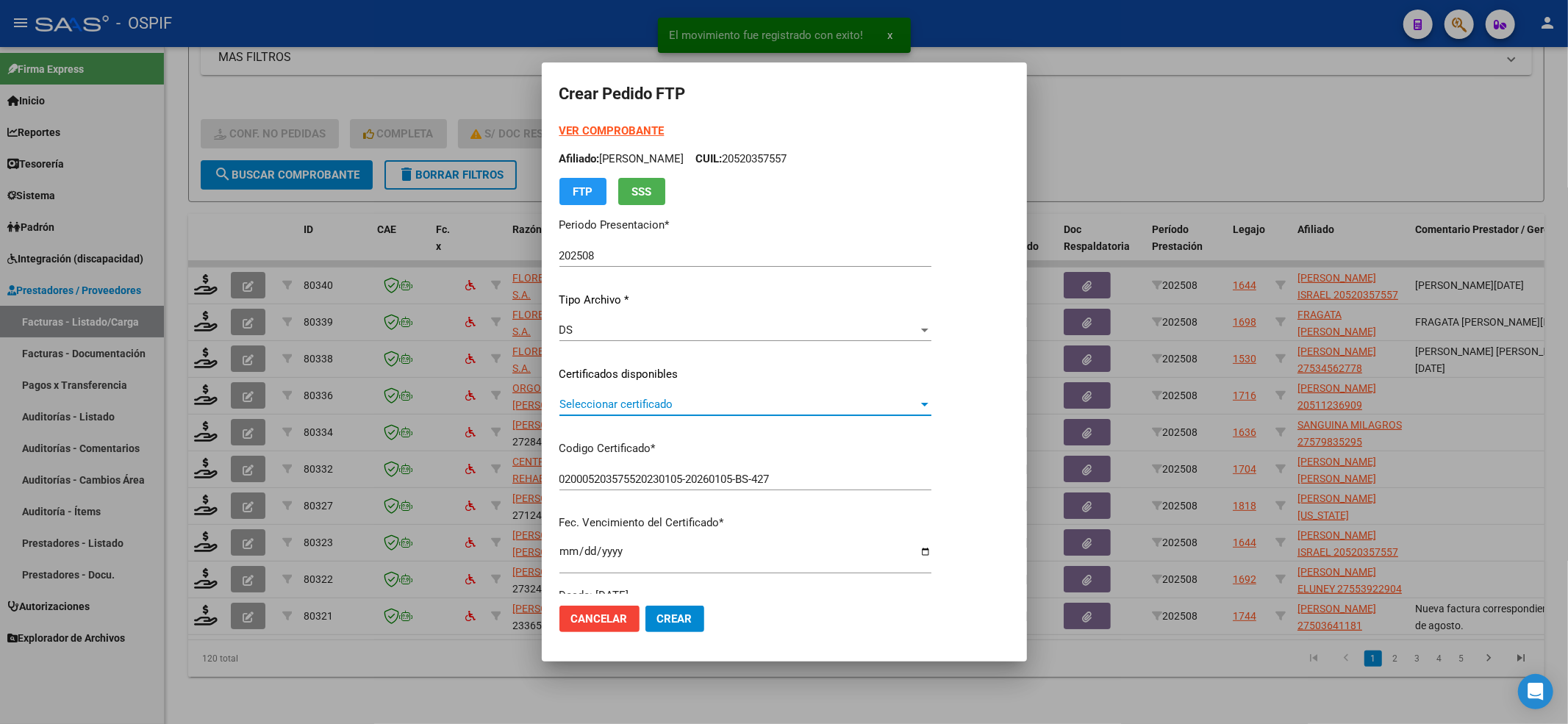
click at [595, 402] on span "Seleccionar certificado" at bounding box center [739, 403] width 359 height 13
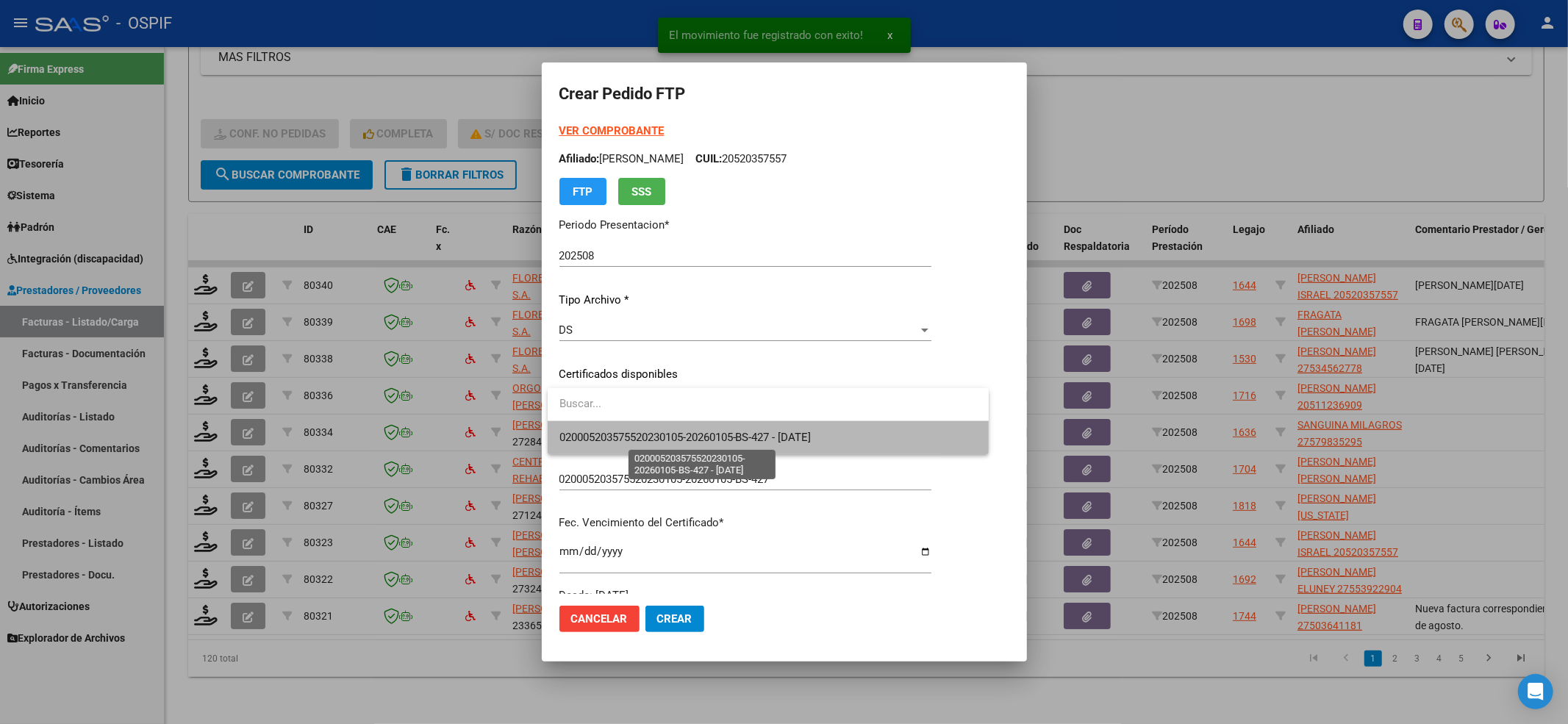
click at [591, 431] on span "020005203575520230105-20260105-BS-427 - [DATE]" at bounding box center [686, 437] width 252 height 13
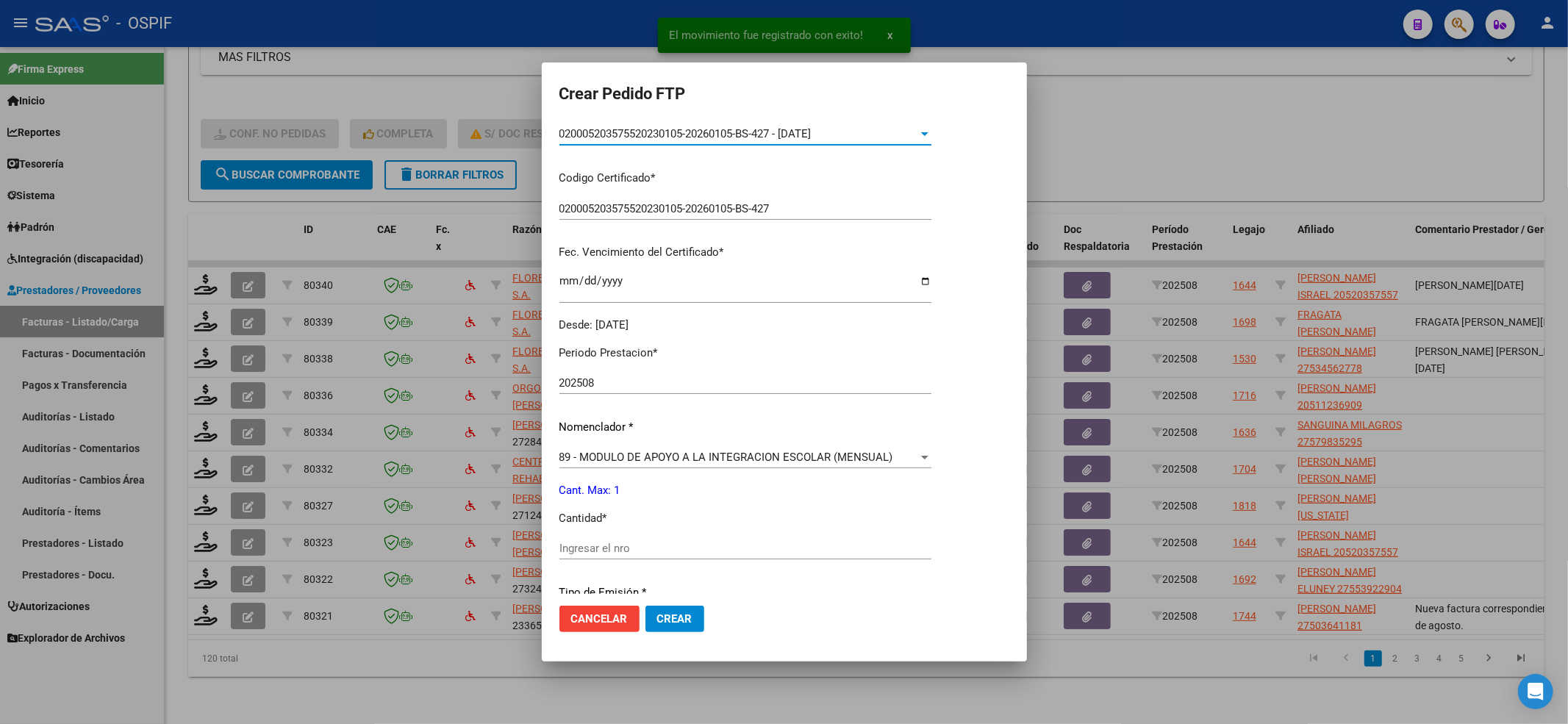
scroll to position [294, 0]
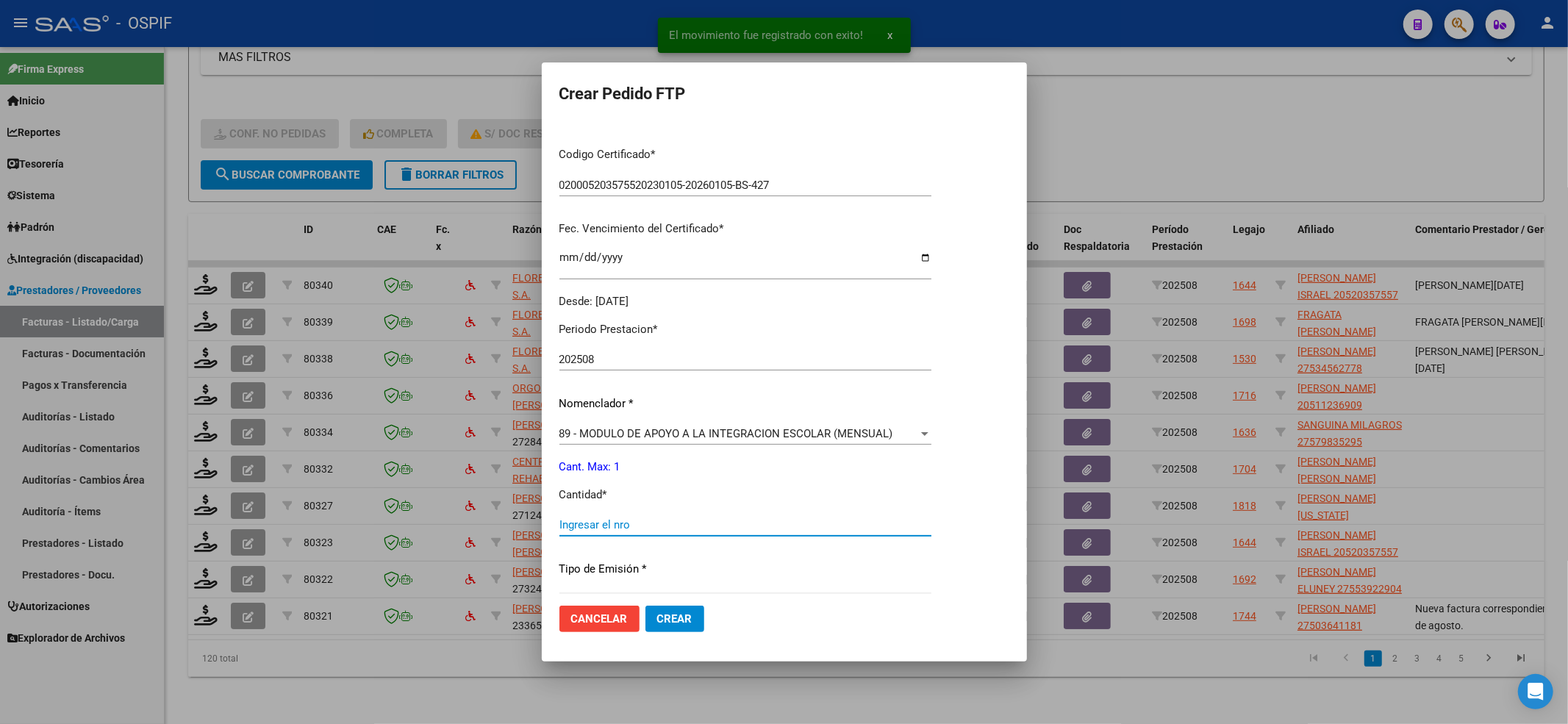
click at [595, 524] on input "Ingresar el nro" at bounding box center [746, 525] width 372 height 13
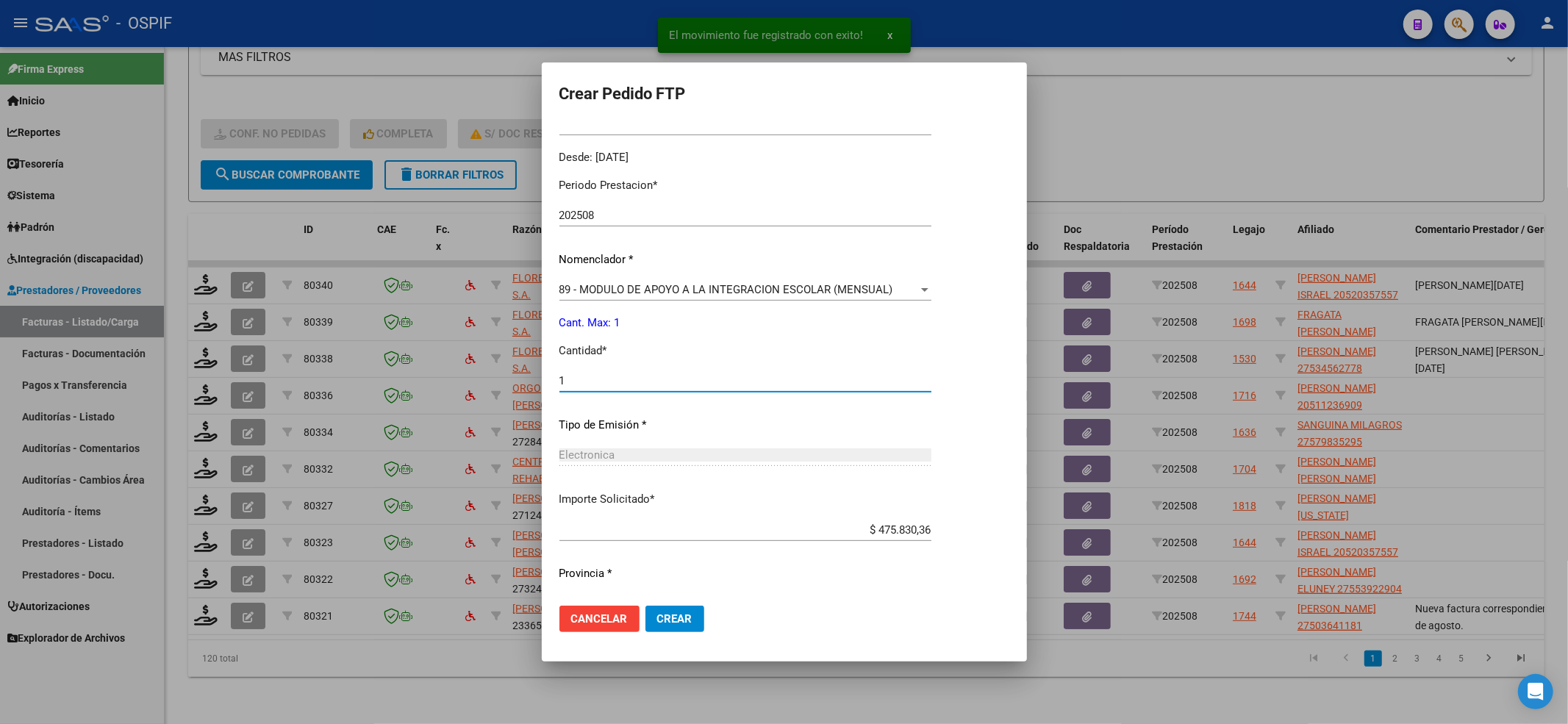
scroll to position [474, 0]
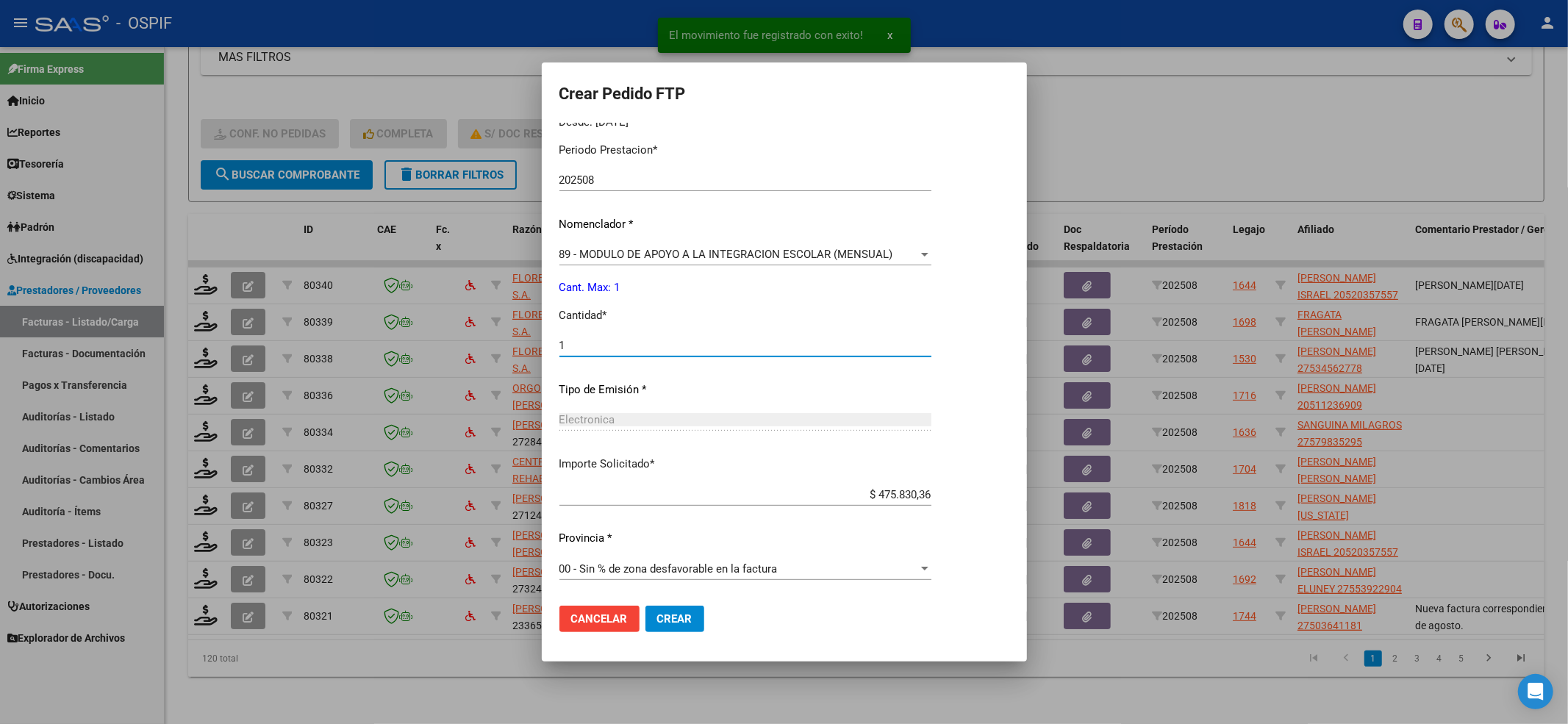
type input "1"
click at [671, 618] on span "Crear" at bounding box center [674, 618] width 35 height 13
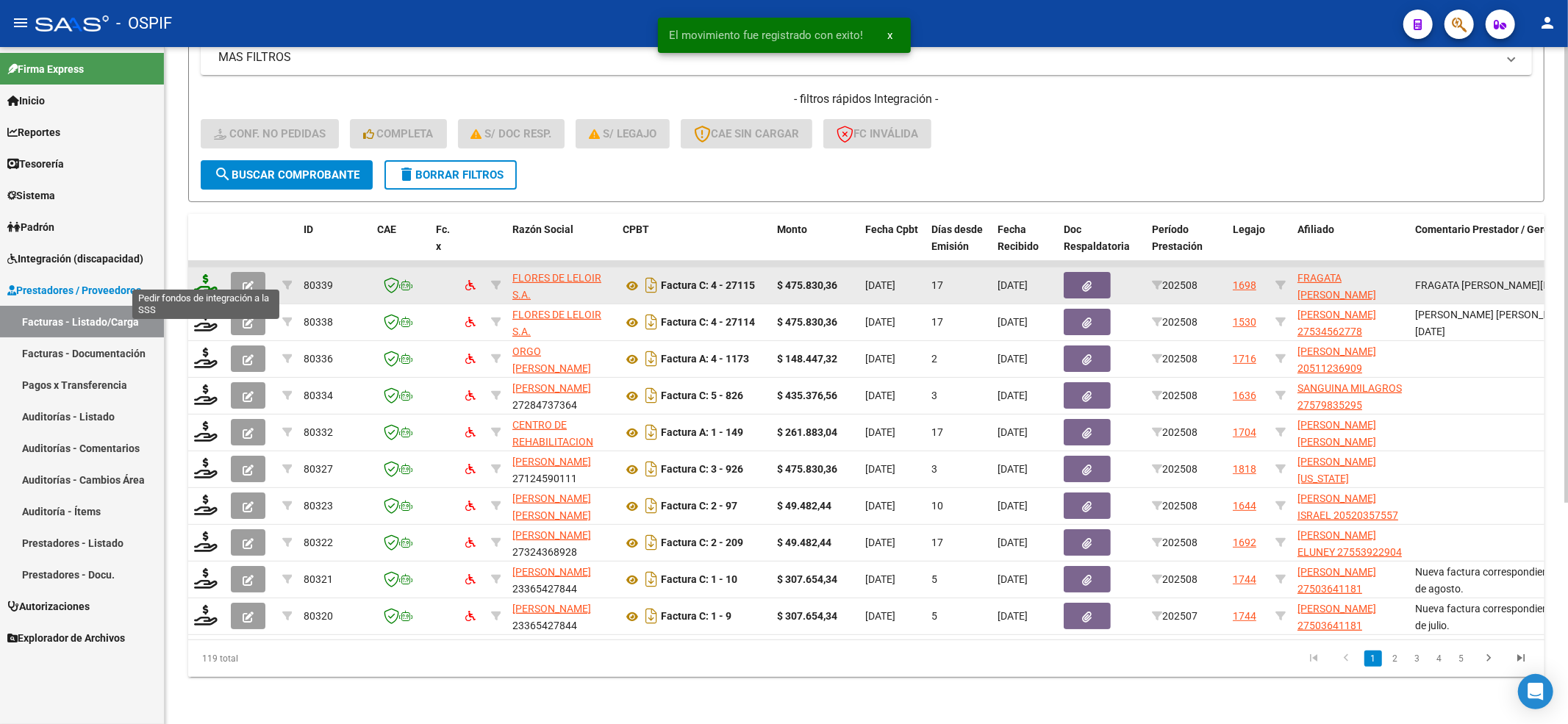
click at [199, 274] on icon at bounding box center [206, 285] width 23 height 21
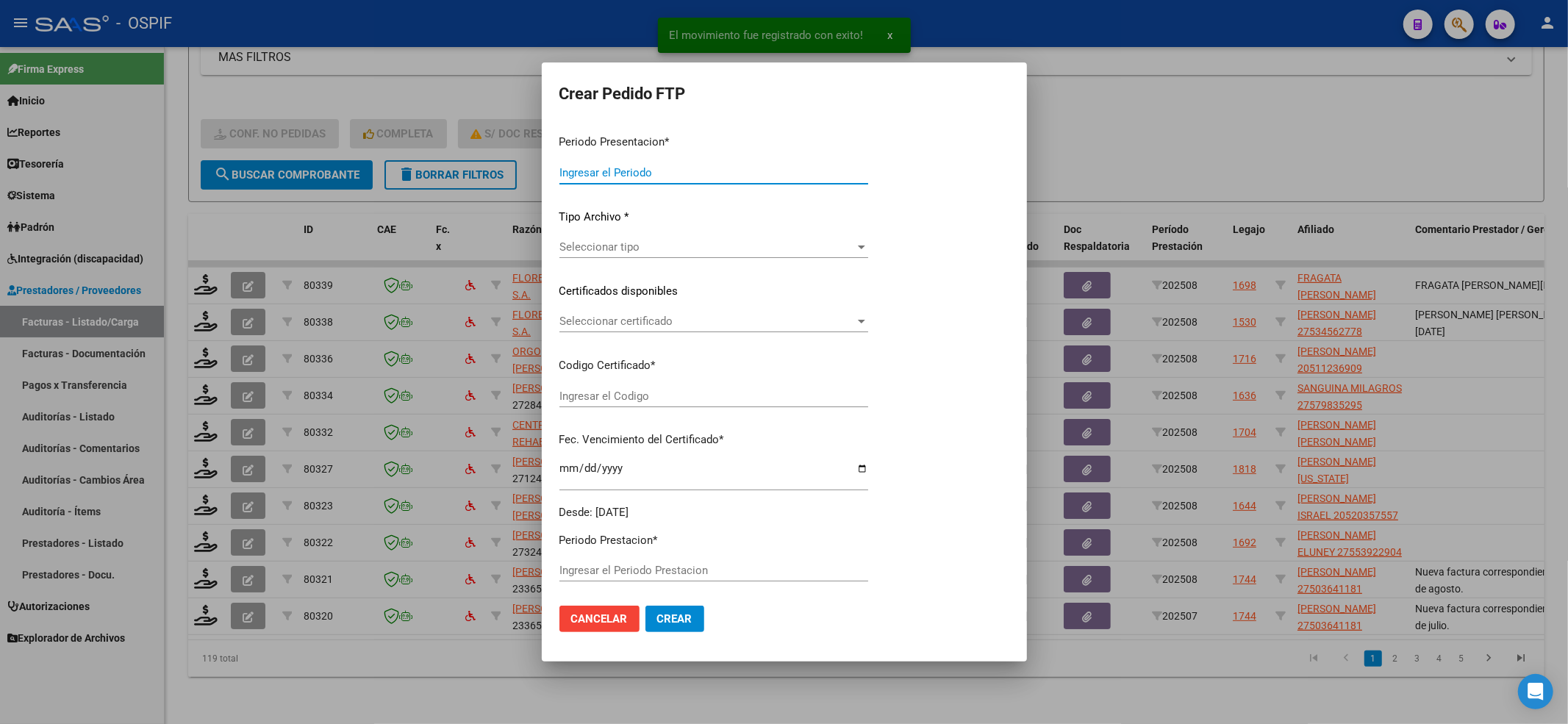
type input "202508"
type input "$ 475.830,36"
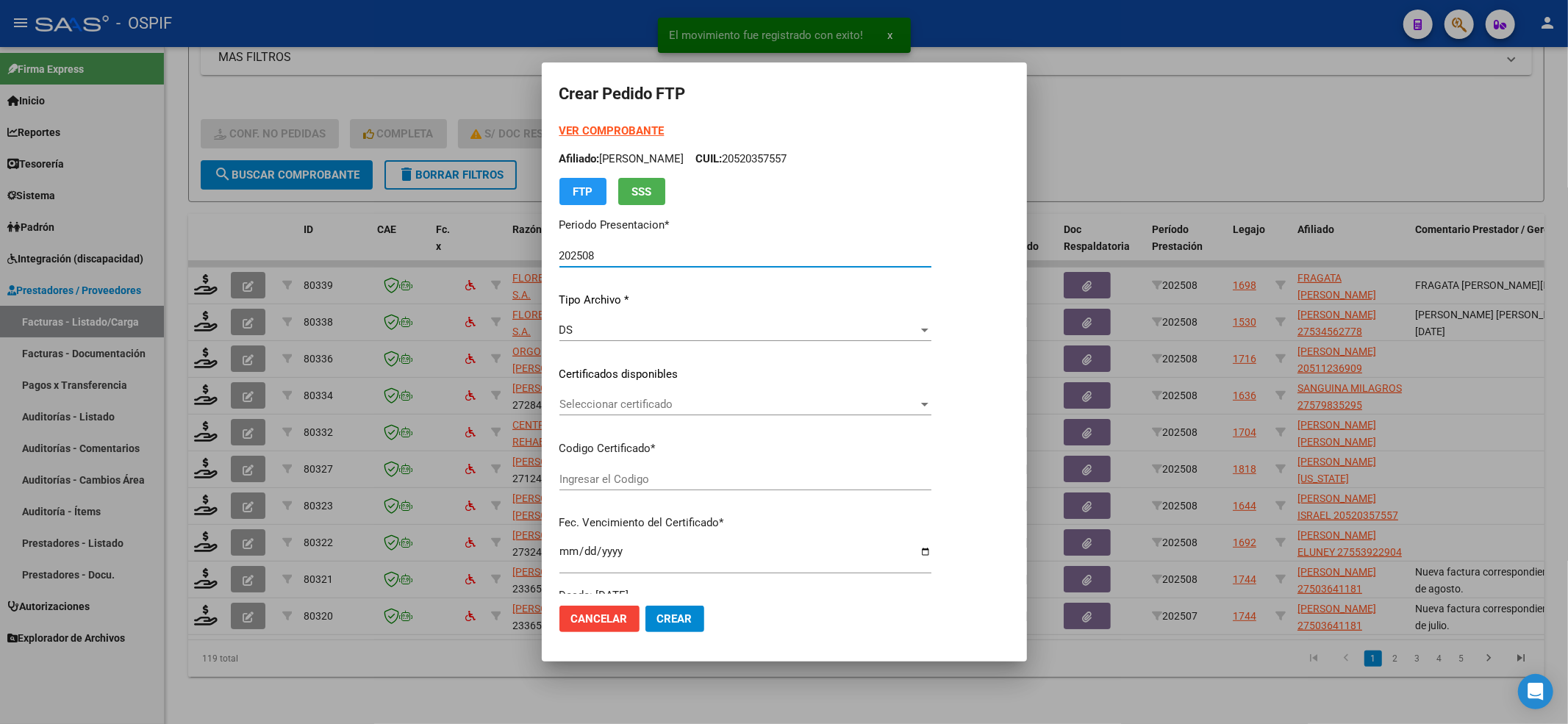
type input "020005549730320201014-20251014-BS-427"
type input "[DATE]"
click at [757, 408] on span "Seleccionar certificado" at bounding box center [764, 403] width 409 height 13
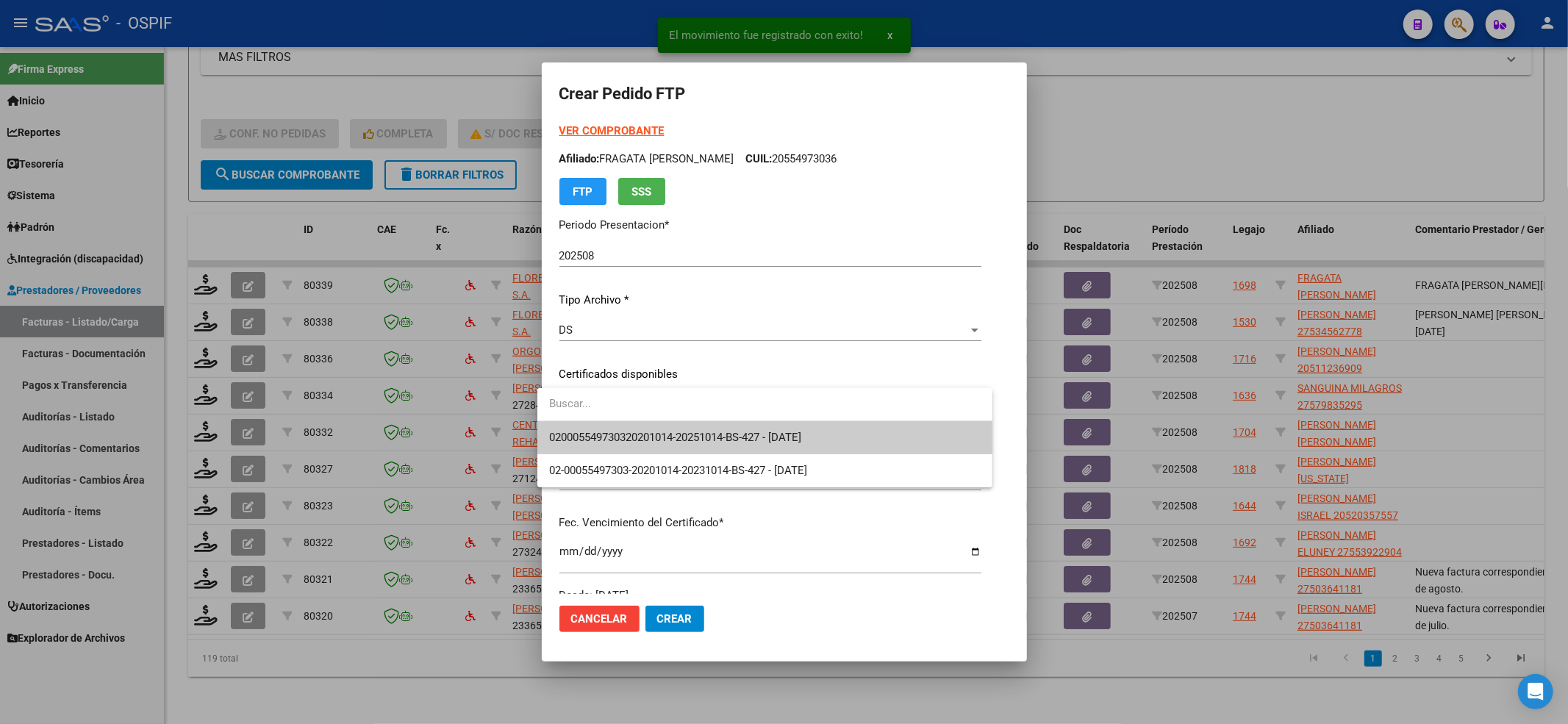
click at [738, 433] on span "020005549730320201014-20251014-BS-427 - [DATE]" at bounding box center [675, 437] width 252 height 13
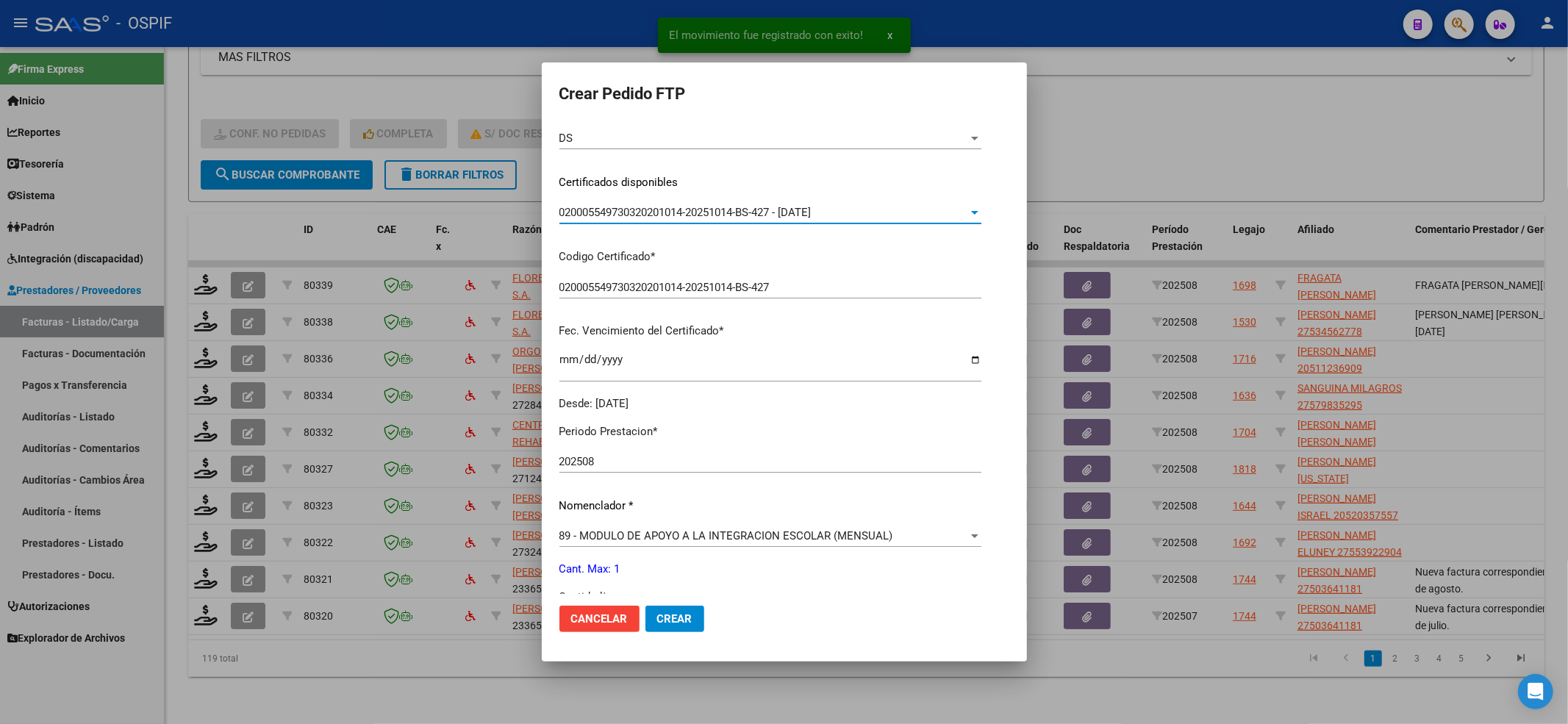
scroll to position [392, 0]
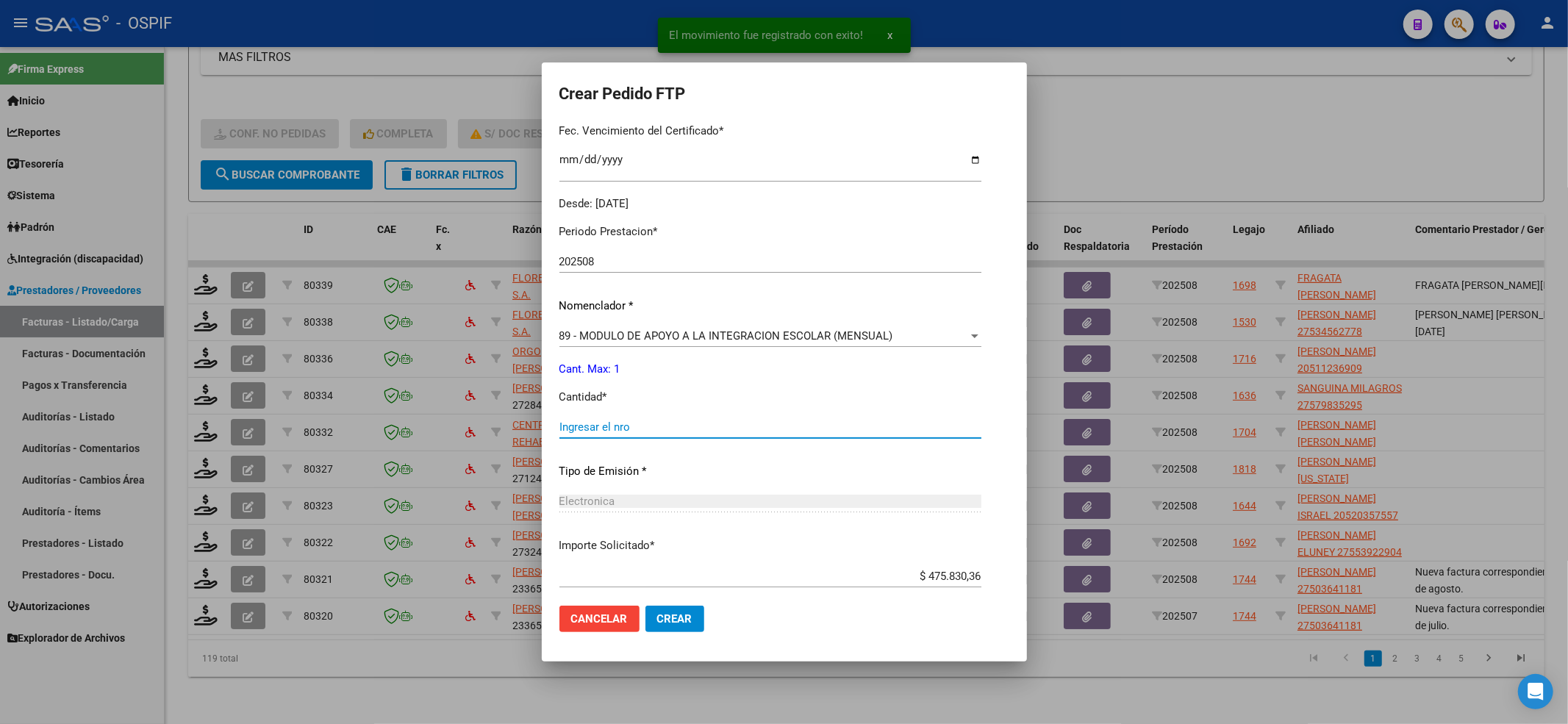
click at [599, 424] on input "Ingresar el nro" at bounding box center [771, 426] width 422 height 13
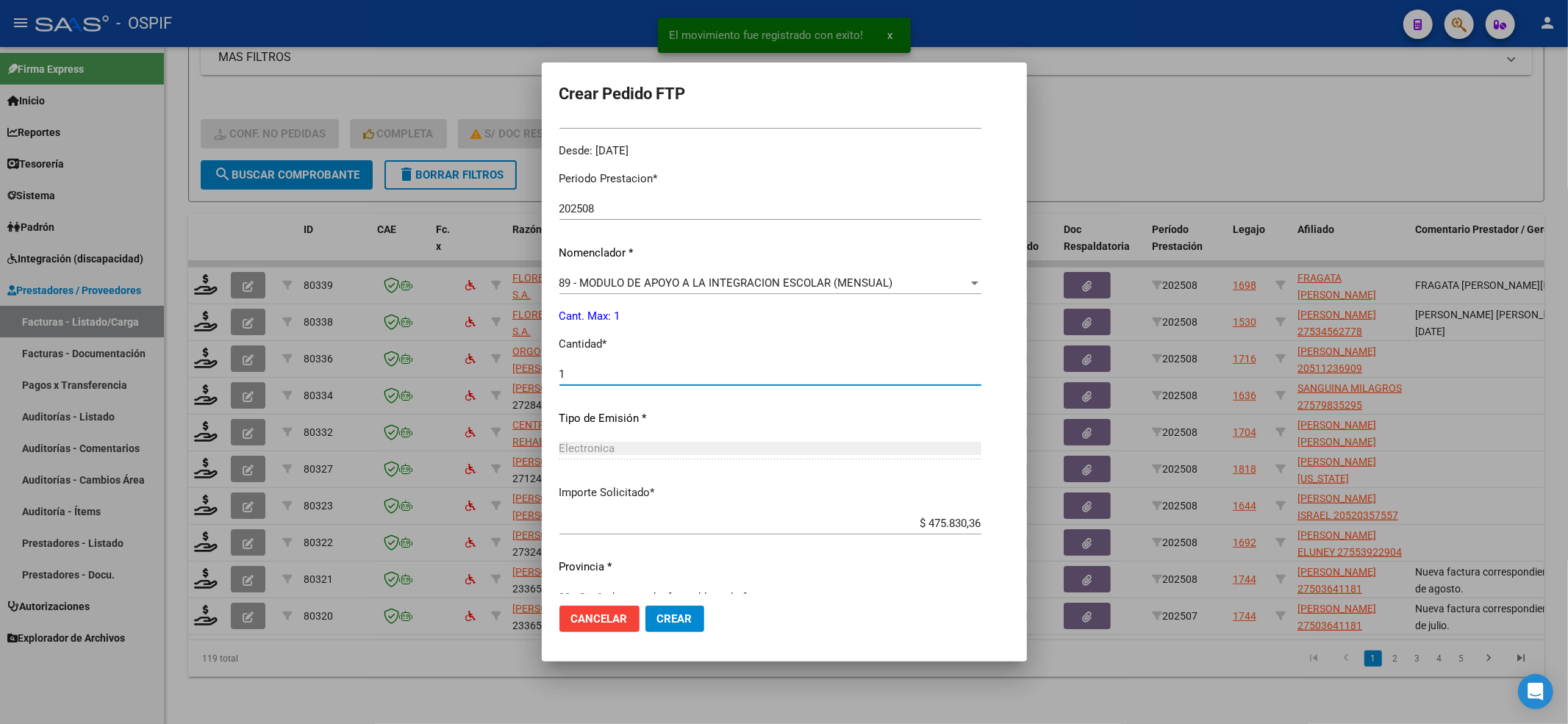
scroll to position [474, 0]
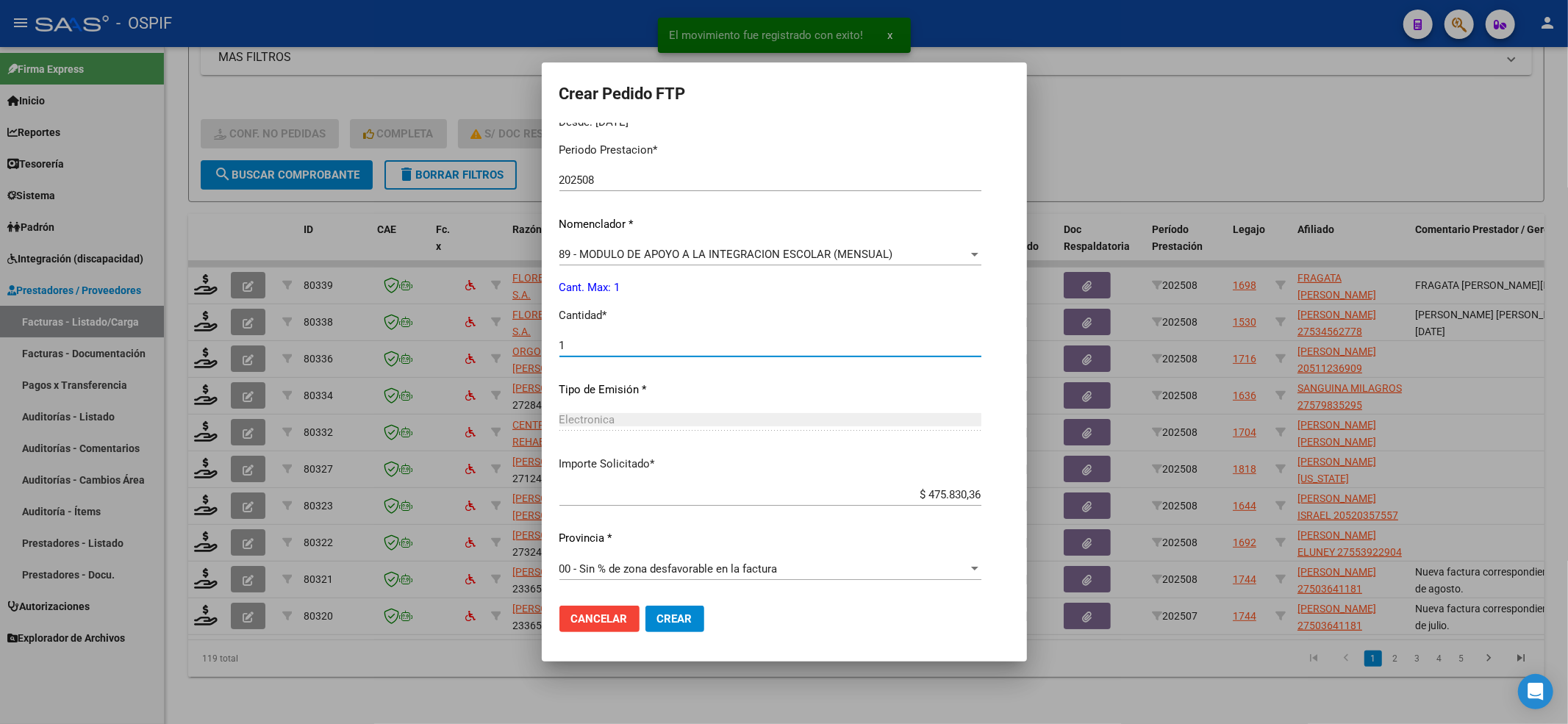
type input "1"
drag, startPoint x: 682, startPoint y: 610, endPoint x: 538, endPoint y: 568, distance: 150.0
click at [680, 610] on button "Crear" at bounding box center [675, 618] width 58 height 27
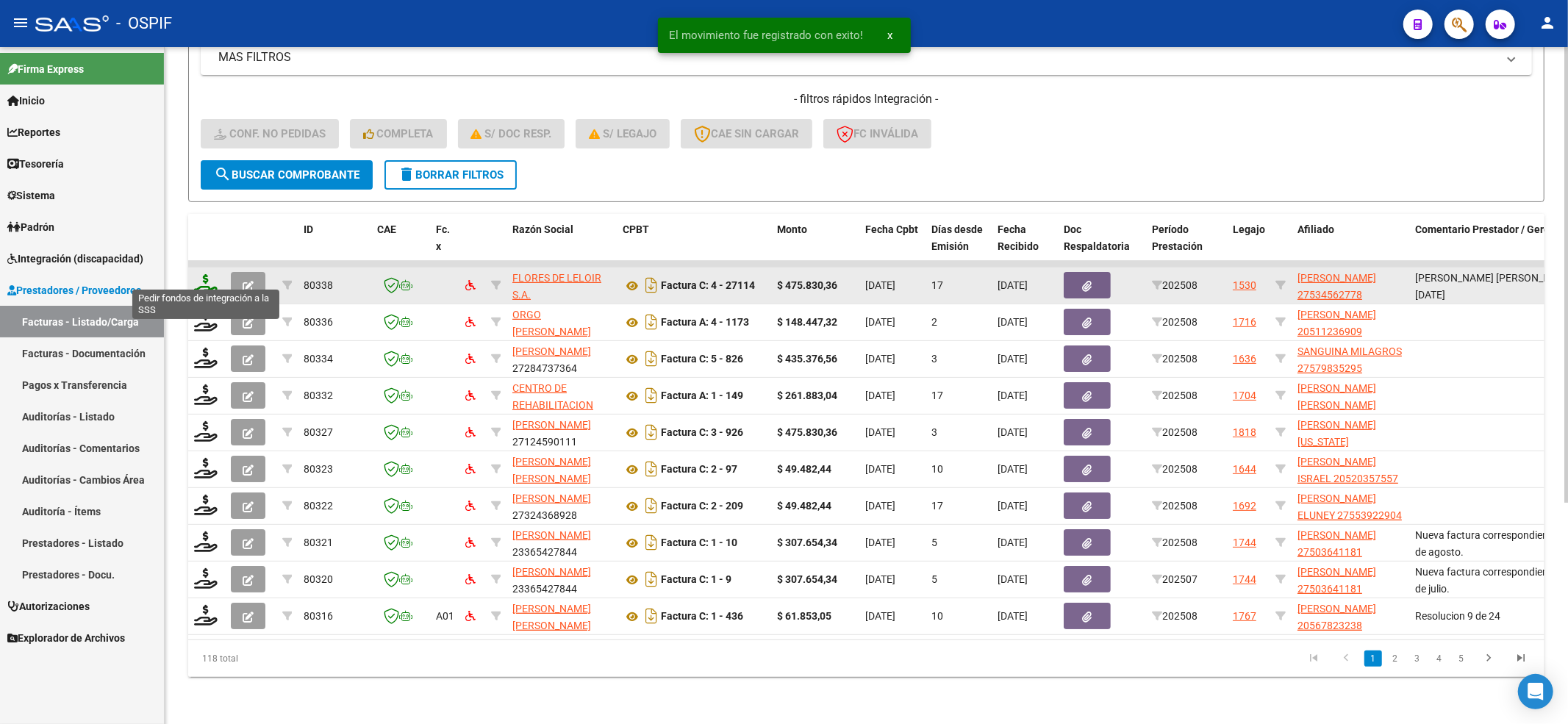
click at [207, 274] on icon at bounding box center [206, 285] width 23 height 21
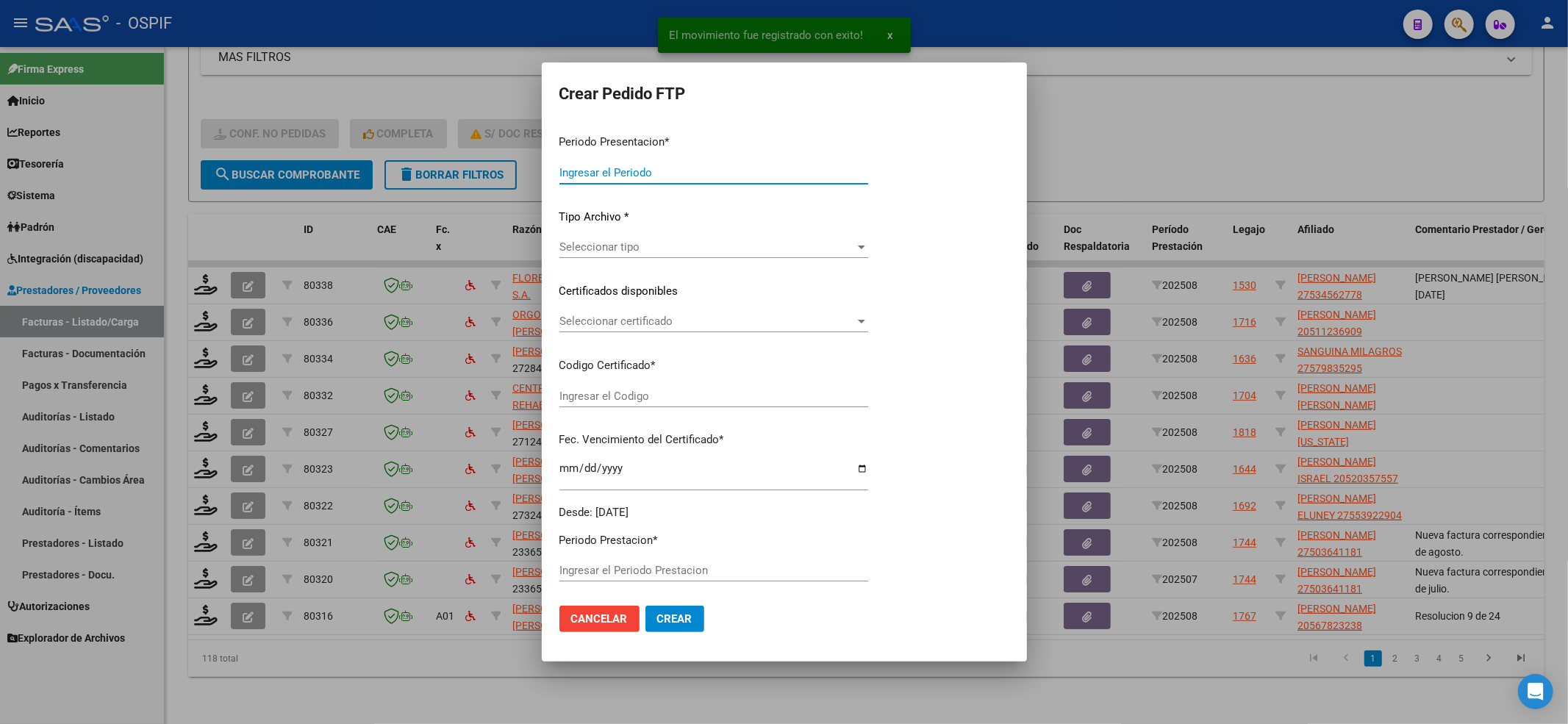
type input "202508"
type input "$ 475.830,36"
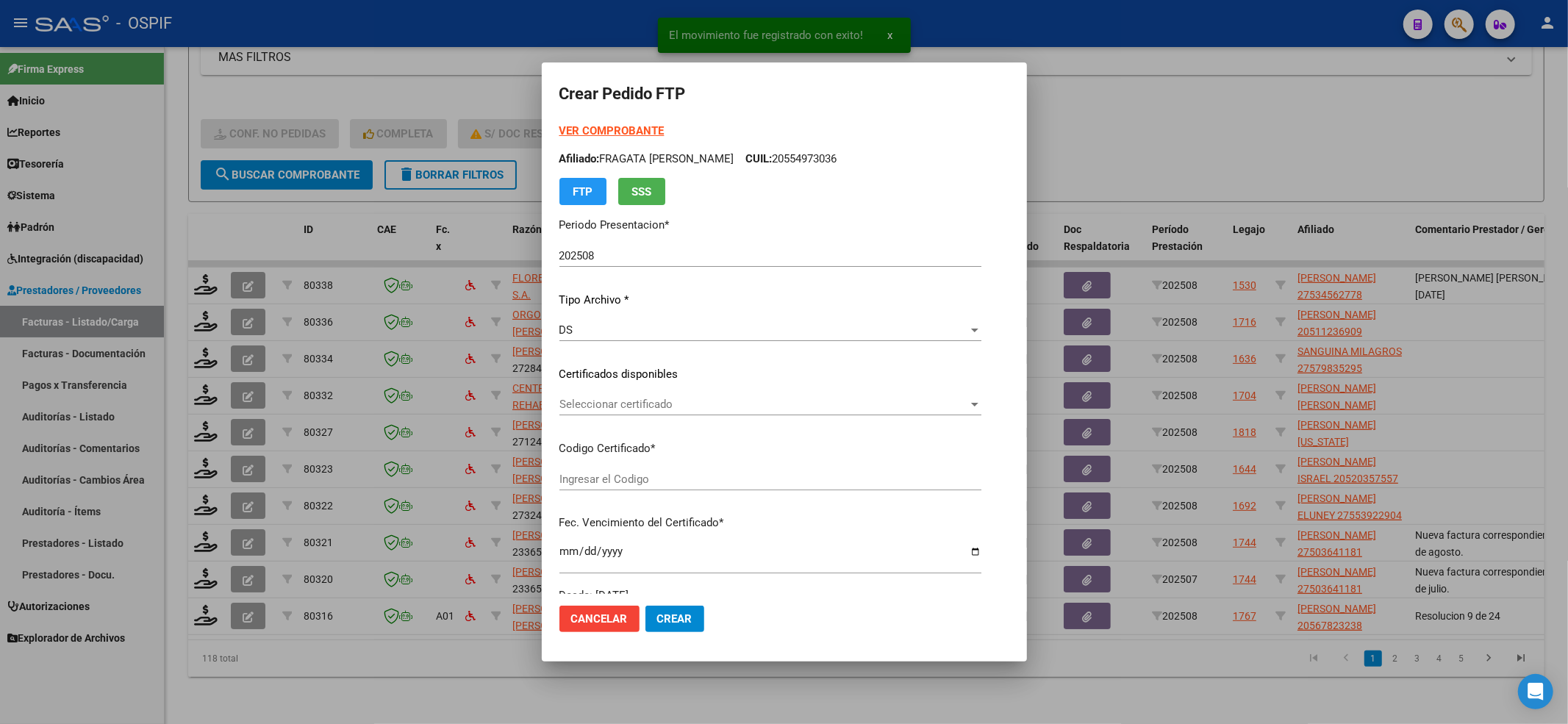
click at [601, 377] on p "Certificados disponibles" at bounding box center [771, 375] width 422 height 17
type input "0100053456277-20250409-20300409-BS AS"
type input "[DATE]"
click at [600, 395] on div "Seleccionar certificado Seleccionar certificado" at bounding box center [746, 404] width 372 height 22
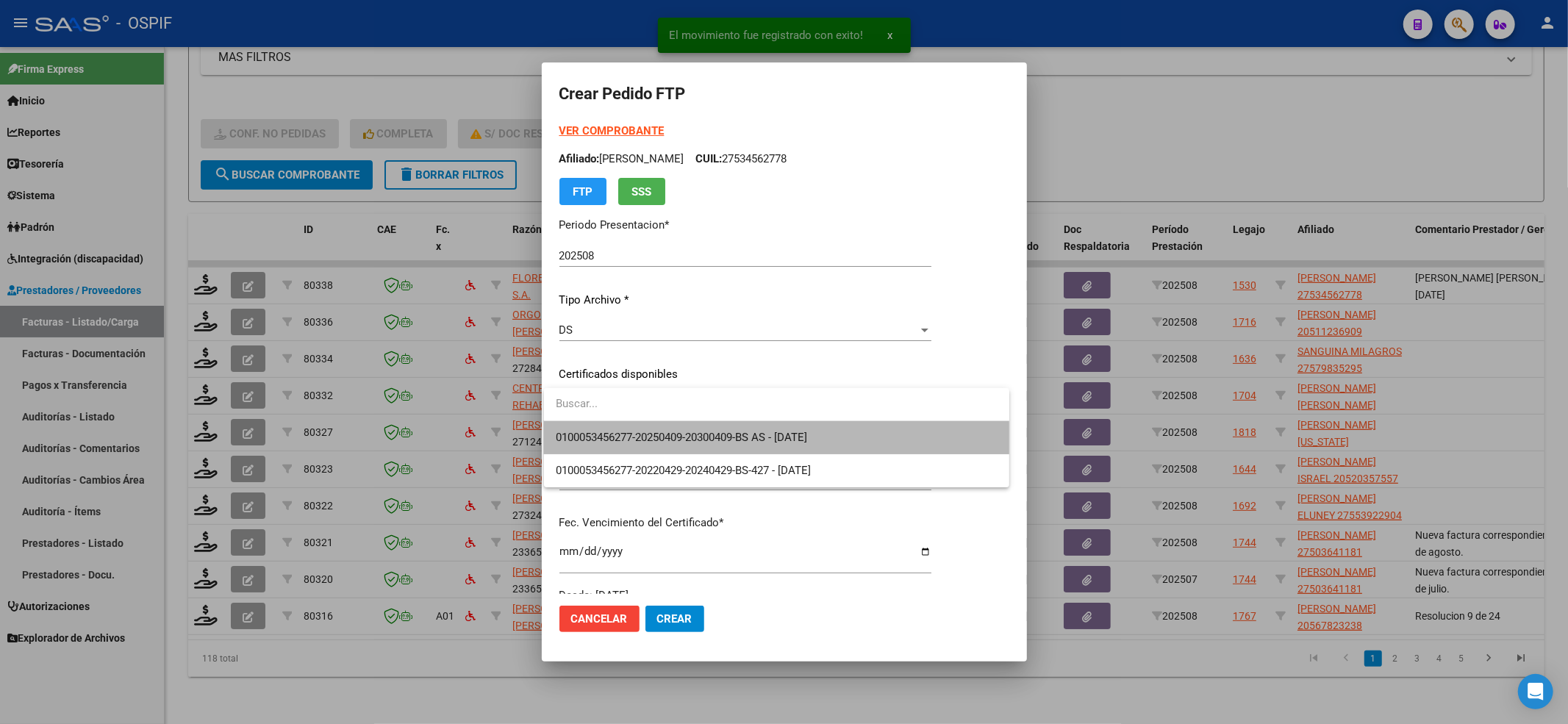
click at [603, 445] on span "0100053456277-20250409-20300409-BS AS - [DATE]" at bounding box center [777, 438] width 442 height 33
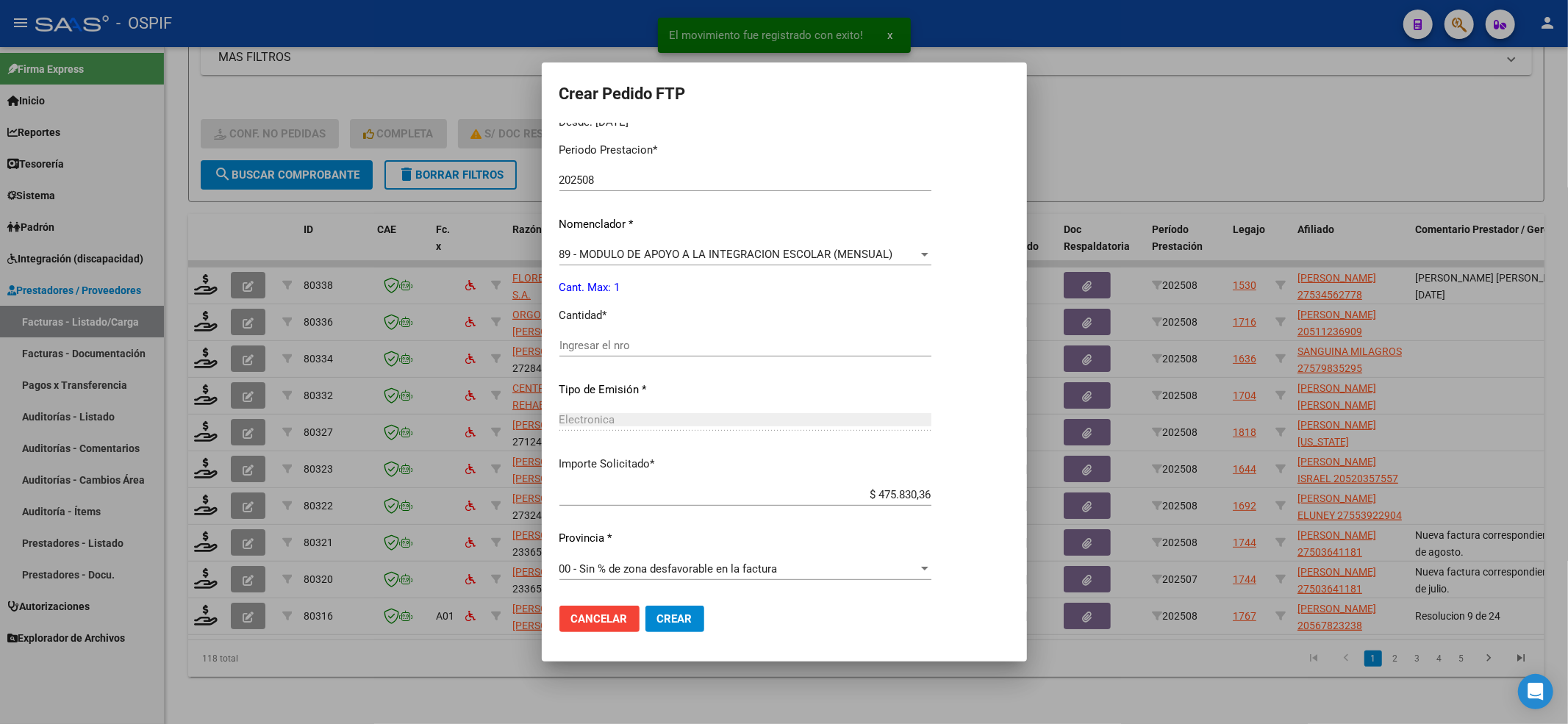
click at [609, 443] on div "Electronica Seleccionar tipo" at bounding box center [746, 426] width 372 height 36
click at [607, 341] on input "Ingresar el nro" at bounding box center [746, 345] width 372 height 13
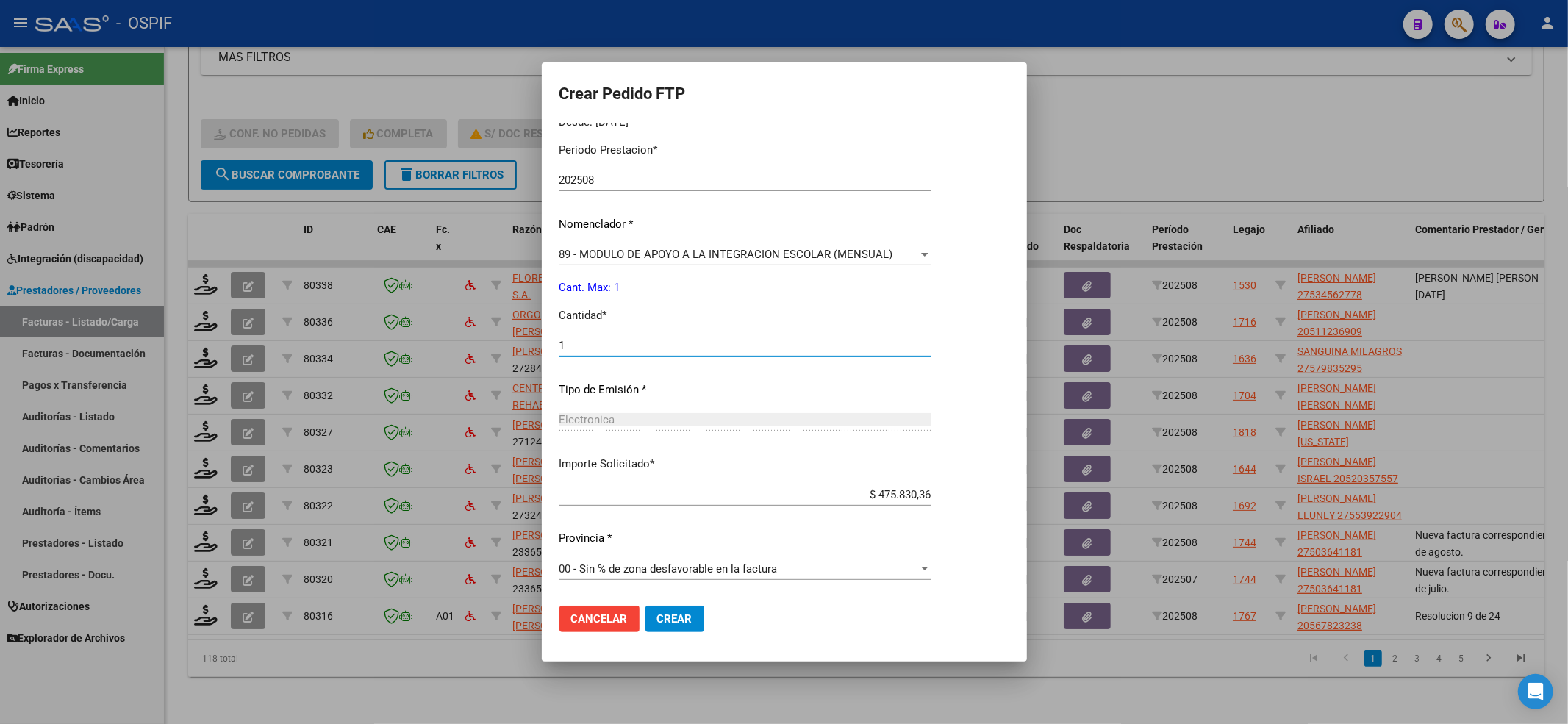
type input "1"
click at [676, 613] on span "Crear" at bounding box center [674, 618] width 35 height 13
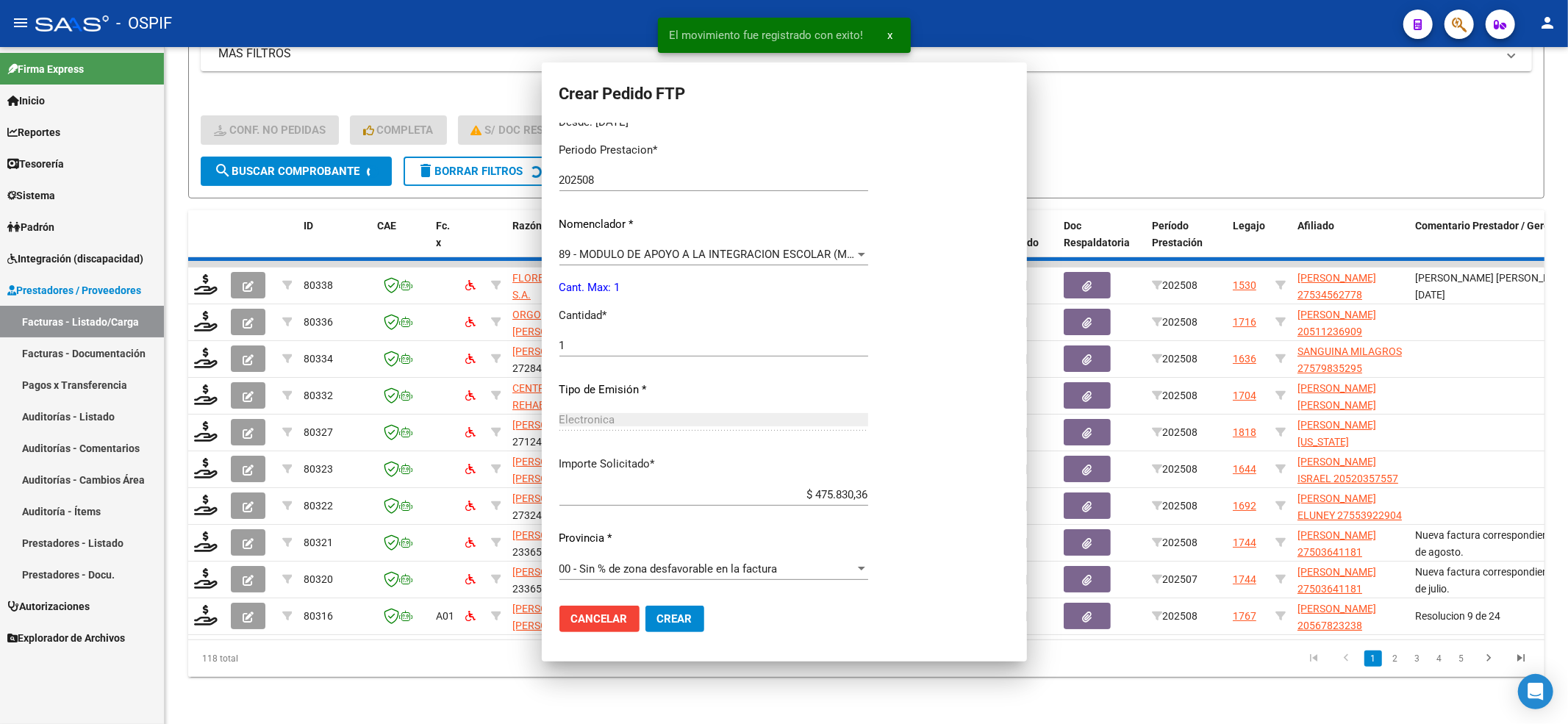
scroll to position [0, 0]
